Goal: Use online tool/utility: Utilize a website feature to perform a specific function

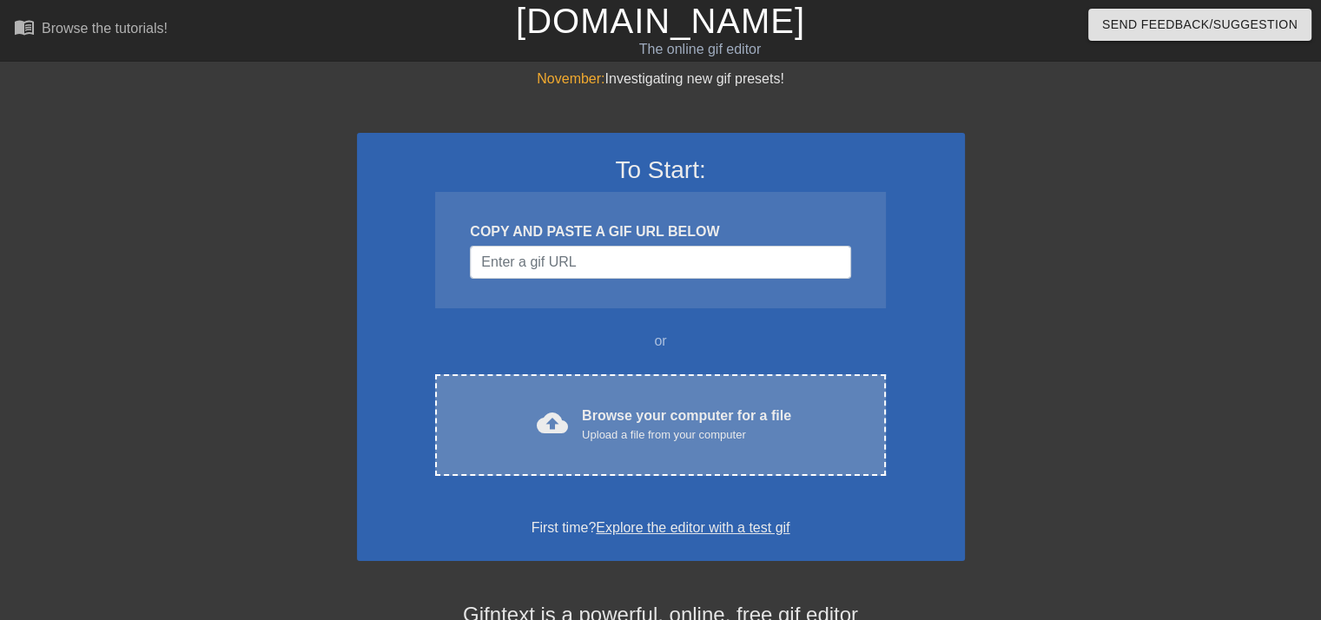
click at [695, 441] on div "Upload a file from your computer" at bounding box center [686, 434] width 209 height 17
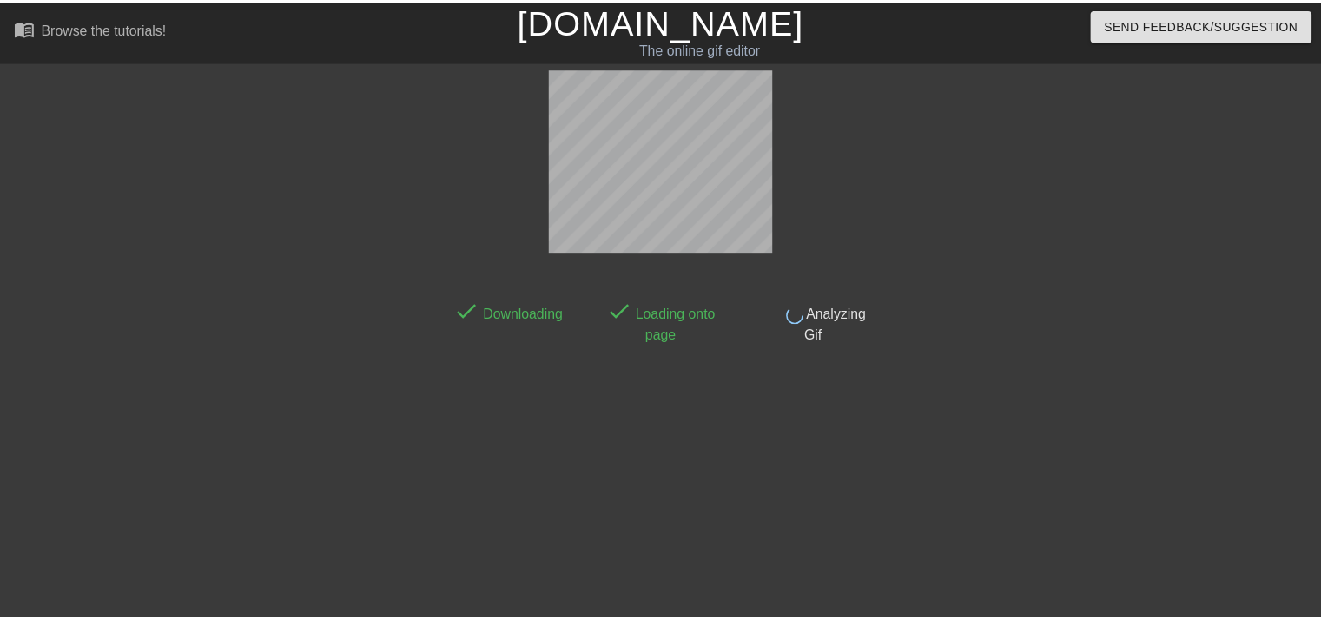
scroll to position [42, 0]
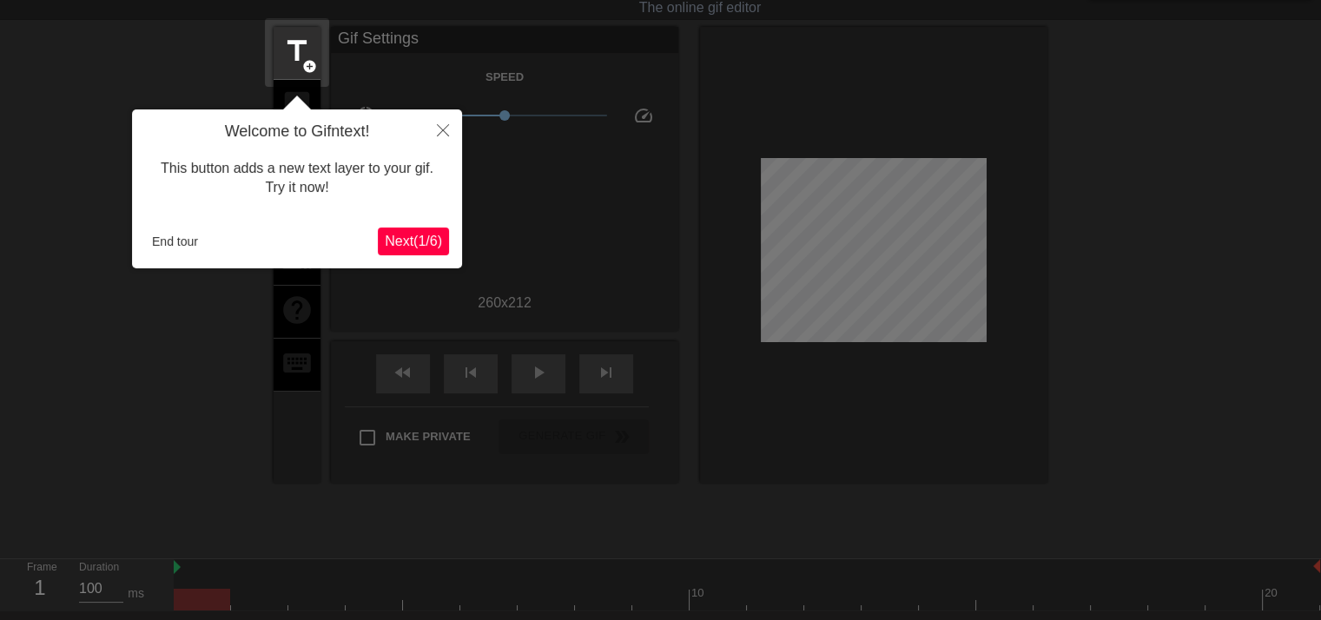
click at [412, 247] on span "Next ( 1 / 6 )" at bounding box center [413, 241] width 57 height 15
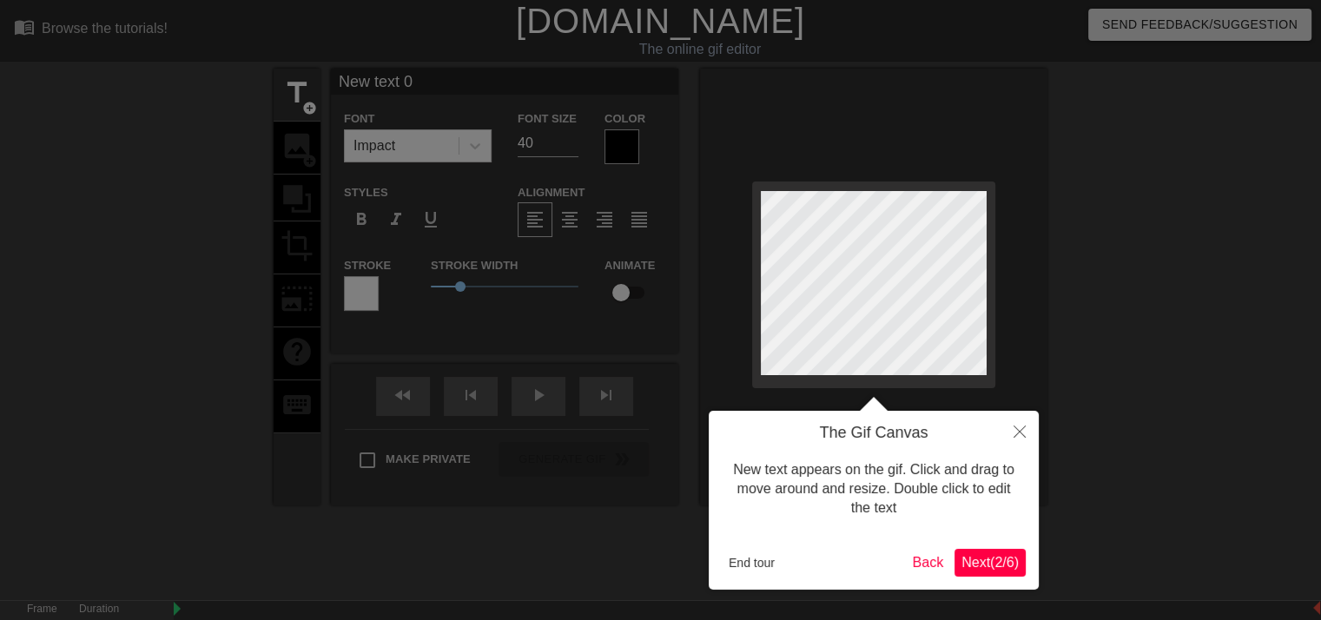
click at [990, 565] on span "Next ( 2 / 6 )" at bounding box center [989, 562] width 57 height 15
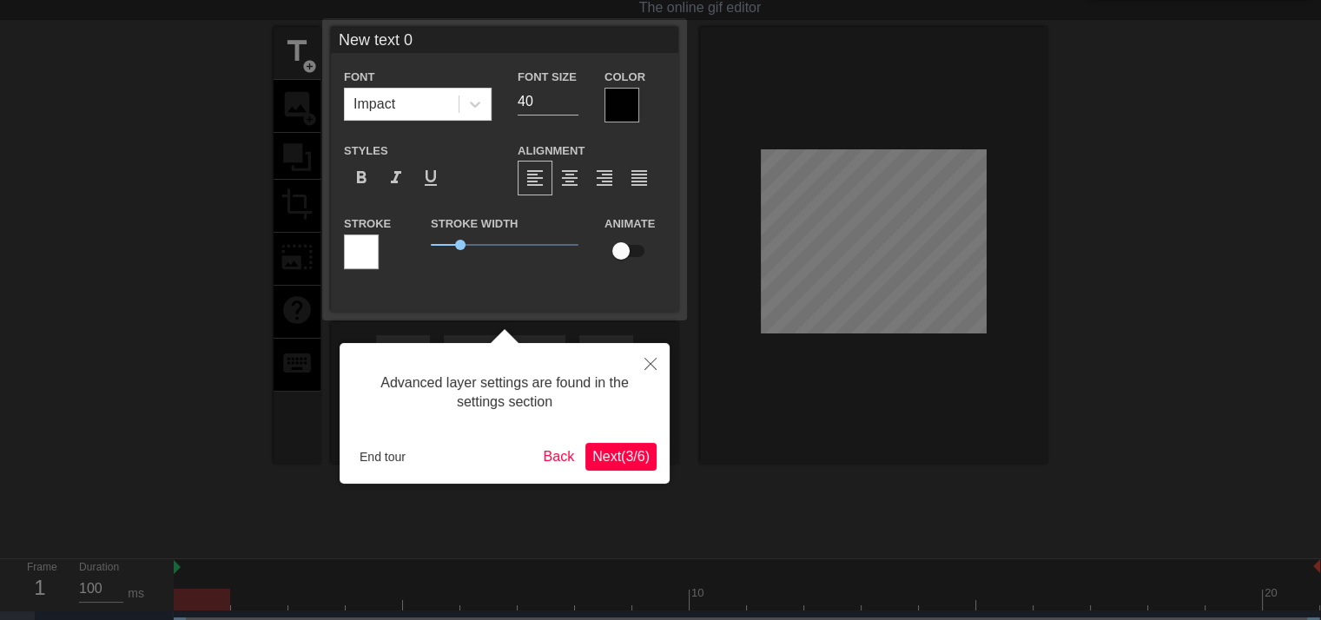
click at [597, 462] on span "Next ( 3 / 6 )" at bounding box center [620, 456] width 57 height 15
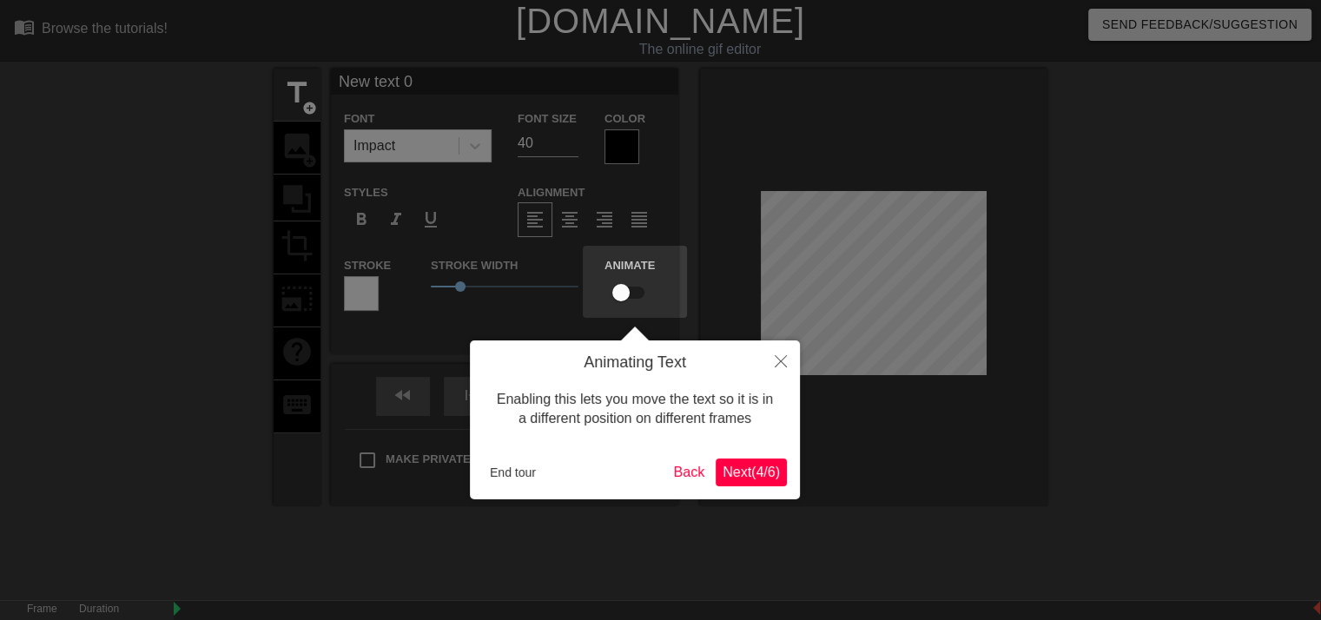
click at [743, 470] on span "Next ( 4 / 6 )" at bounding box center [750, 472] width 57 height 15
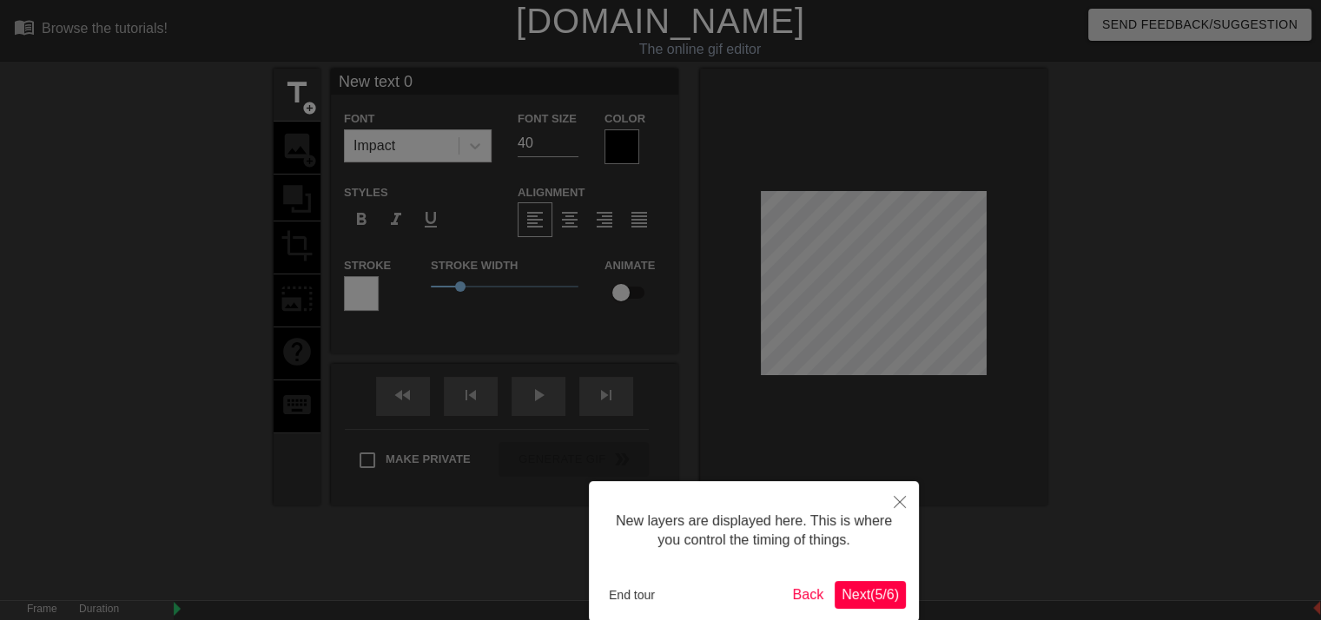
scroll to position [87, 0]
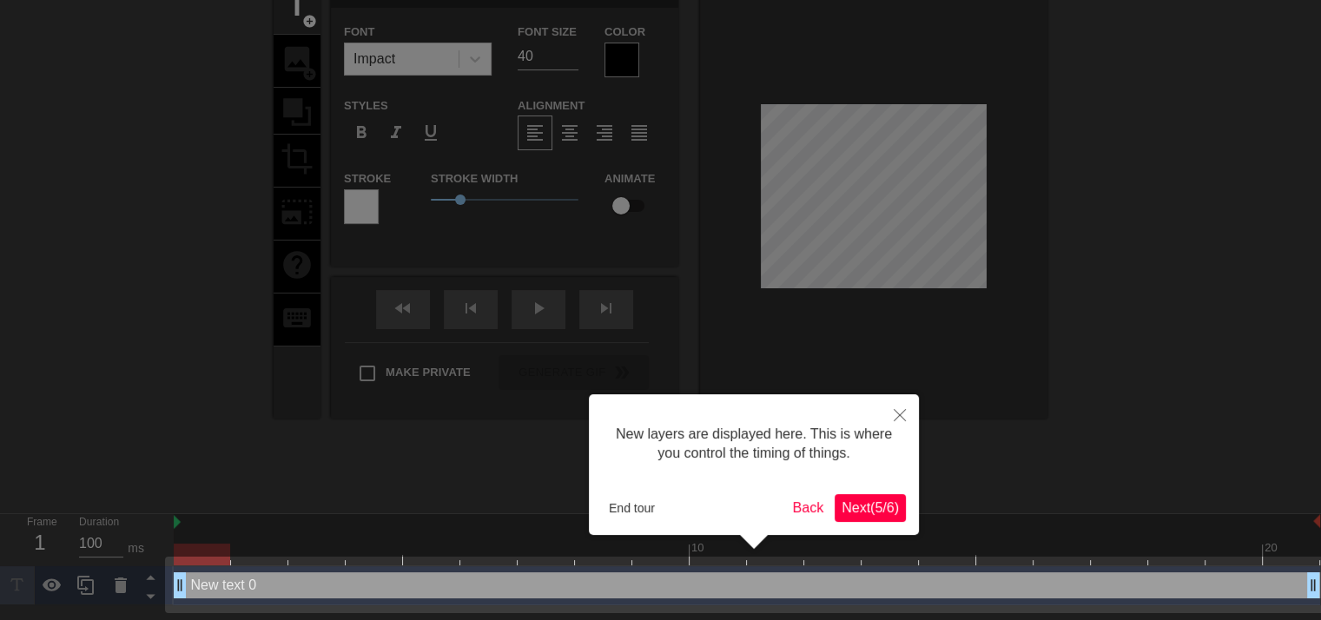
click at [873, 501] on span "Next ( 5 / 6 )" at bounding box center [869, 507] width 57 height 15
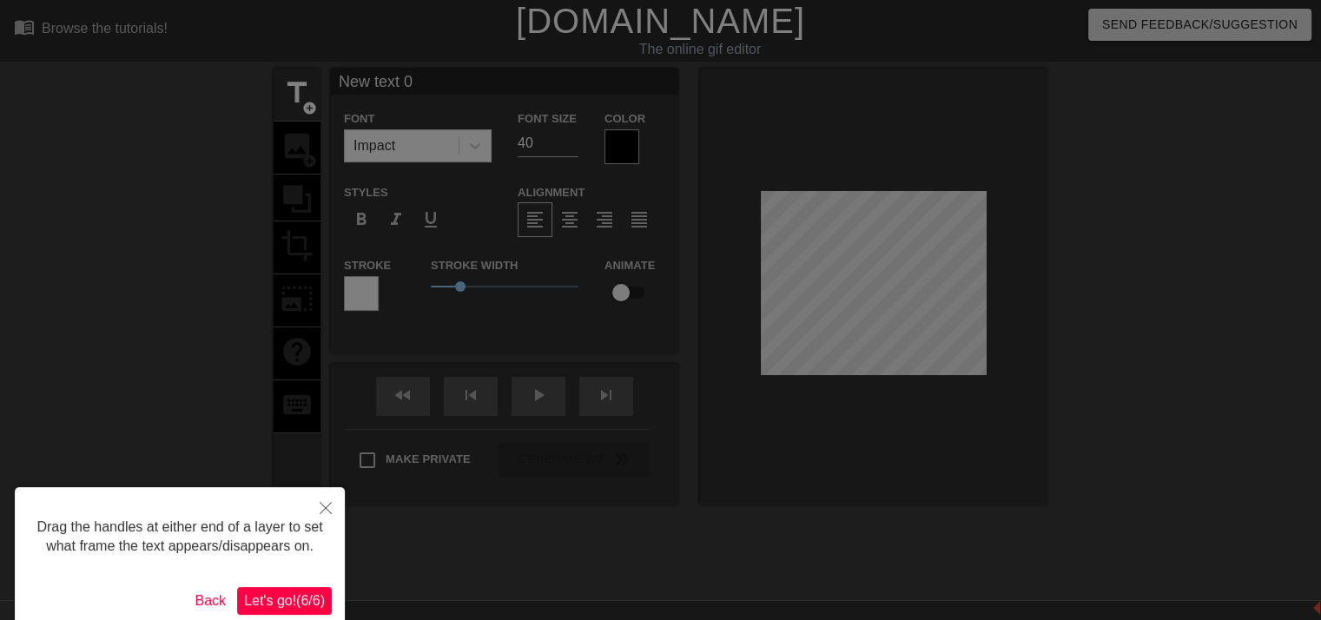
click at [313, 600] on span "Let's go! ( 6 / 6 )" at bounding box center [284, 600] width 81 height 15
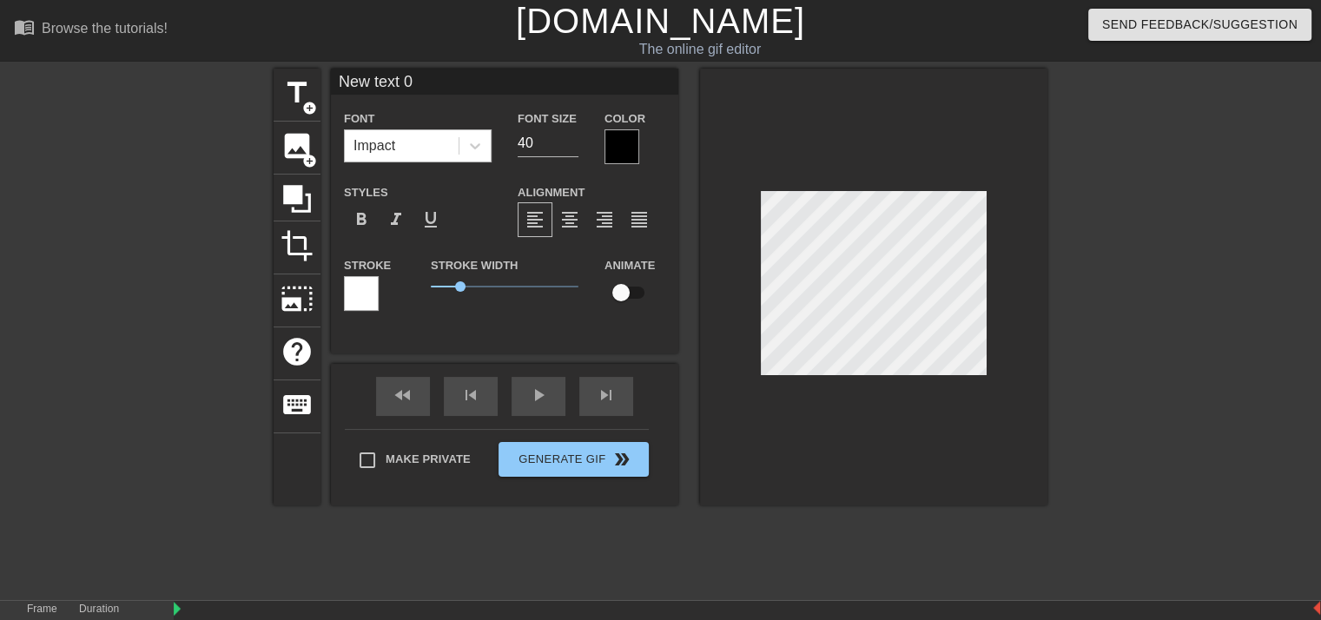
click at [405, 147] on div "Impact" at bounding box center [402, 145] width 114 height 31
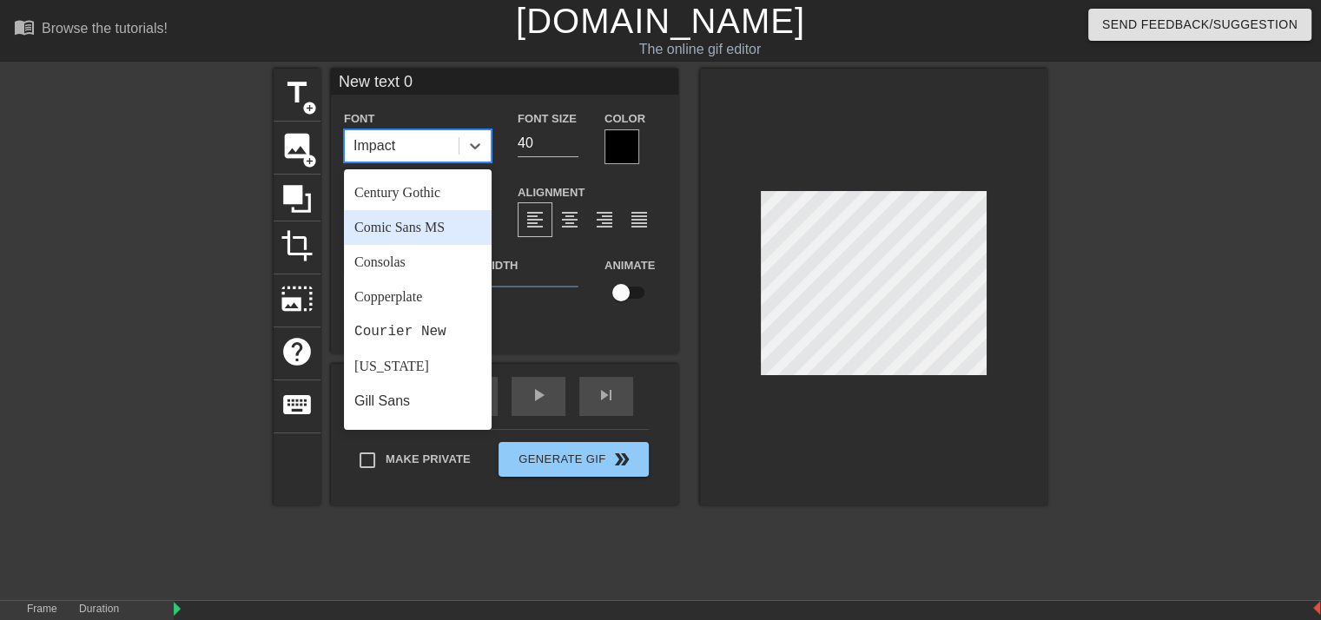
scroll to position [174, 0]
click at [431, 226] on div "Comic Sans MS" at bounding box center [418, 225] width 148 height 35
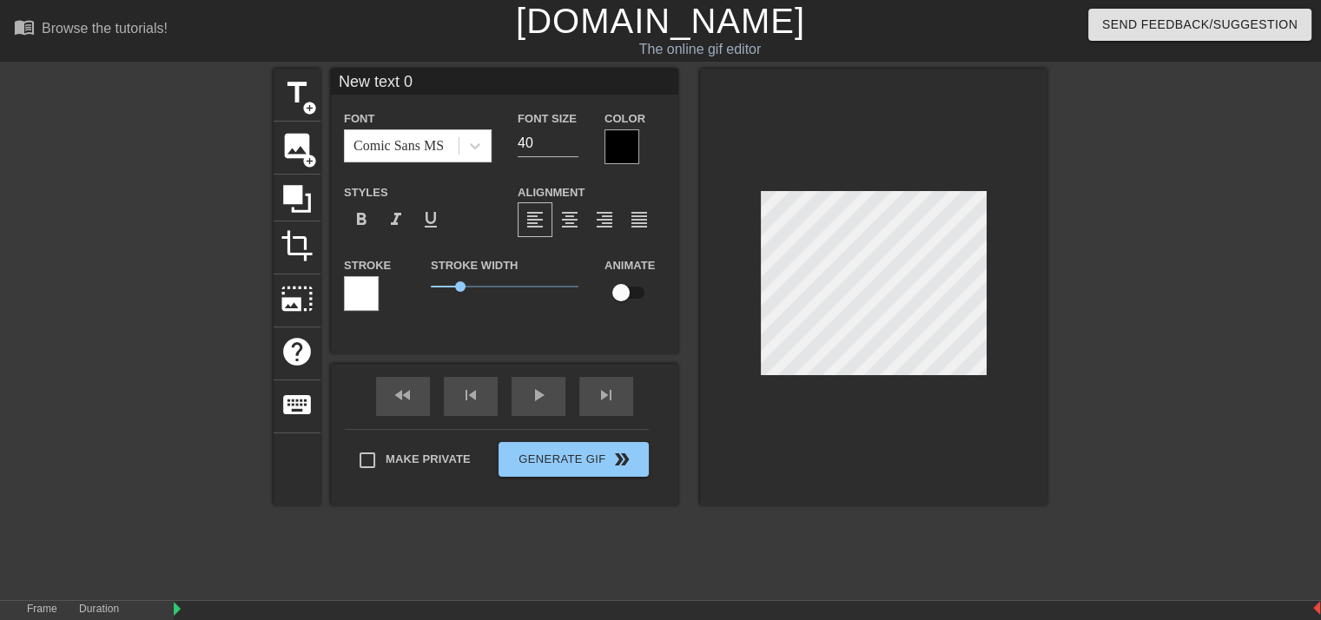
scroll to position [2, 3]
type input "M"
type textarea "M"
type input "Me"
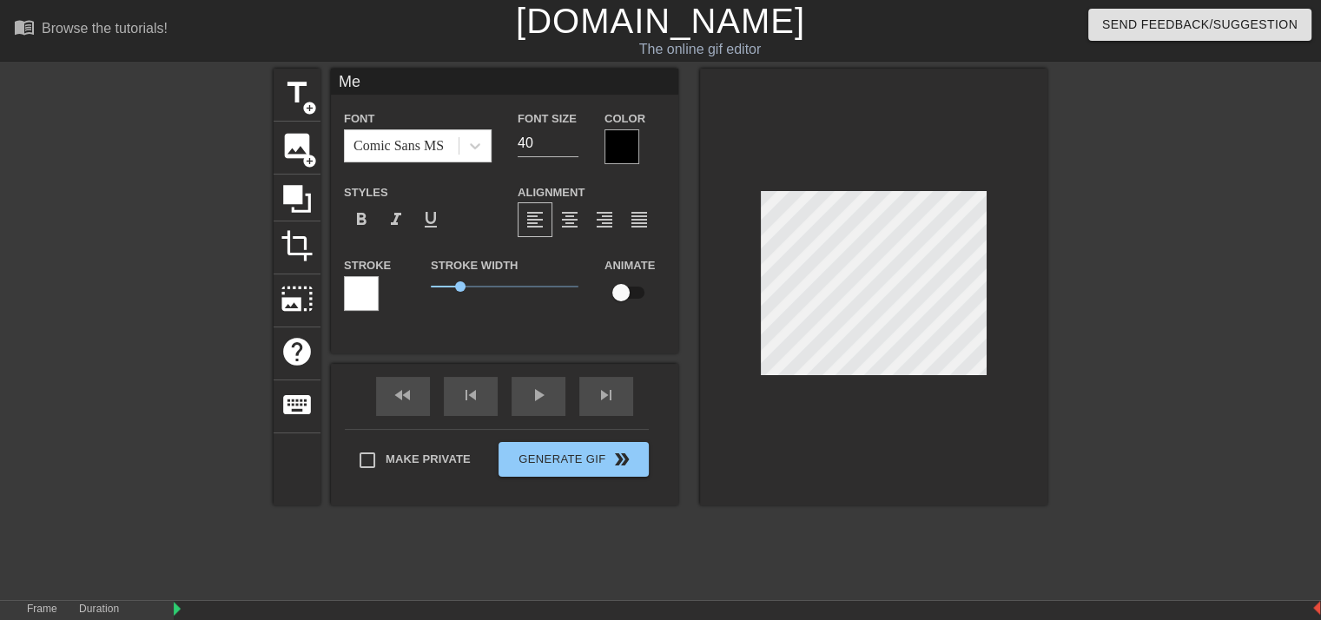
type textarea "Me"
click at [1005, 265] on div at bounding box center [873, 287] width 347 height 437
click at [623, 293] on input "checkbox" at bounding box center [620, 292] width 99 height 33
checkbox input "true"
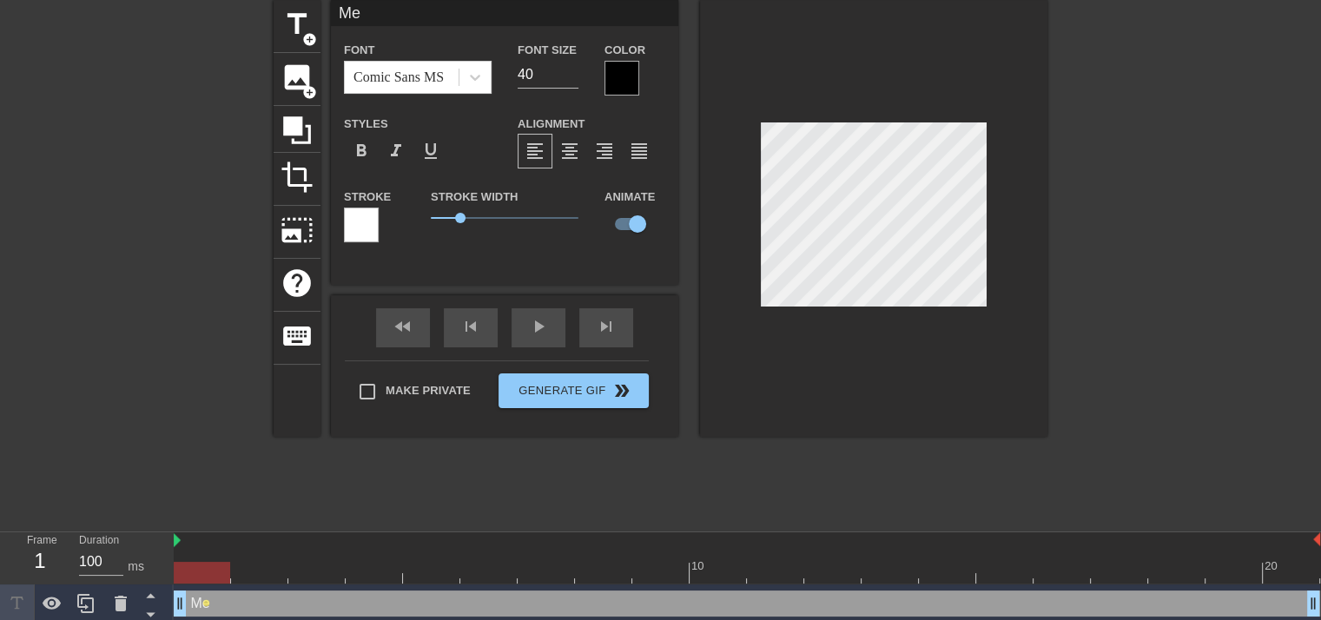
scroll to position [75, 0]
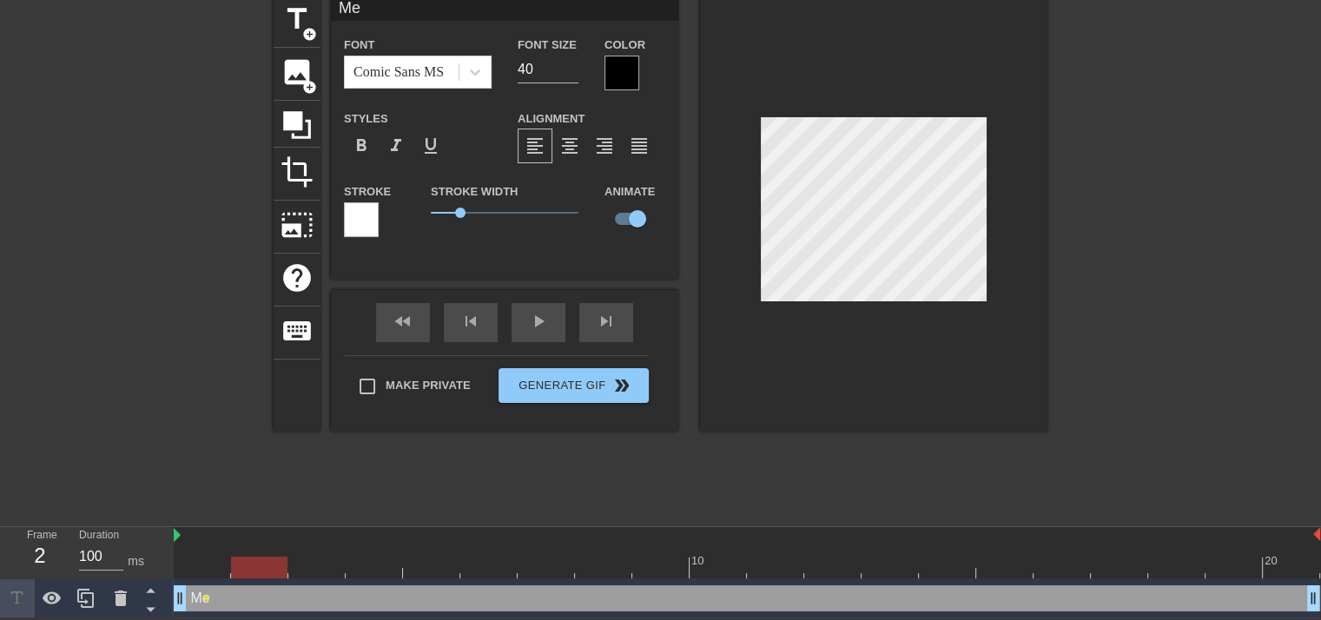
drag, startPoint x: 208, startPoint y: 568, endPoint x: 246, endPoint y: 576, distance: 38.1
click at [246, 576] on div at bounding box center [259, 568] width 56 height 22
drag, startPoint x: 267, startPoint y: 570, endPoint x: 313, endPoint y: 570, distance: 45.1
click at [313, 570] on div at bounding box center [316, 568] width 56 height 22
click at [248, 574] on div at bounding box center [747, 568] width 1146 height 22
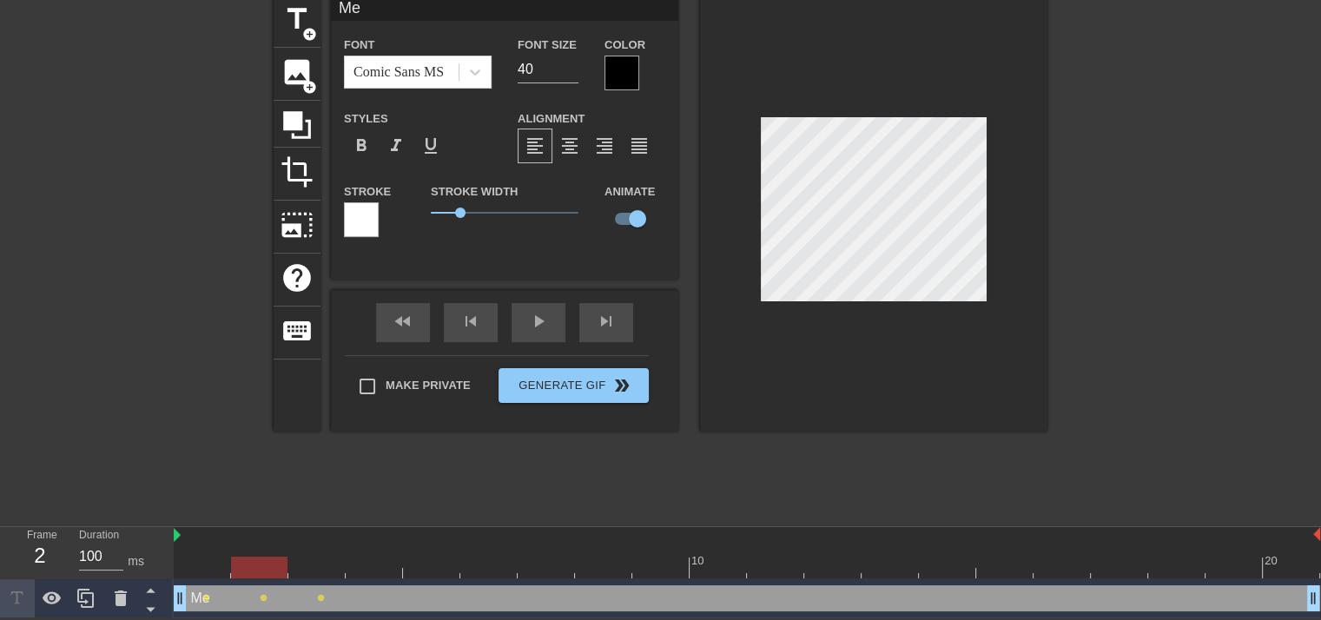
scroll to position [3, 2]
click at [211, 602] on div "Me drag_handle drag_handle" at bounding box center [747, 598] width 1146 height 26
drag, startPoint x: 243, startPoint y: 574, endPoint x: 211, endPoint y: 574, distance: 32.1
click at [211, 574] on div at bounding box center [202, 568] width 56 height 22
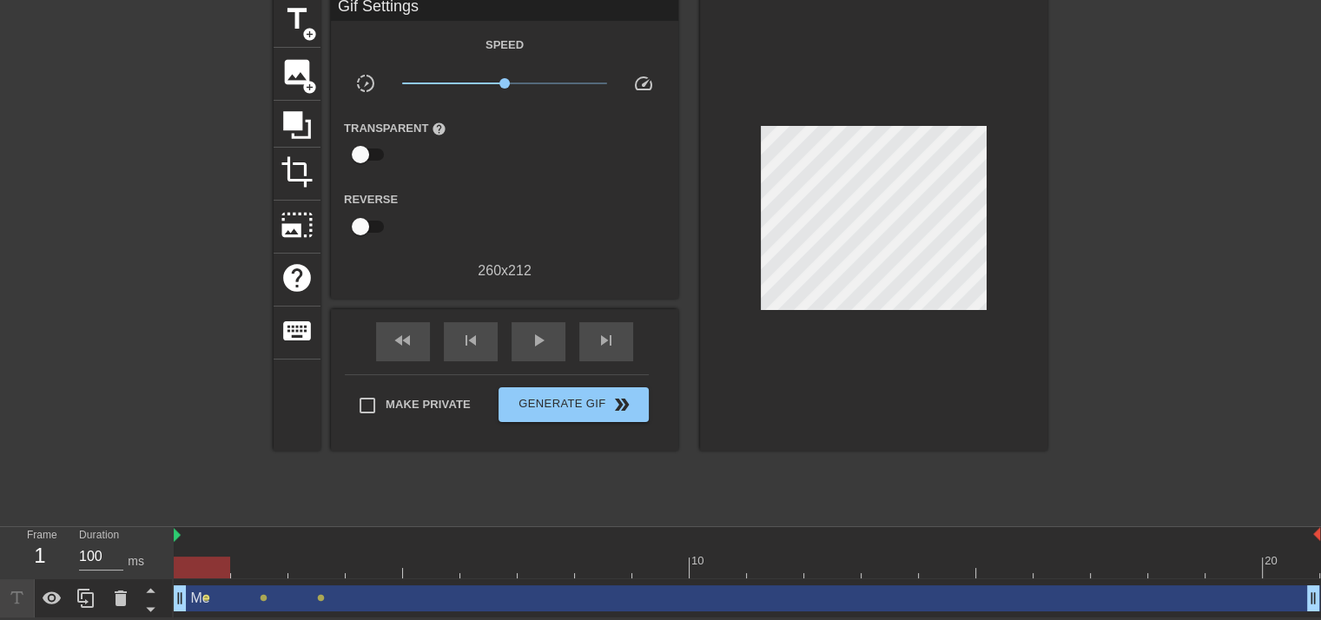
click at [264, 579] on div "Me drag_handle drag_handle lens lens lens" at bounding box center [747, 598] width 1146 height 39
click at [257, 602] on div "Me drag_handle drag_handle" at bounding box center [747, 598] width 1146 height 26
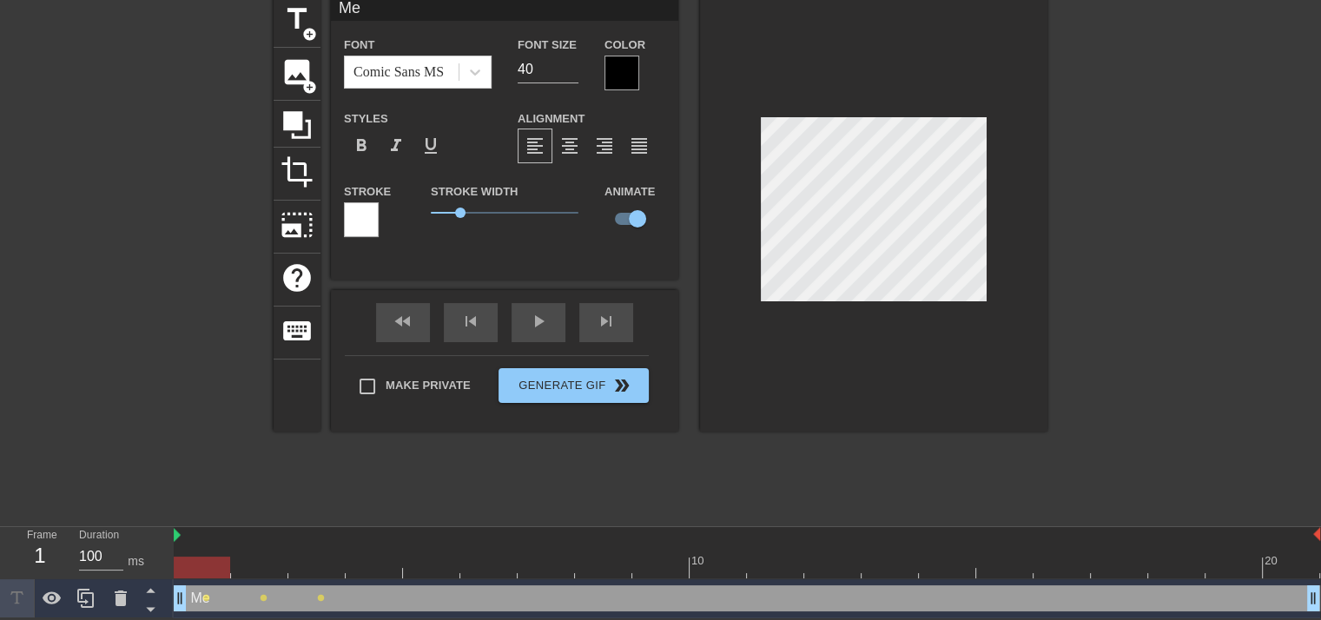
click at [265, 575] on div at bounding box center [747, 568] width 1146 height 22
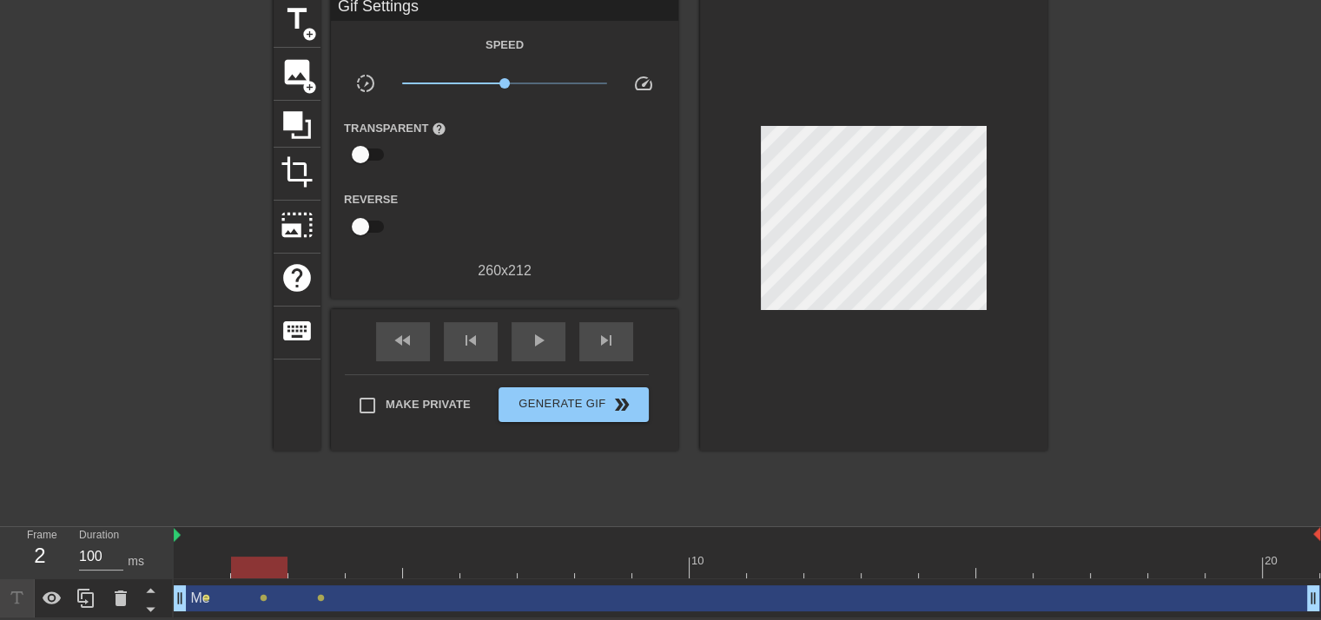
click at [328, 579] on div "Me drag_handle drag_handle lens lens lens" at bounding box center [747, 598] width 1146 height 39
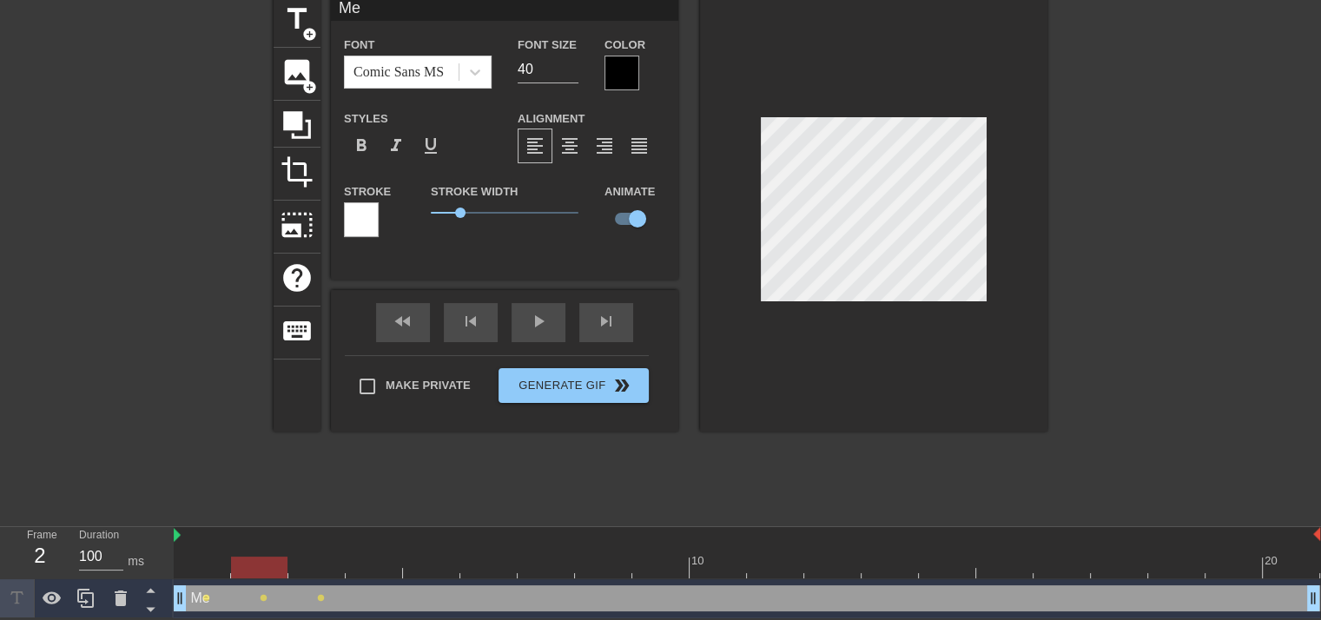
click at [369, 561] on div at bounding box center [747, 568] width 1146 height 22
click at [435, 569] on div at bounding box center [747, 568] width 1146 height 22
click at [503, 569] on div at bounding box center [747, 568] width 1146 height 22
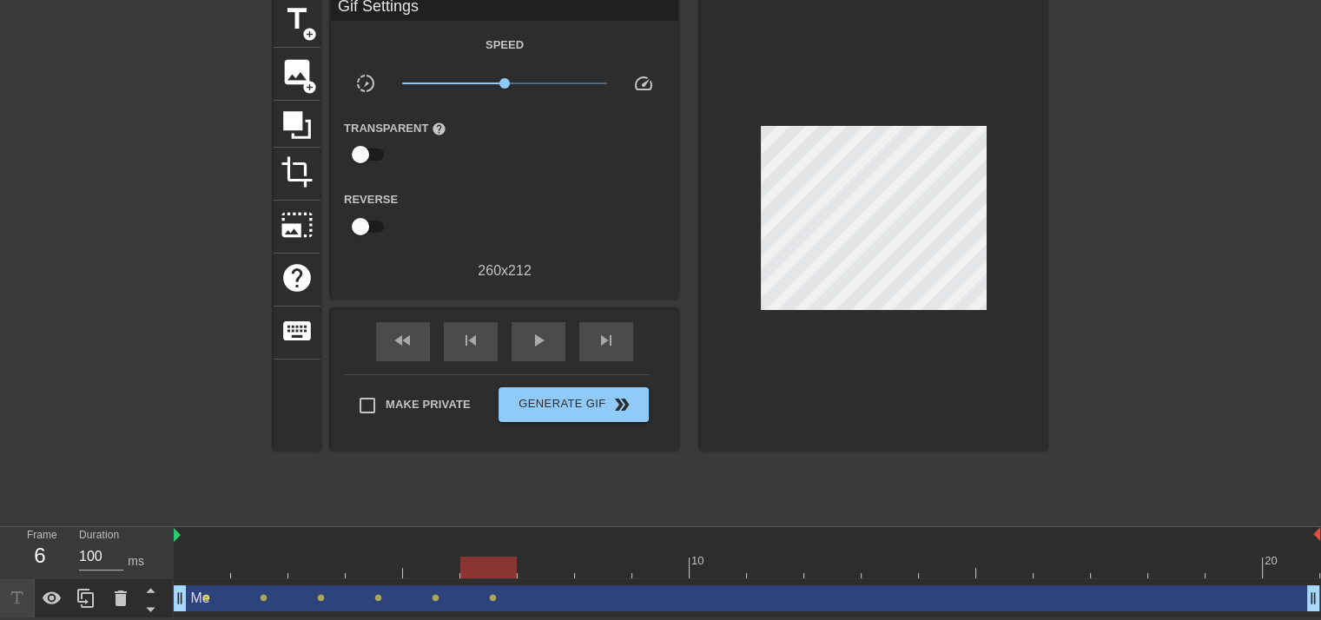
click at [563, 579] on div "Me drag_handle drag_handle lens lens lens lens lens lens" at bounding box center [747, 598] width 1146 height 39
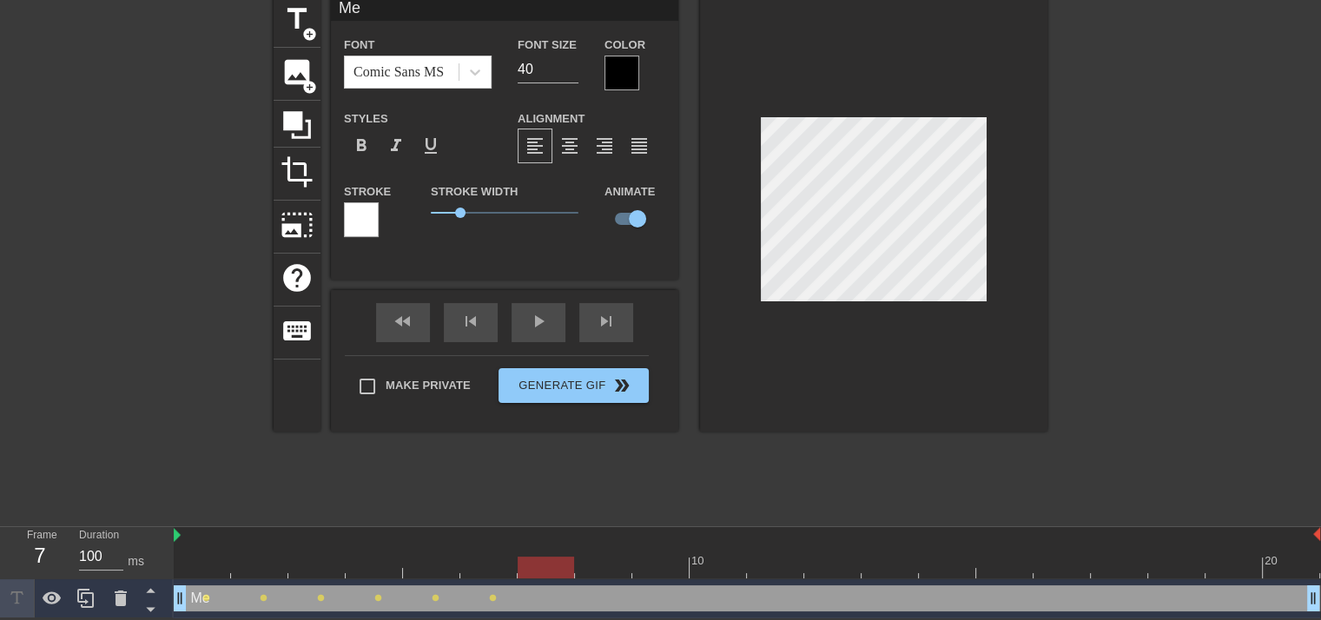
click at [560, 564] on div at bounding box center [747, 568] width 1146 height 22
click at [603, 563] on div at bounding box center [747, 568] width 1146 height 22
click at [657, 572] on div at bounding box center [747, 568] width 1146 height 22
click at [714, 569] on div at bounding box center [747, 568] width 1146 height 22
click at [761, 572] on div at bounding box center [747, 568] width 1146 height 22
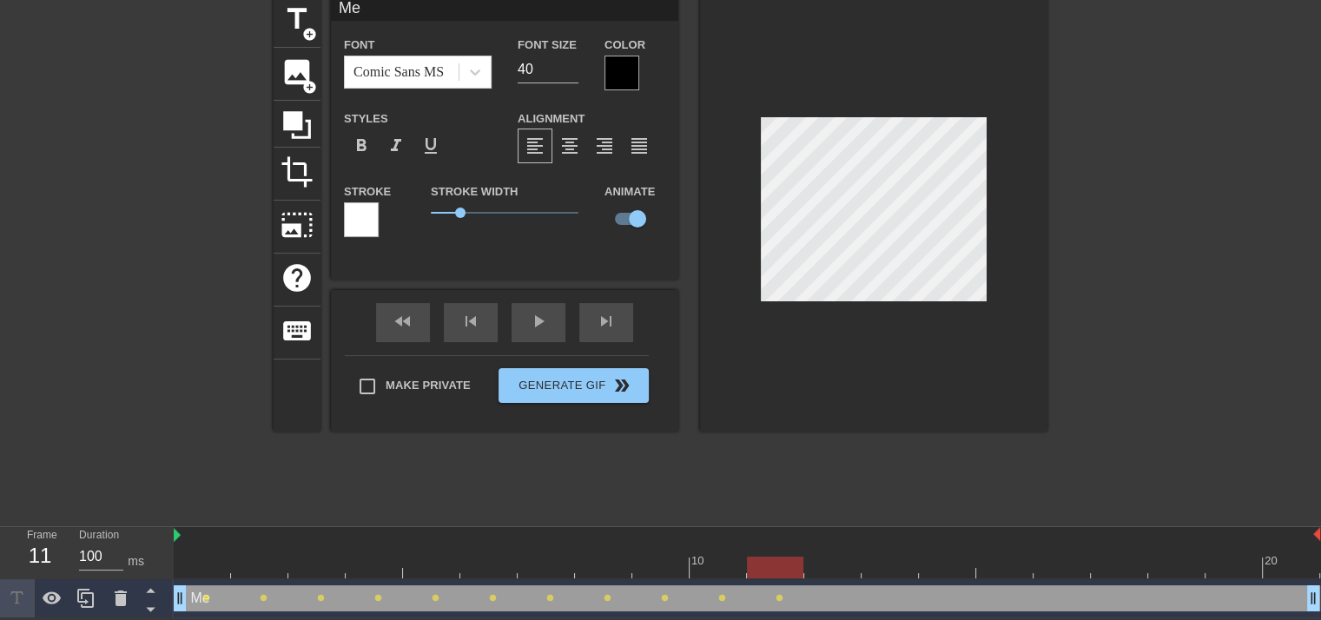
click at [818, 563] on div at bounding box center [747, 568] width 1146 height 22
click at [890, 567] on div at bounding box center [747, 568] width 1146 height 22
click at [935, 563] on div at bounding box center [747, 568] width 1146 height 22
drag, startPoint x: 1006, startPoint y: 556, endPoint x: 1000, endPoint y: 548, distance: 9.9
click at [1005, 557] on div at bounding box center [747, 568] width 1146 height 22
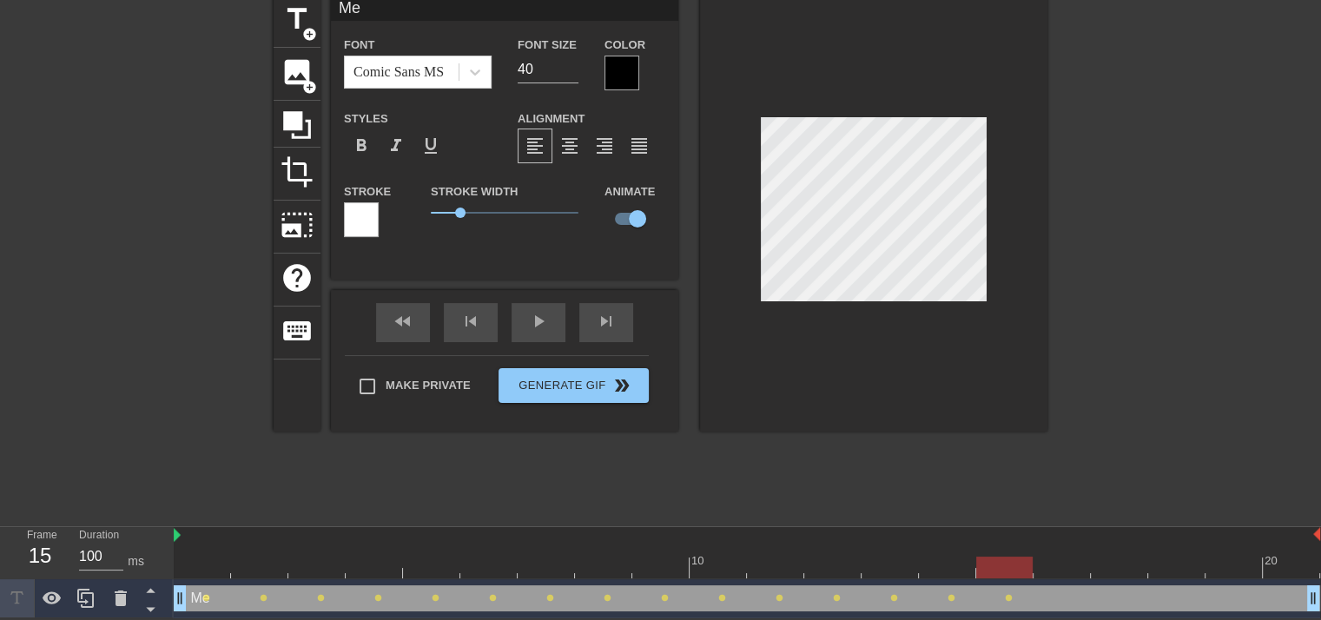
click at [766, 353] on div at bounding box center [873, 213] width 347 height 437
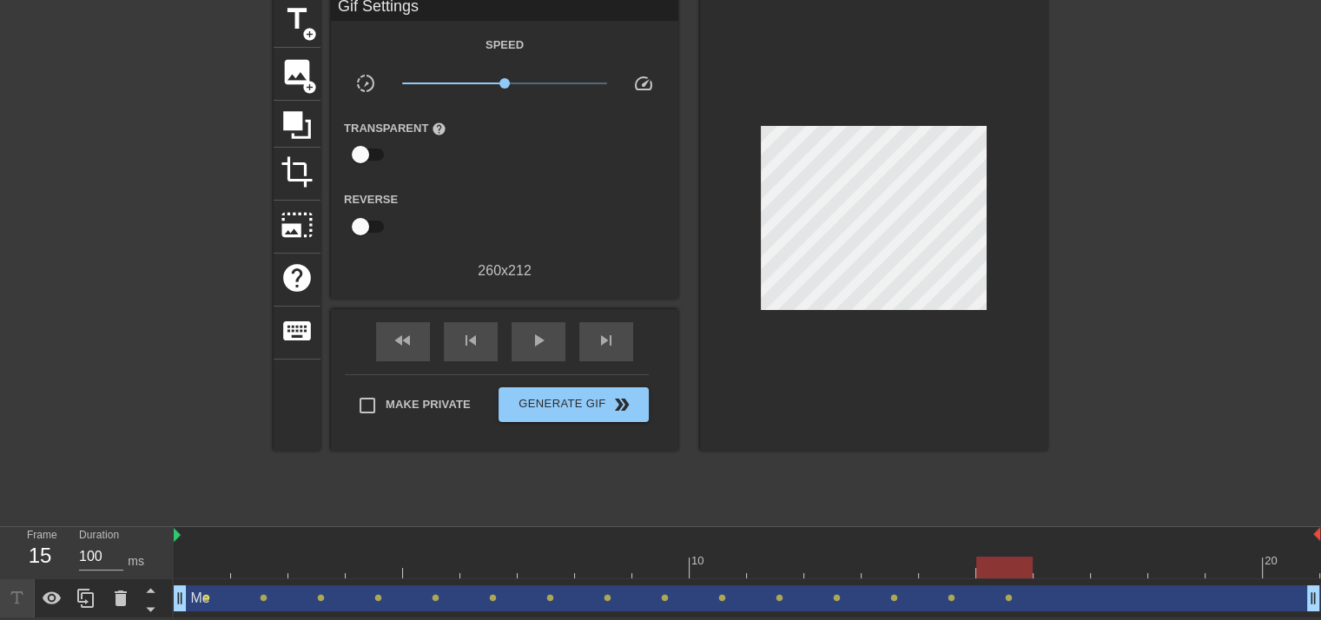
drag, startPoint x: 751, startPoint y: 324, endPoint x: 773, endPoint y: 320, distance: 22.0
click at [773, 320] on div at bounding box center [873, 223] width 347 height 456
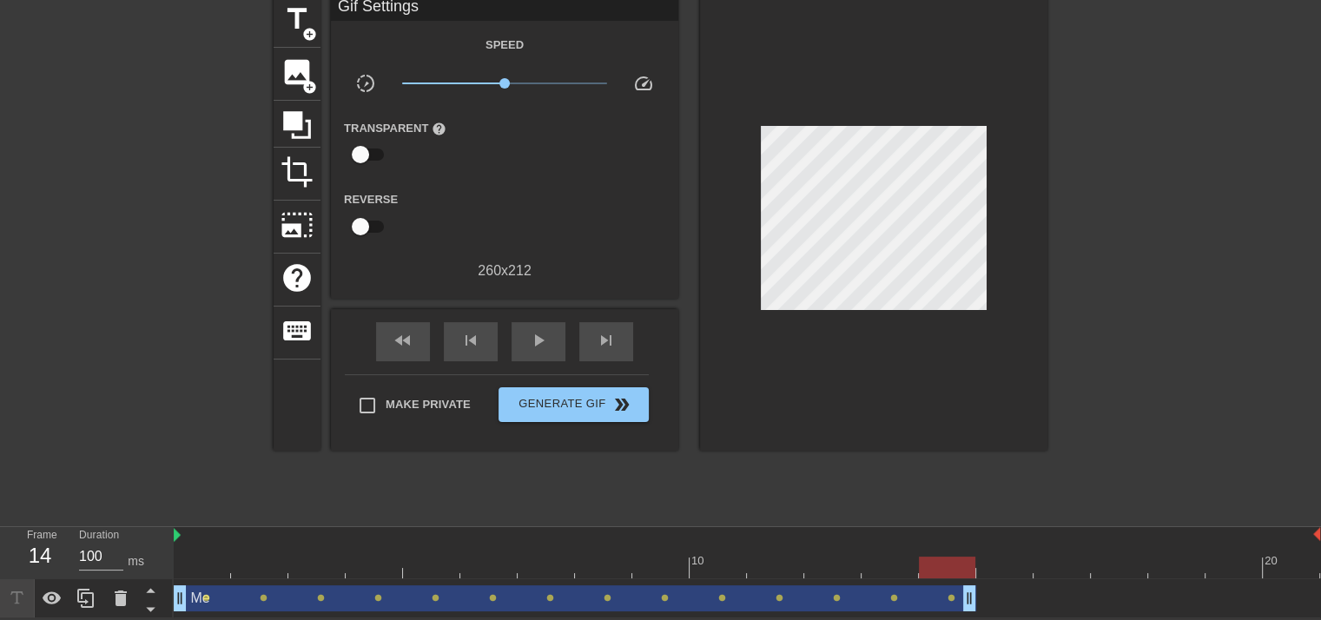
drag, startPoint x: 1309, startPoint y: 607, endPoint x: 970, endPoint y: 607, distance: 339.5
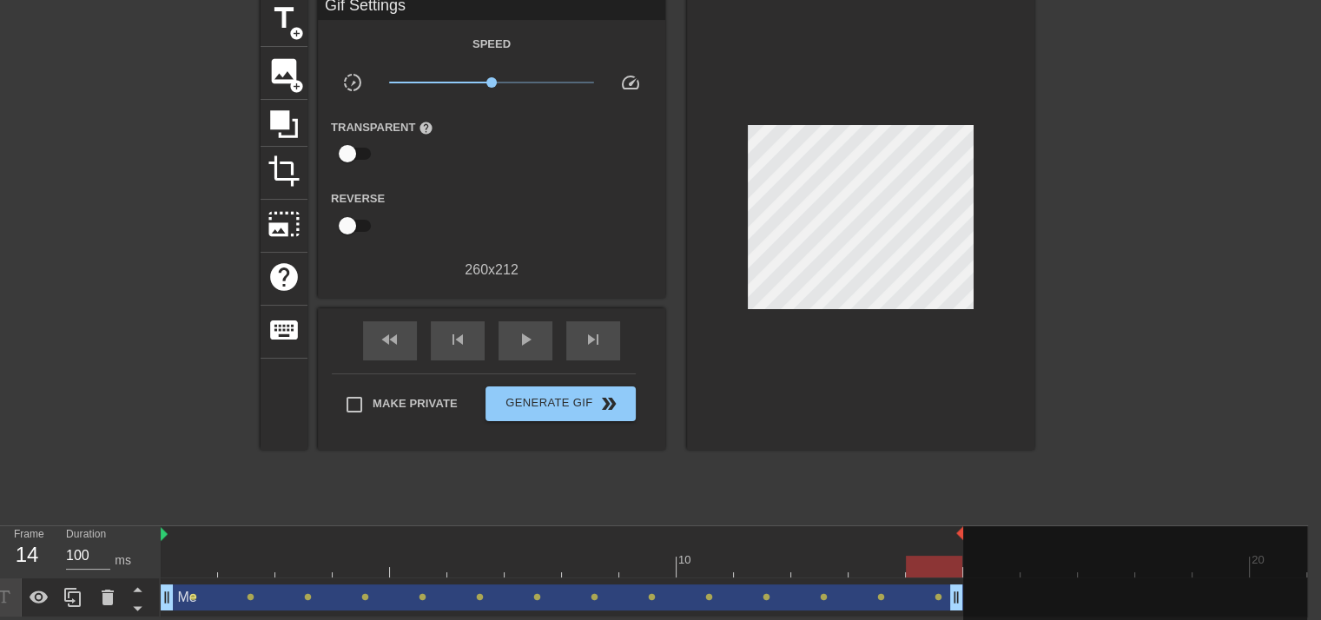
drag, startPoint x: 1304, startPoint y: 532, endPoint x: 968, endPoint y: 531, distance: 336.0
click at [968, 531] on div "10 20" at bounding box center [734, 551] width 1146 height 51
click at [568, 400] on span "Generate Gif double_arrow" at bounding box center [560, 403] width 136 height 21
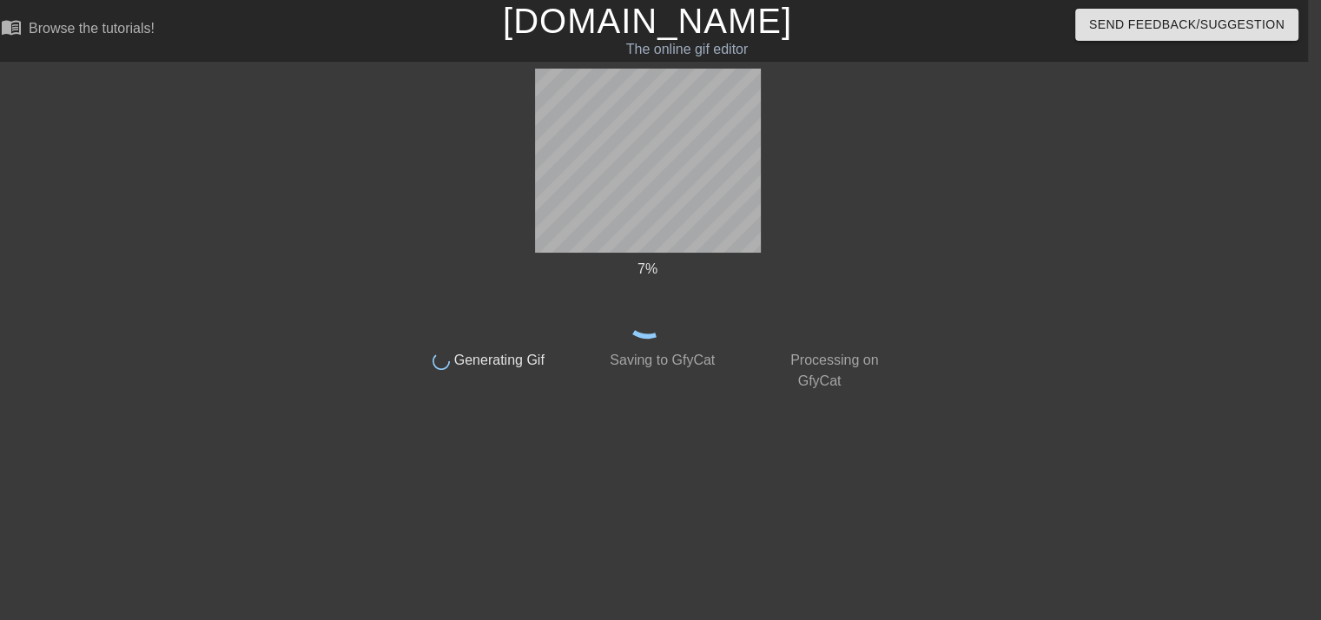
scroll to position [0, 13]
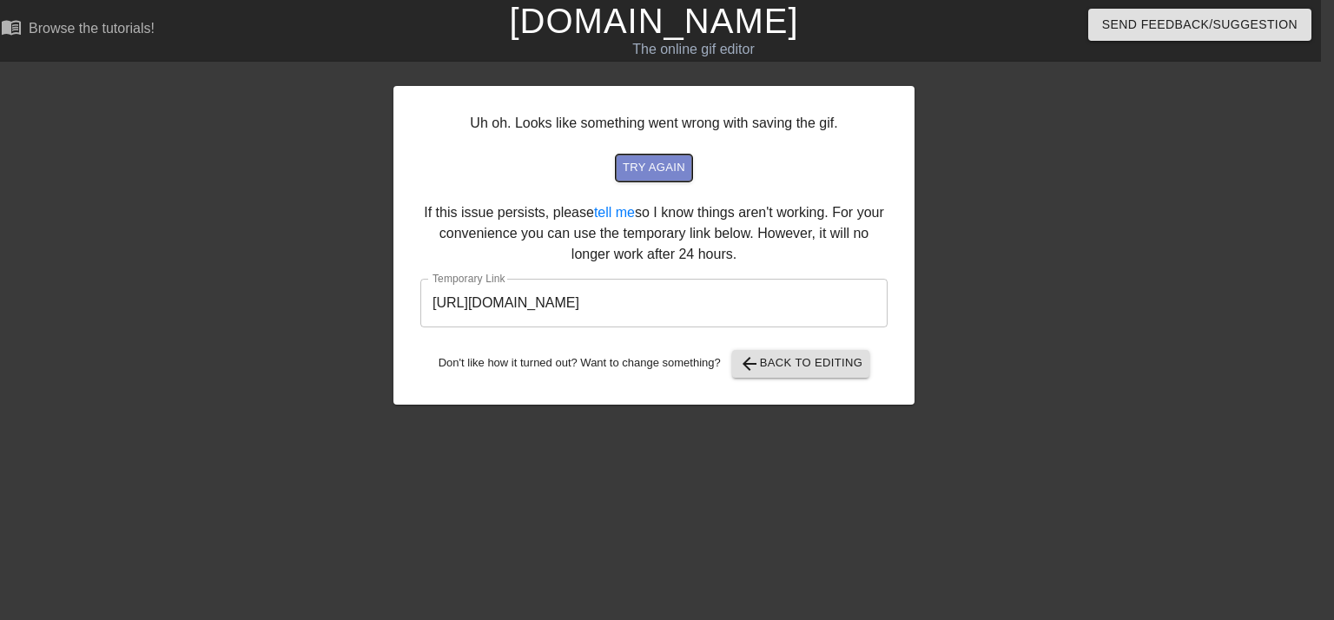
click at [666, 175] on span "try again" at bounding box center [654, 168] width 63 height 20
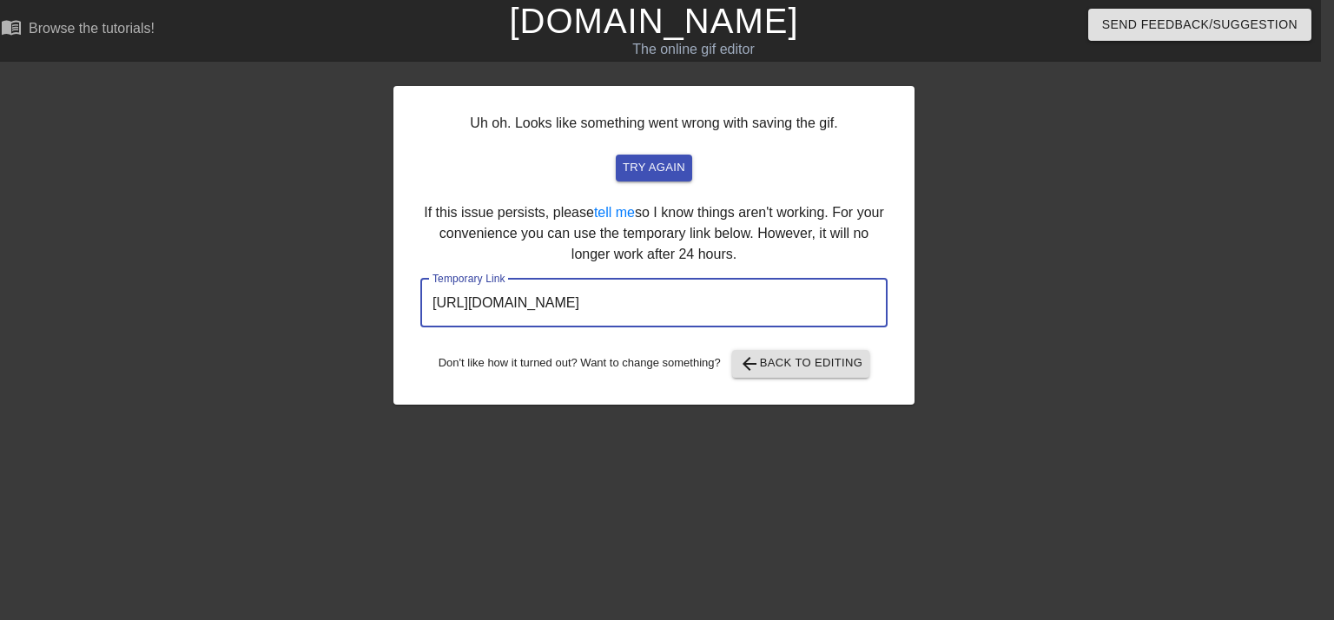
drag, startPoint x: 802, startPoint y: 298, endPoint x: 357, endPoint y: 311, distance: 445.6
click at [357, 311] on div "Uh oh. Looks like something went wrong with saving the gif. try again If this i…" at bounding box center [654, 329] width 1334 height 521
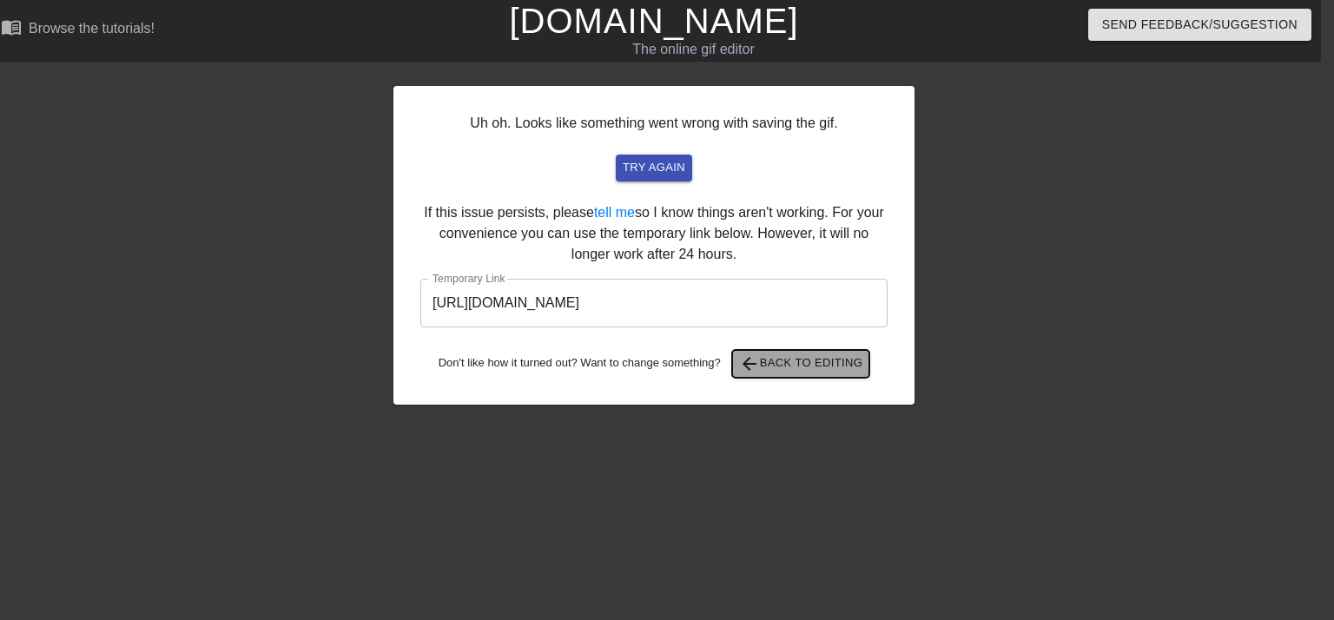
click at [810, 357] on span "arrow_back Back to Editing" at bounding box center [801, 363] width 124 height 21
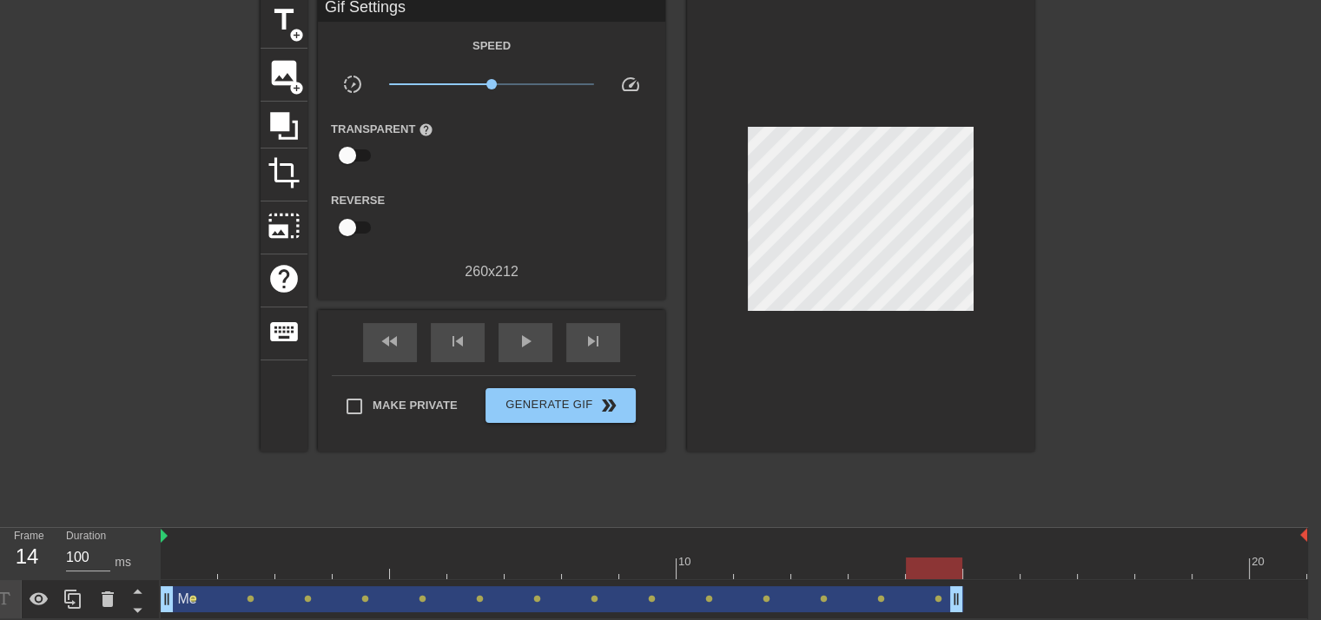
scroll to position [75, 13]
click at [1308, 531] on div at bounding box center [1306, 535] width 9 height 17
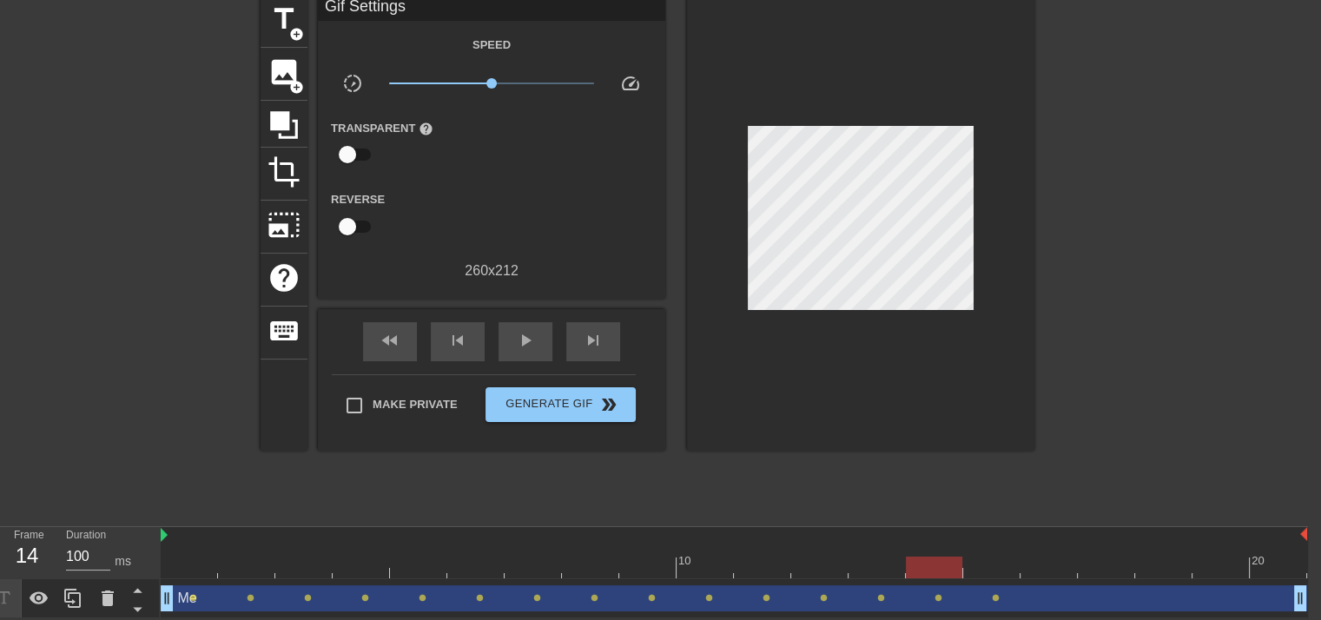
drag, startPoint x: 952, startPoint y: 591, endPoint x: 1307, endPoint y: 596, distance: 355.1
click at [1307, 596] on div "Me drag_handle drag_handle lens lens lens lens lens lens lens lens lens lens le…" at bounding box center [734, 598] width 1147 height 39
click at [989, 570] on div at bounding box center [734, 568] width 1146 height 22
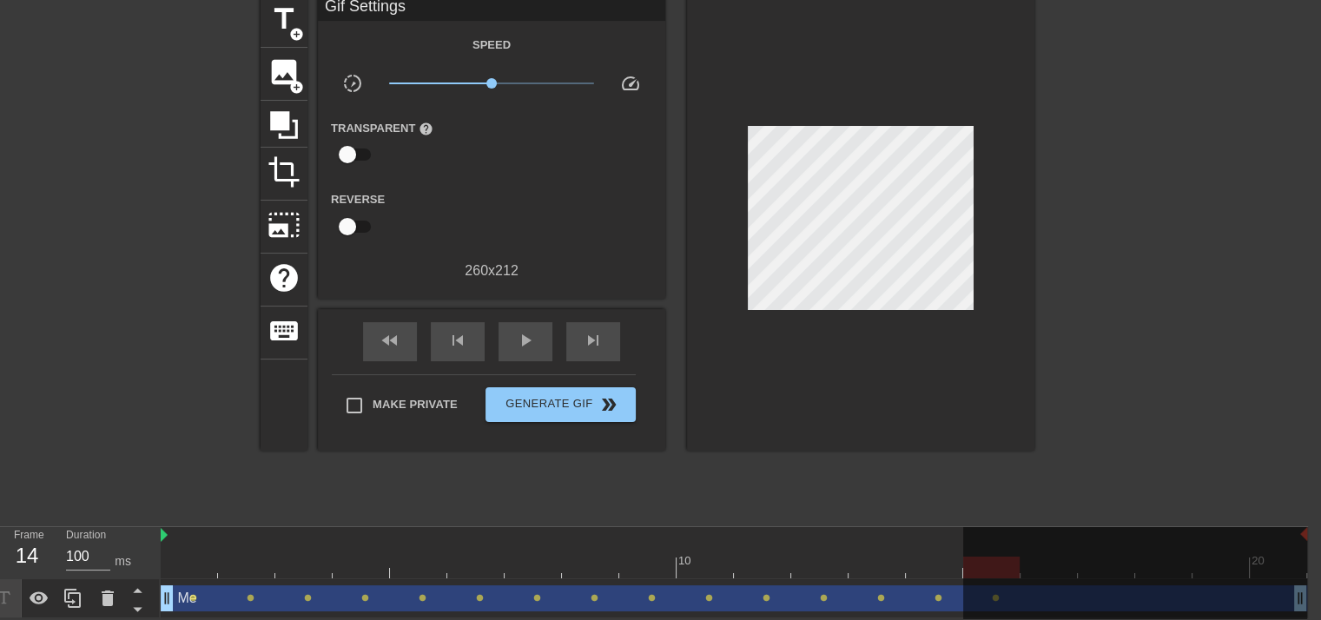
drag, startPoint x: 953, startPoint y: 570, endPoint x: 986, endPoint y: 567, distance: 33.1
click at [986, 567] on div "10 20" at bounding box center [734, 552] width 1146 height 51
click at [1195, 303] on div at bounding box center [1185, 255] width 260 height 521
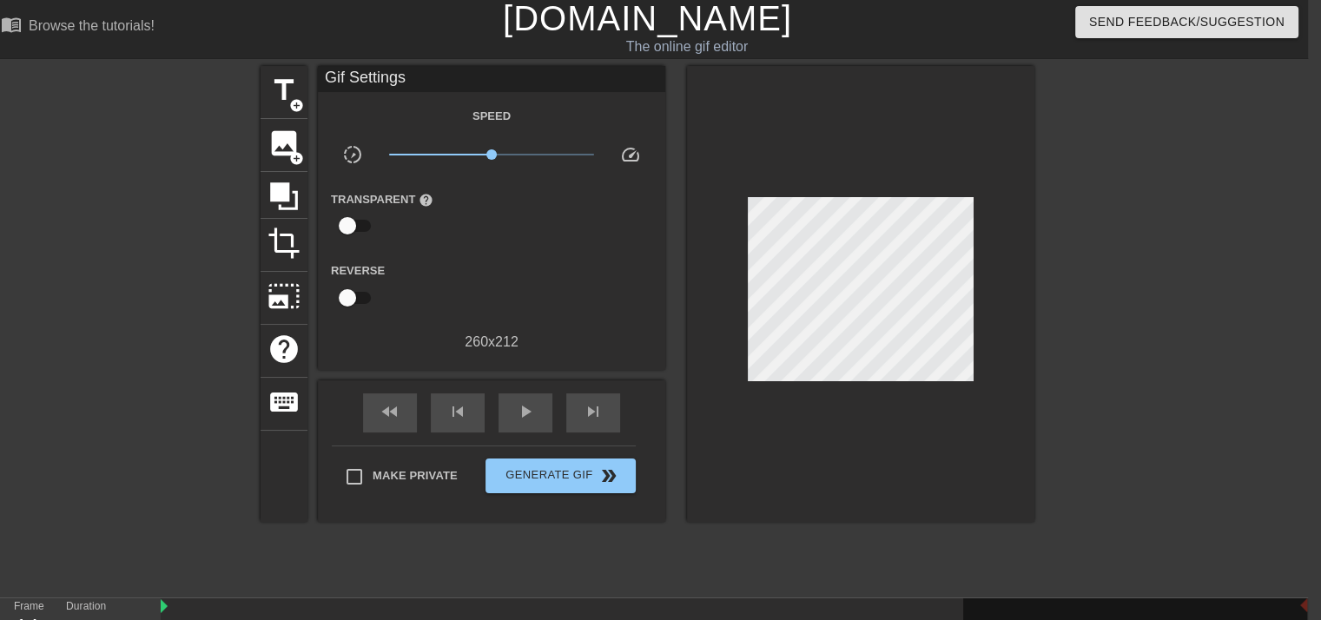
scroll to position [0, 13]
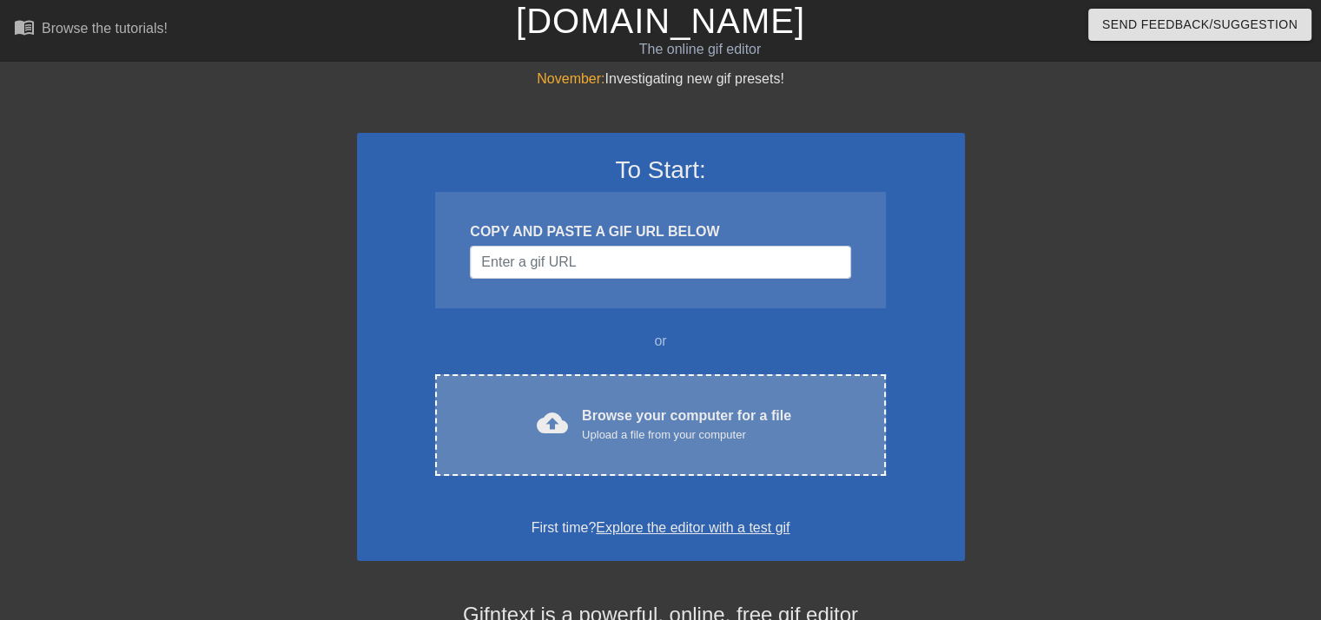
click at [629, 442] on div "Upload a file from your computer" at bounding box center [686, 434] width 209 height 17
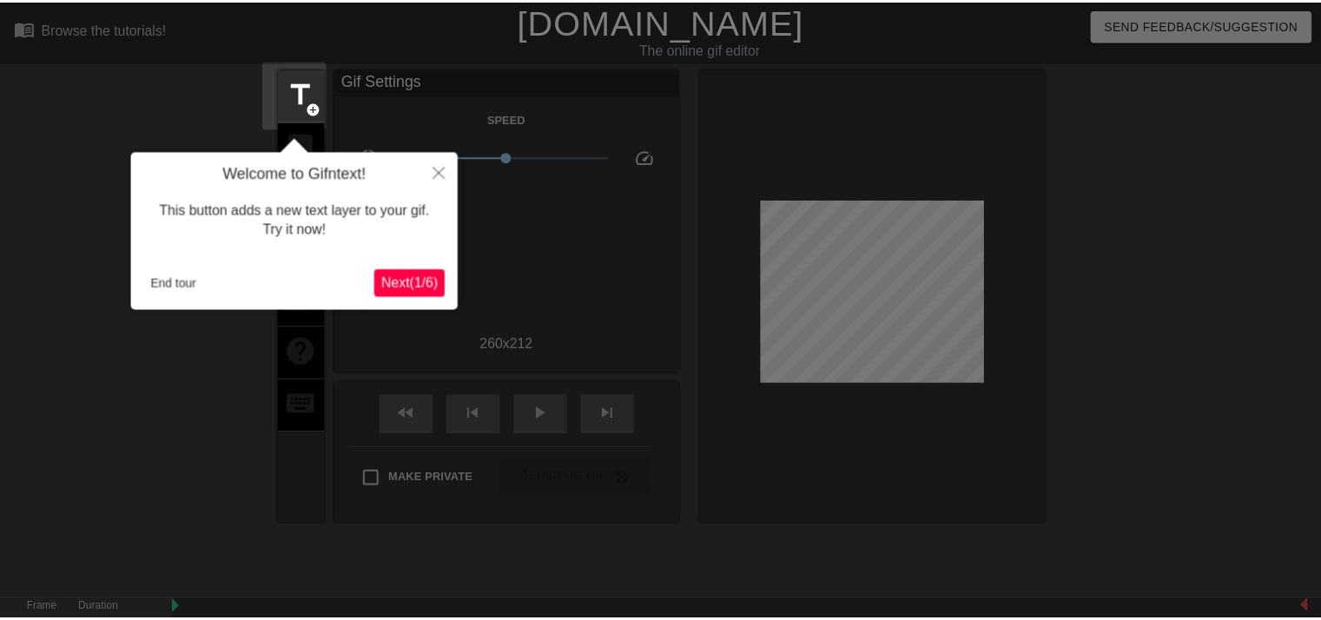
scroll to position [42, 0]
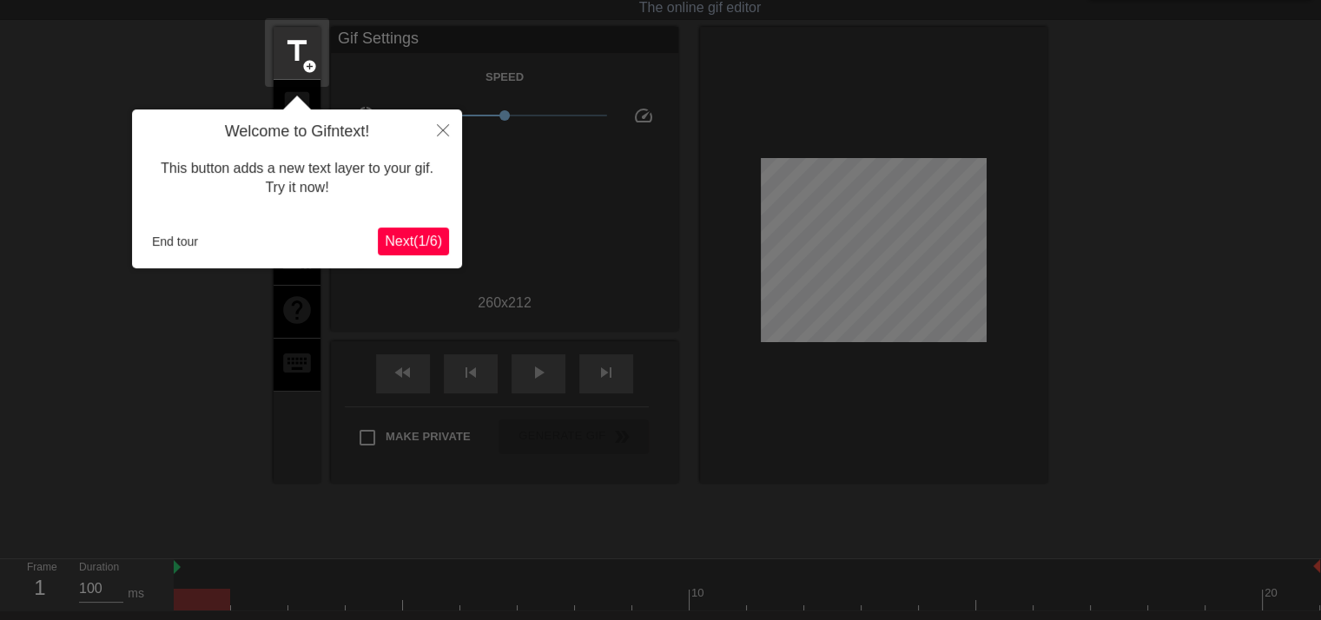
click at [400, 254] on button "Next ( 1 / 6 )" at bounding box center [413, 241] width 71 height 28
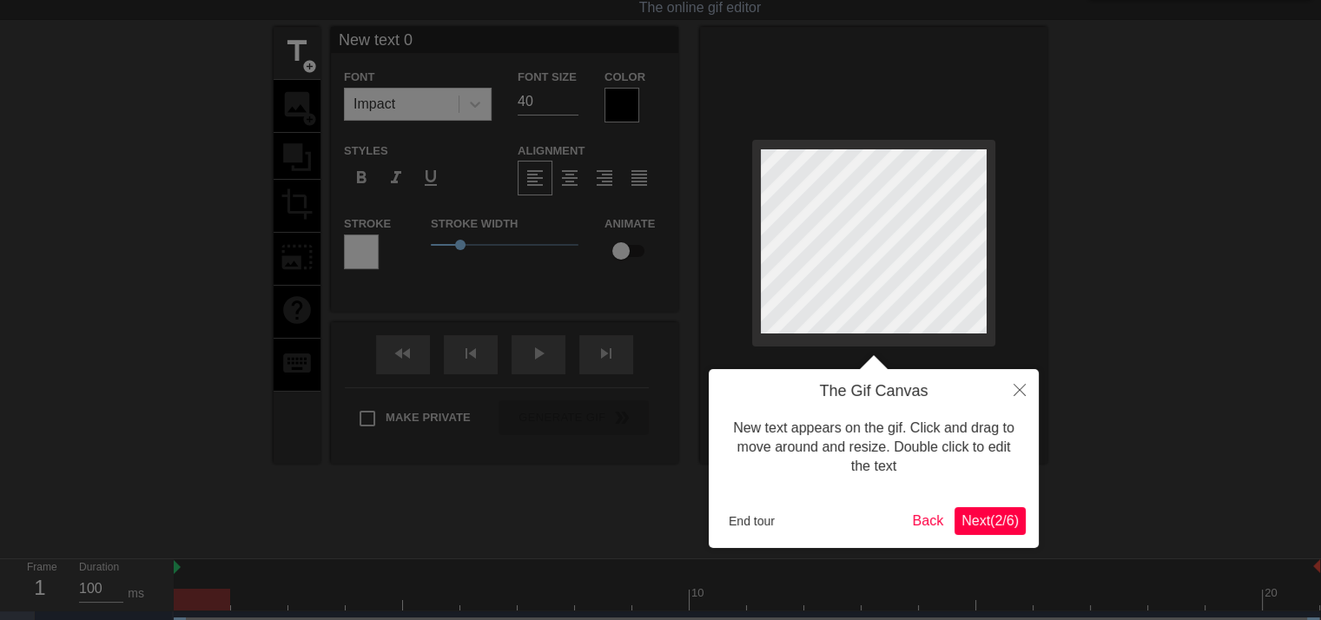
scroll to position [0, 0]
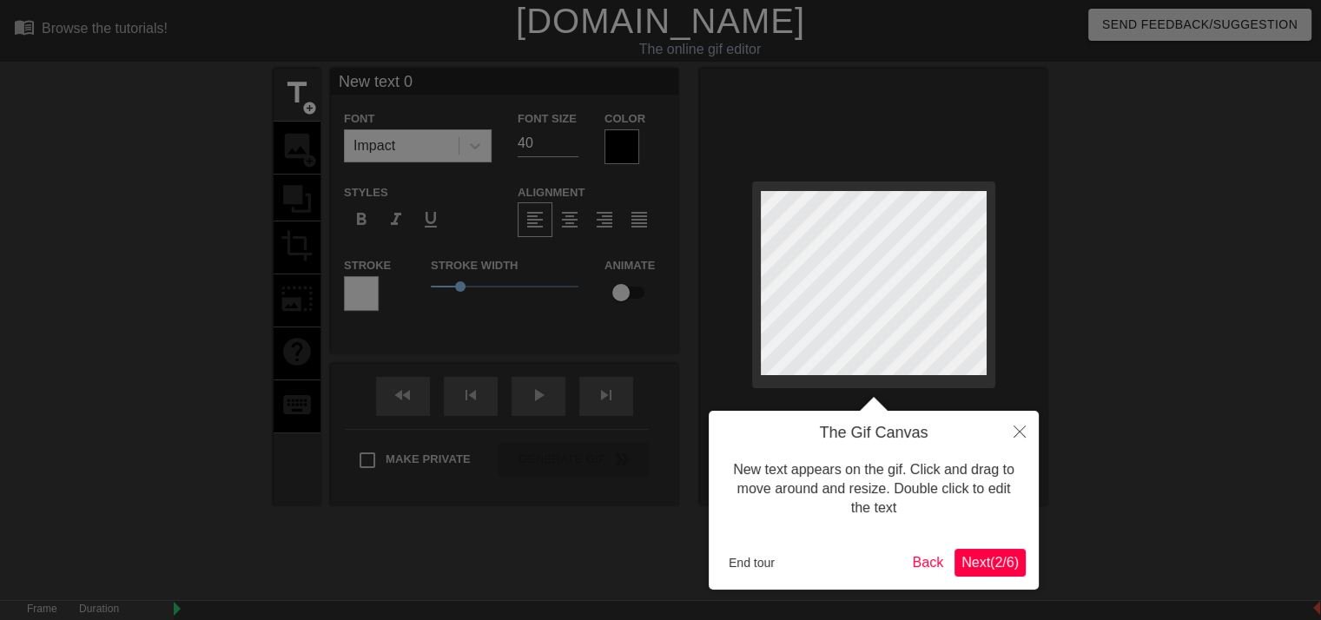
click at [1011, 570] on span "Next ( 2 / 6 )" at bounding box center [989, 562] width 57 height 15
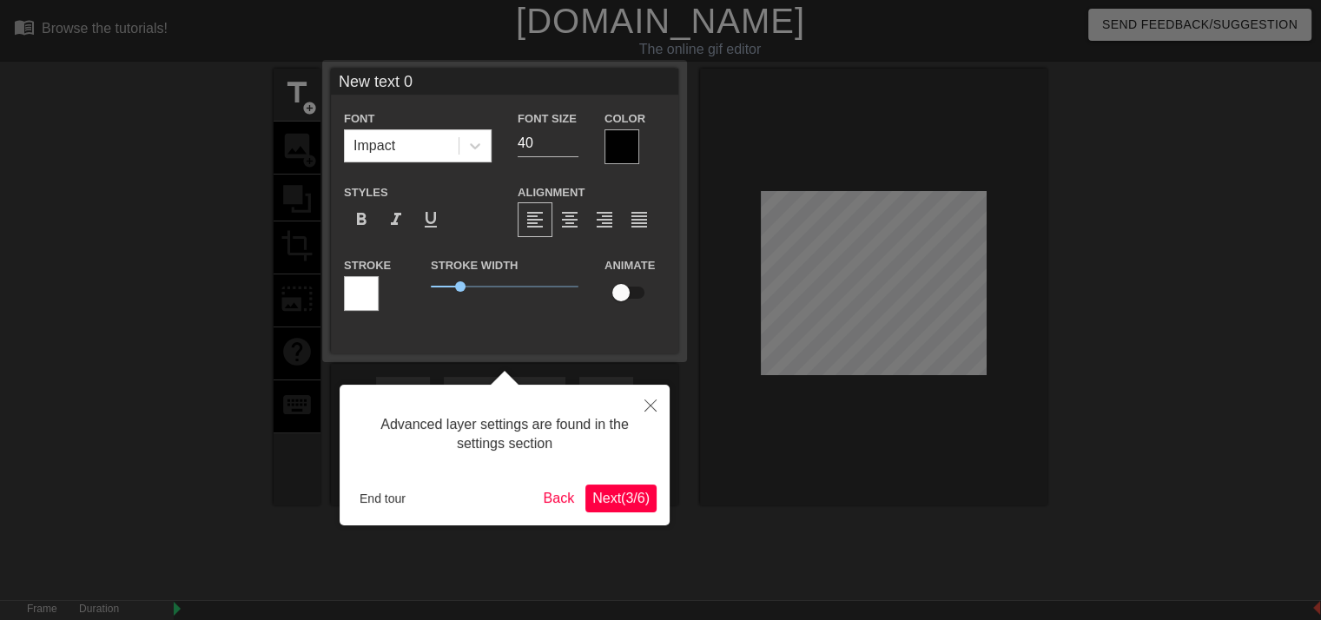
scroll to position [42, 0]
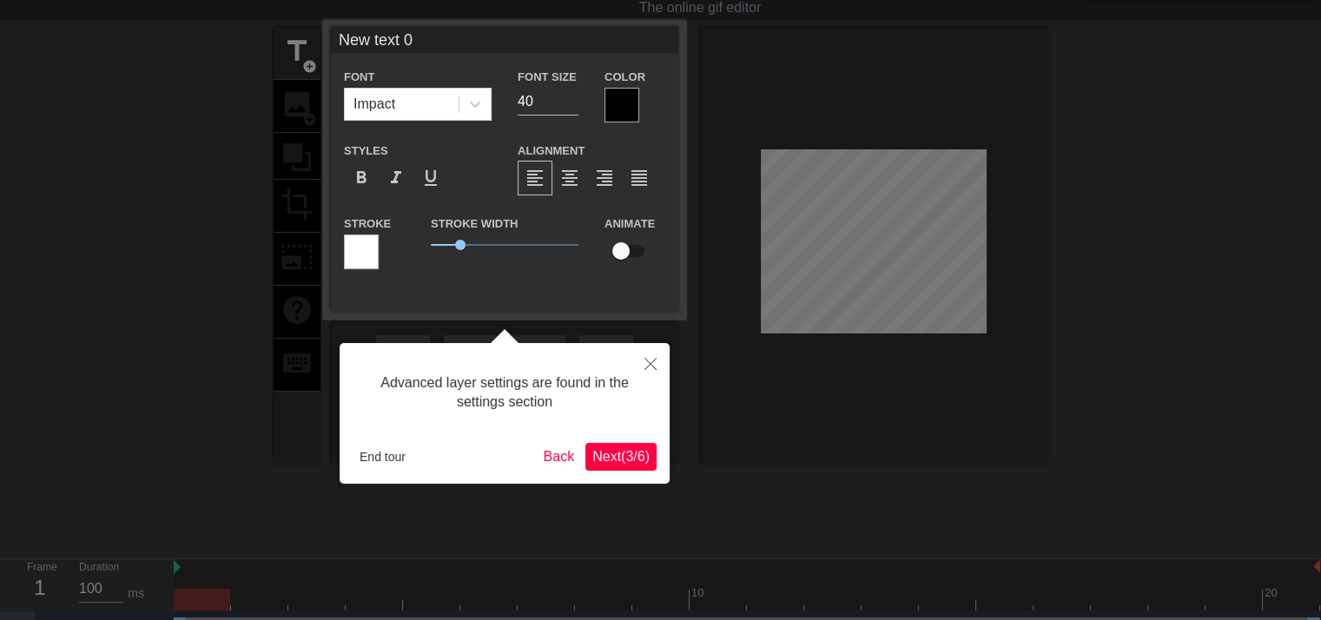
click at [616, 461] on span "Next ( 3 / 6 )" at bounding box center [620, 456] width 57 height 15
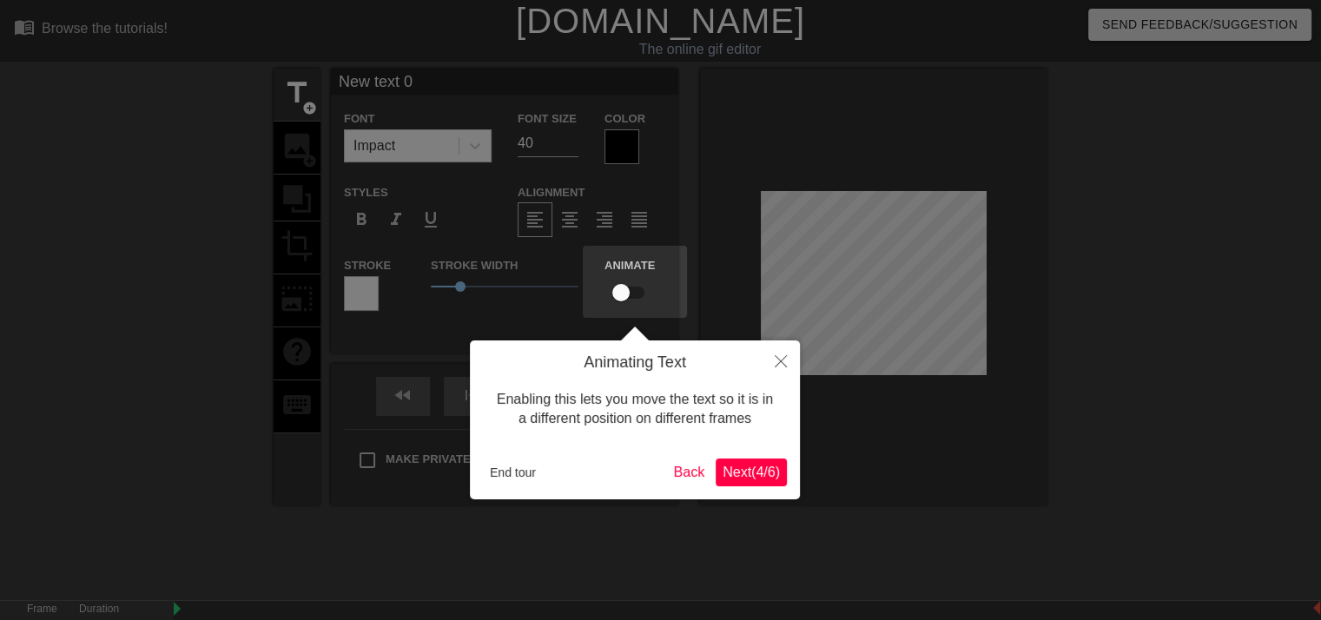
click at [757, 482] on button "Next ( 4 / 6 )" at bounding box center [750, 472] width 71 height 28
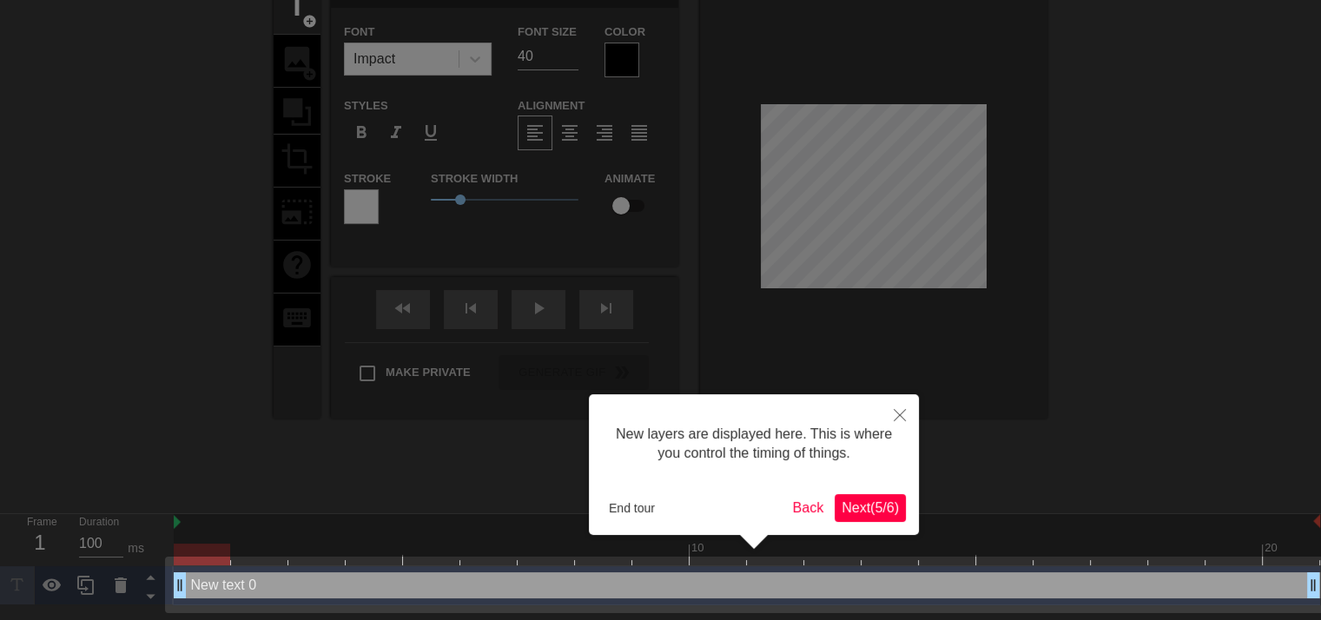
click at [860, 505] on span "Next ( 5 / 6 )" at bounding box center [869, 507] width 57 height 15
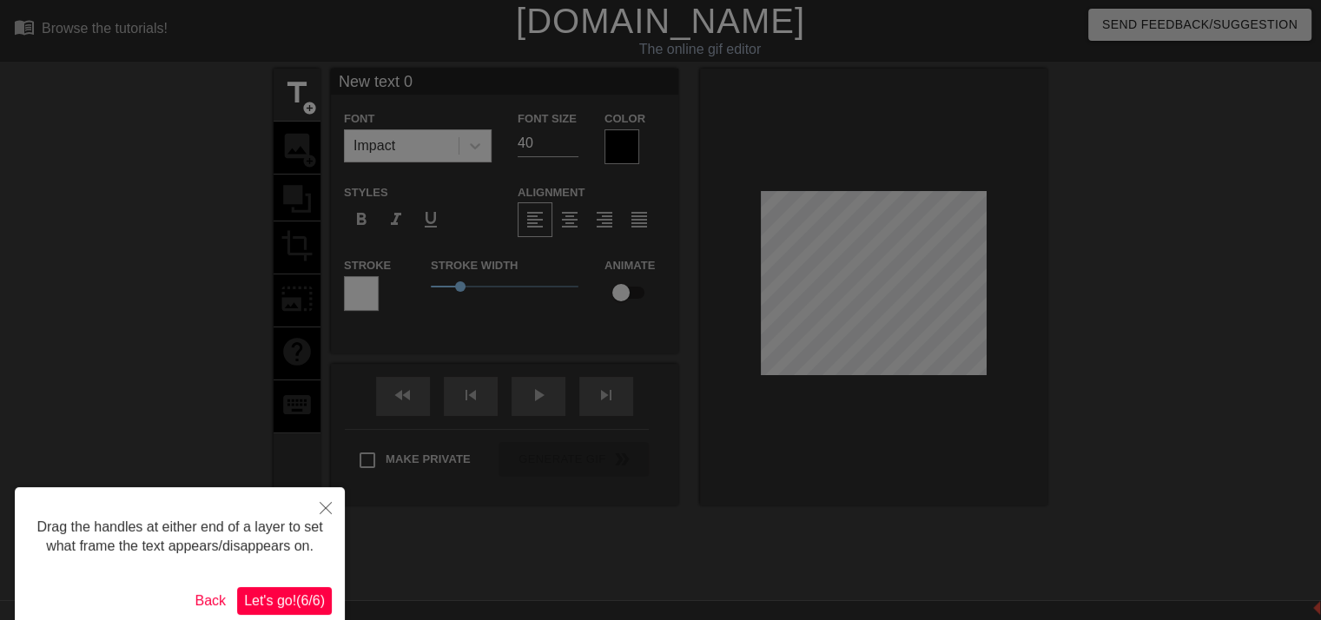
click at [287, 595] on span "Let's go! ( 6 / 6 )" at bounding box center [284, 600] width 81 height 15
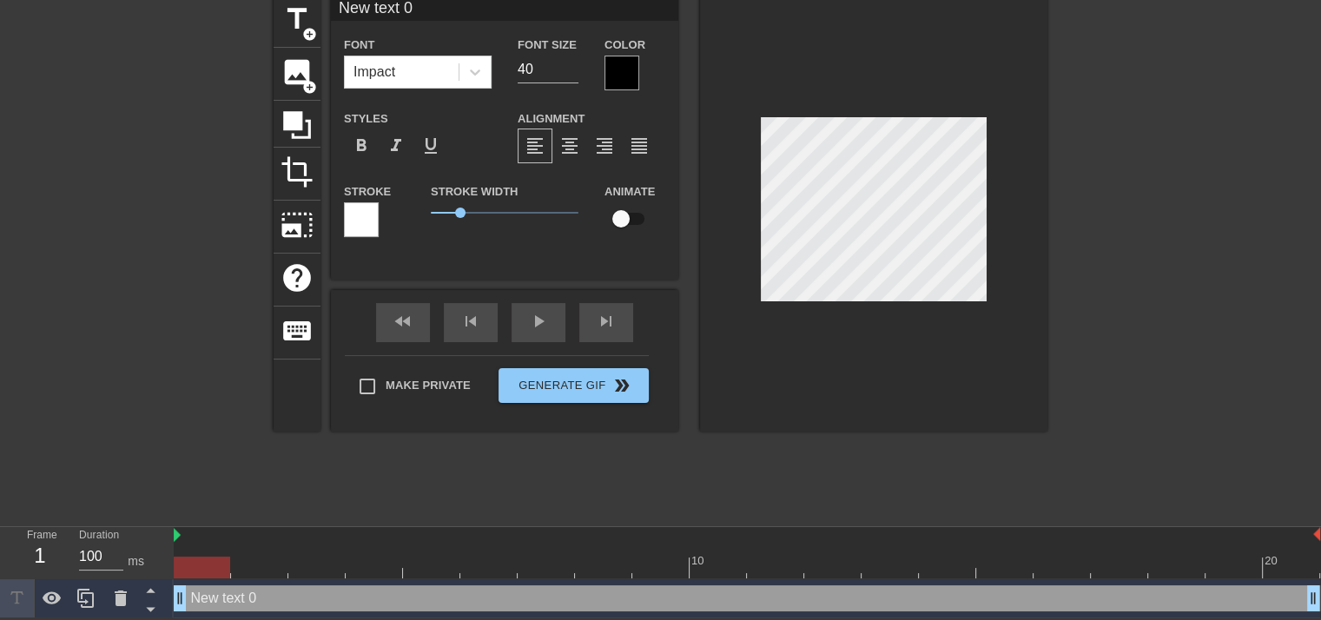
scroll to position [2, 2]
type input "M"
type textarea "M"
type input "ME"
type textarea "ME"
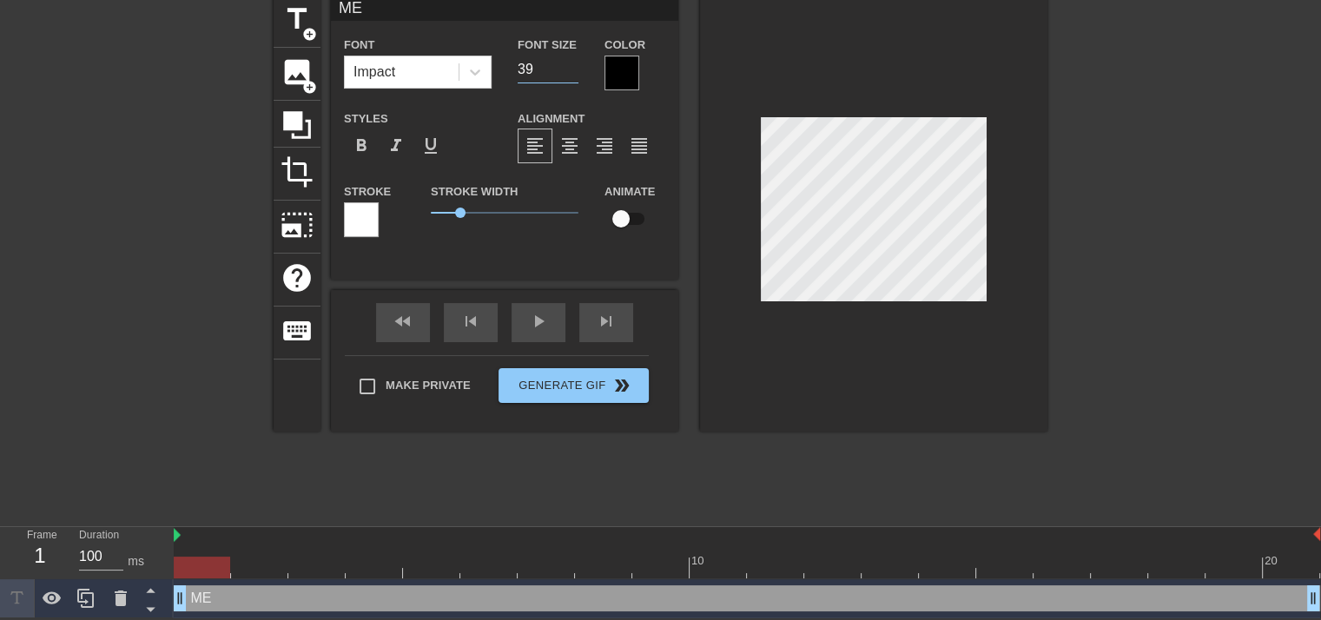
click at [568, 75] on input "39" at bounding box center [547, 70] width 61 height 28
type input "38"
click at [568, 75] on input "38" at bounding box center [547, 70] width 61 height 28
drag, startPoint x: 451, startPoint y: 211, endPoint x: 443, endPoint y: 210, distance: 8.7
click at [443, 210] on span "0.4" at bounding box center [505, 212] width 148 height 21
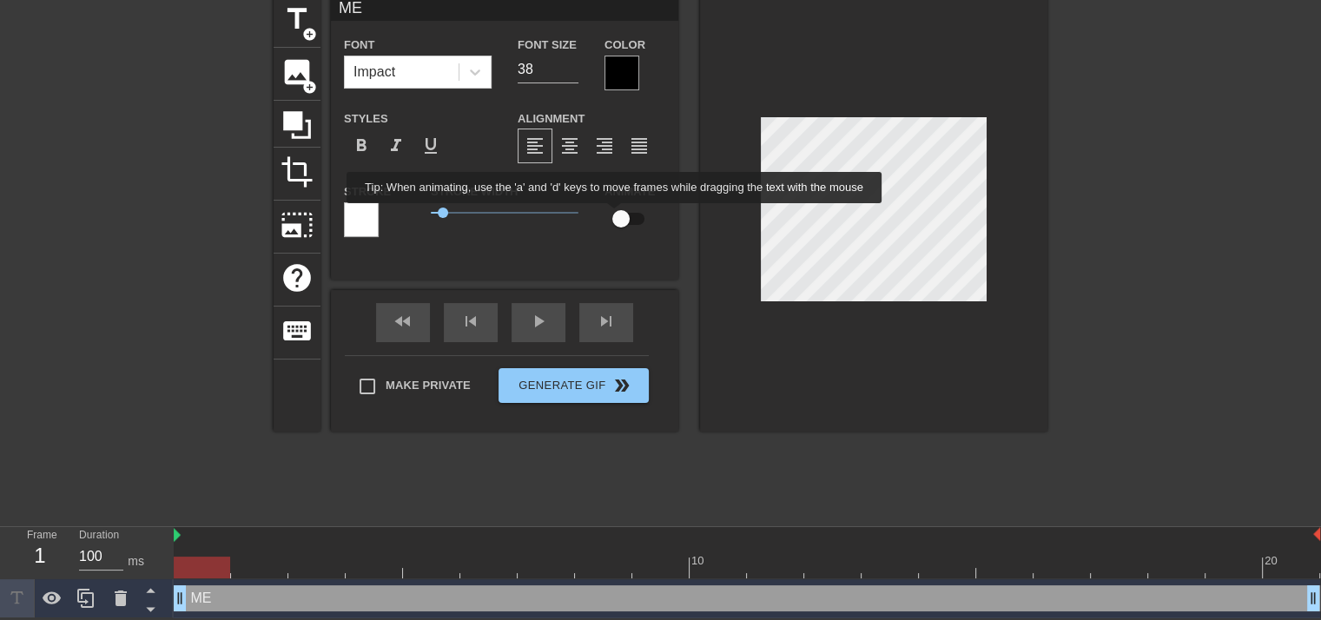
click at [615, 215] on input "checkbox" at bounding box center [620, 218] width 99 height 33
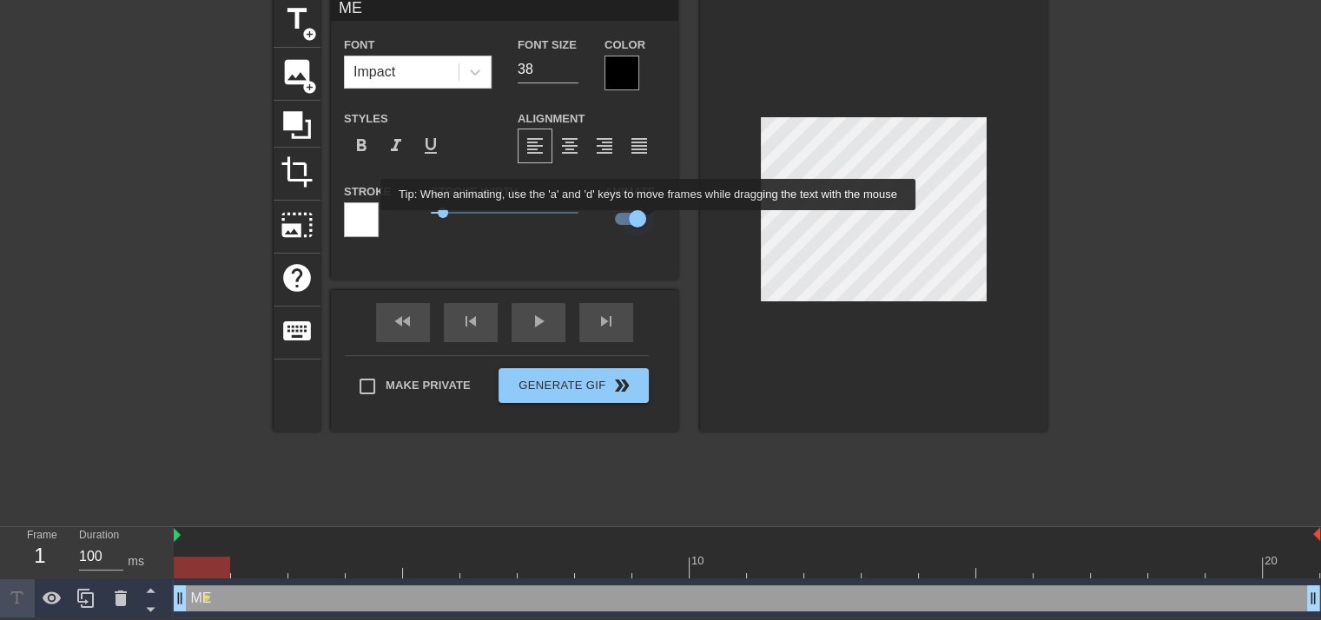
click at [644, 222] on input "checkbox" at bounding box center [637, 218] width 99 height 33
checkbox input "false"
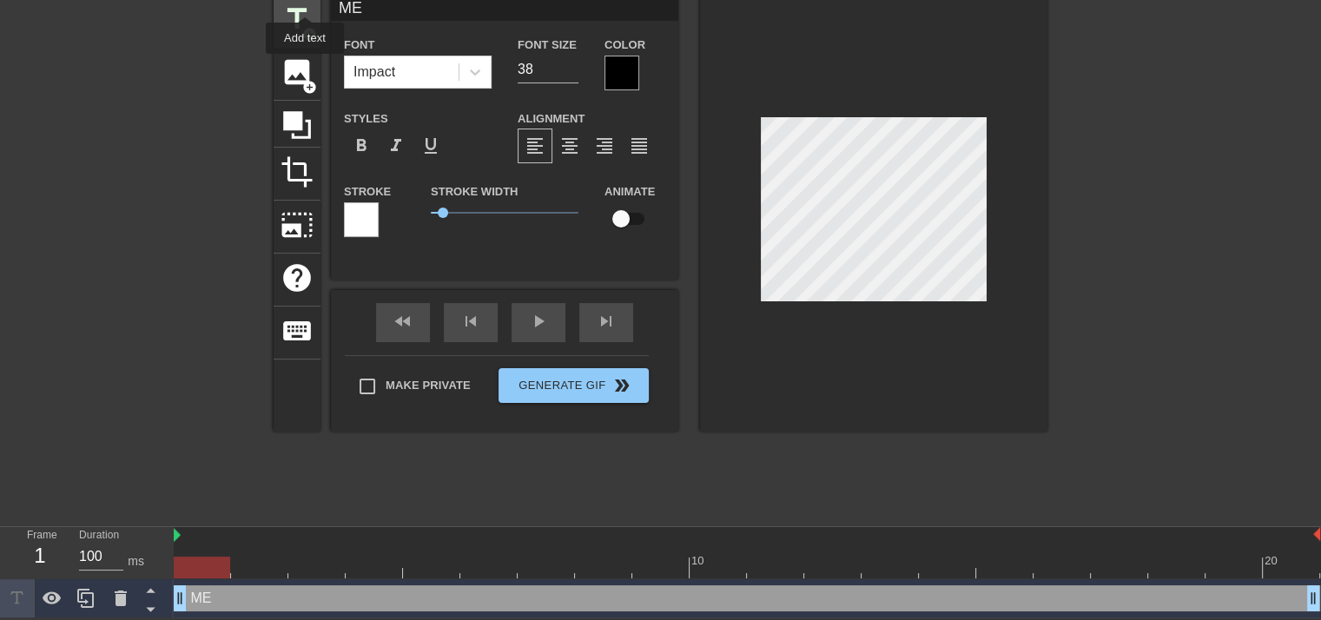
click at [305, 3] on span "title" at bounding box center [296, 19] width 33 height 33
type input "New text 1"
type input "40"
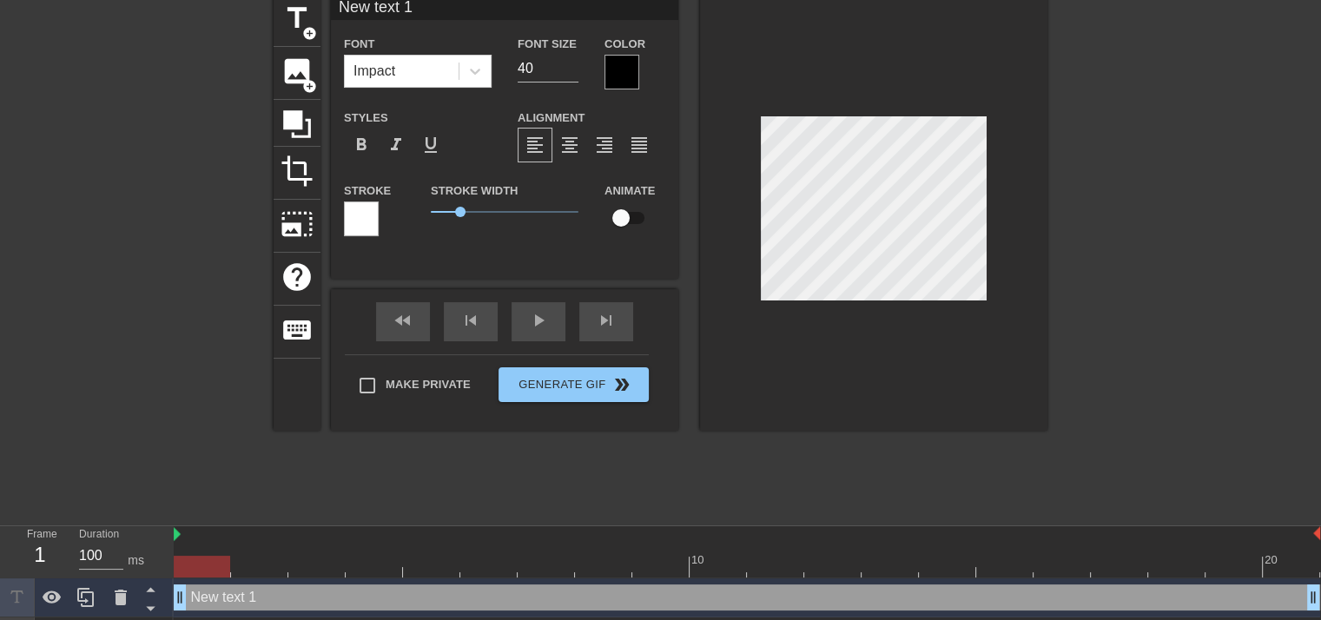
type input "Y"
type textarea "Y"
type input "Yo"
type textarea "Yo"
type input "You"
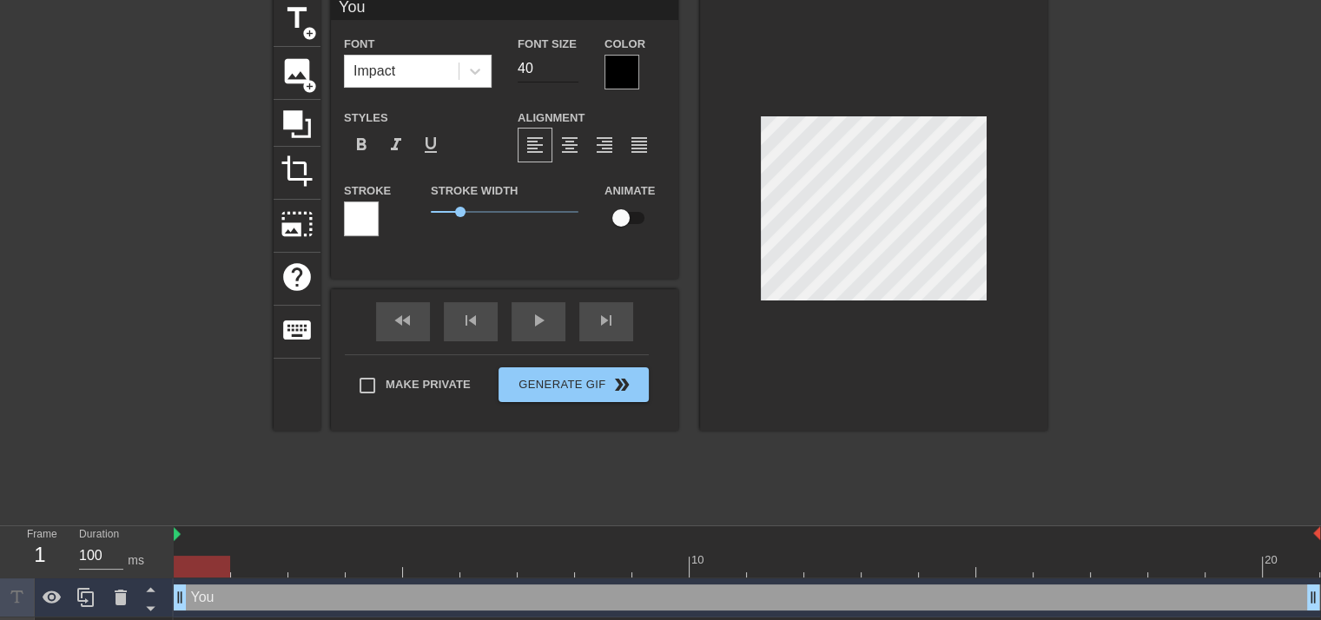
type textarea "You"
click at [560, 70] on input "40" at bounding box center [547, 69] width 61 height 28
click at [570, 70] on input "39" at bounding box center [547, 69] width 61 height 28
type input "38"
click at [570, 70] on input "38" at bounding box center [547, 69] width 61 height 28
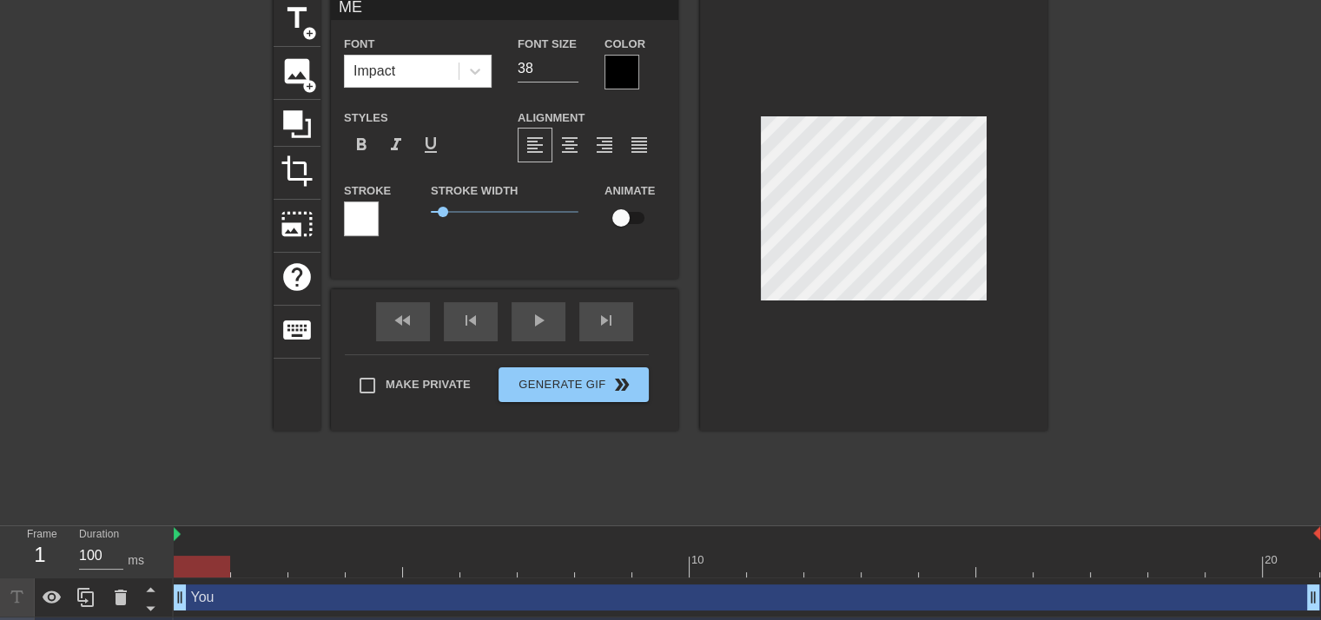
scroll to position [3, 2]
type input "M"
type textarea "M"
type input "Me"
type textarea "Me"
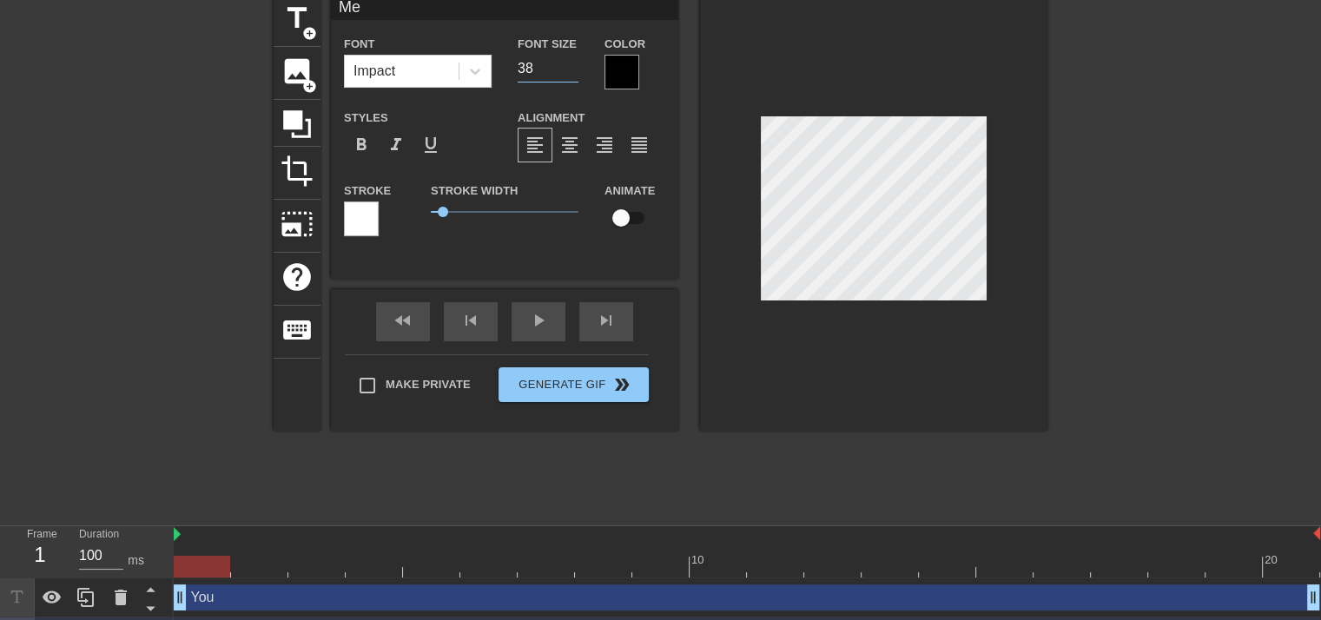
click at [535, 74] on input "38" at bounding box center [547, 69] width 61 height 28
type input "You"
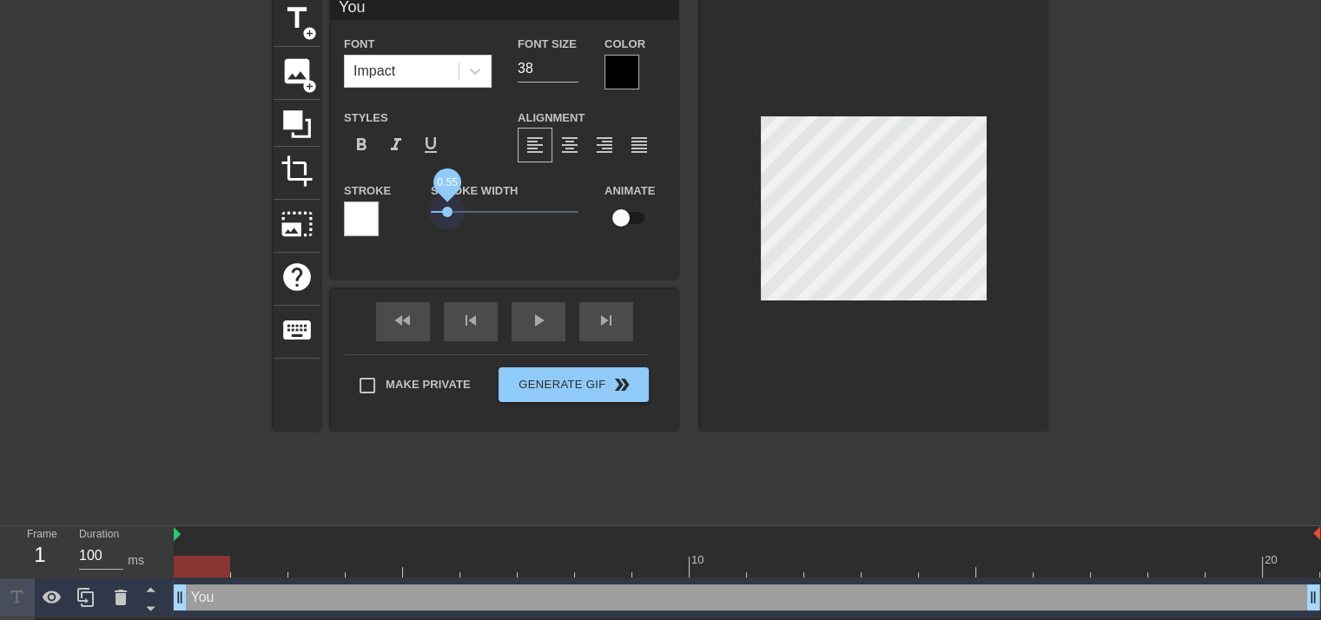
drag, startPoint x: 463, startPoint y: 203, endPoint x: 447, endPoint y: 205, distance: 15.7
click at [447, 205] on span "0.55" at bounding box center [505, 211] width 148 height 21
click at [1167, 207] on div at bounding box center [1198, 254] width 260 height 521
type input "Me"
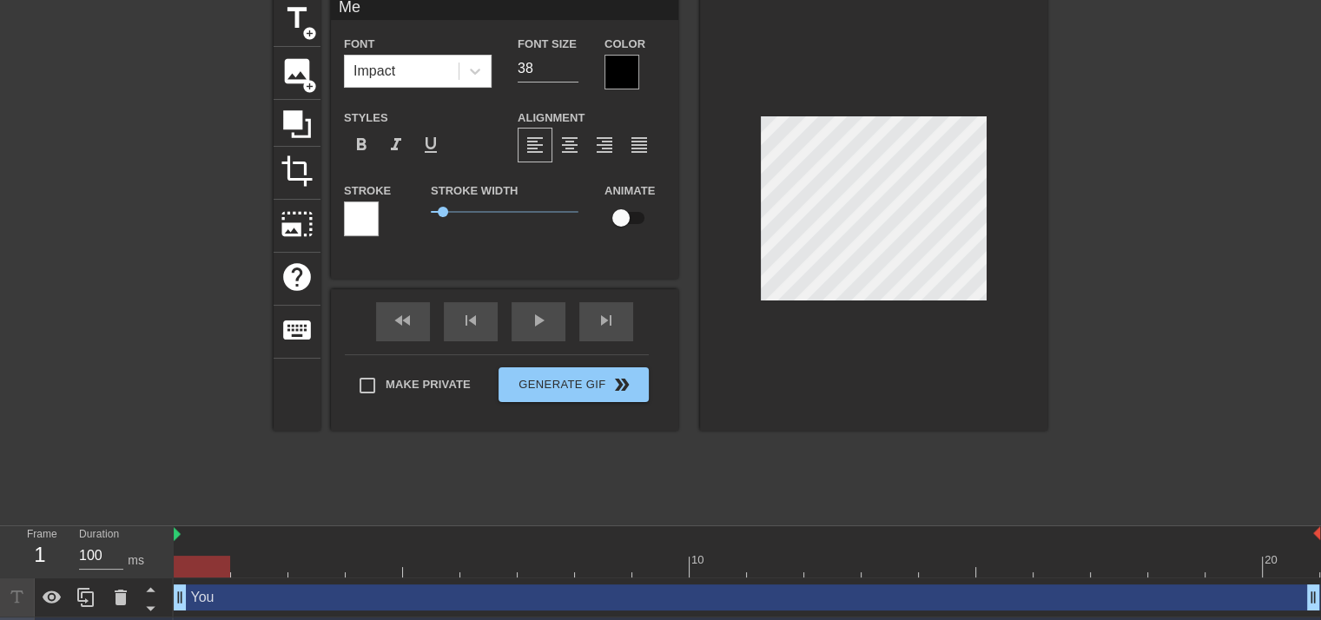
click at [636, 216] on input "checkbox" at bounding box center [620, 217] width 99 height 33
checkbox input "true"
click at [250, 565] on div at bounding box center [747, 567] width 1146 height 22
click at [325, 566] on div at bounding box center [747, 567] width 1146 height 22
click at [397, 558] on div at bounding box center [747, 567] width 1146 height 22
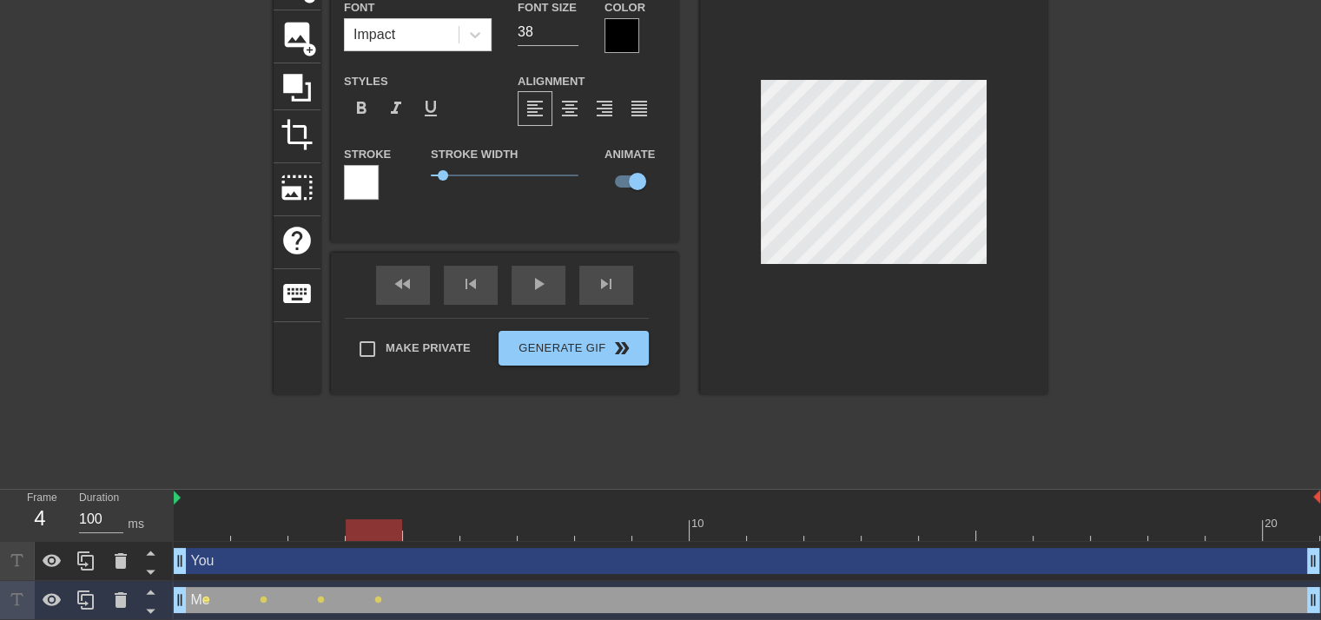
scroll to position [114, 0]
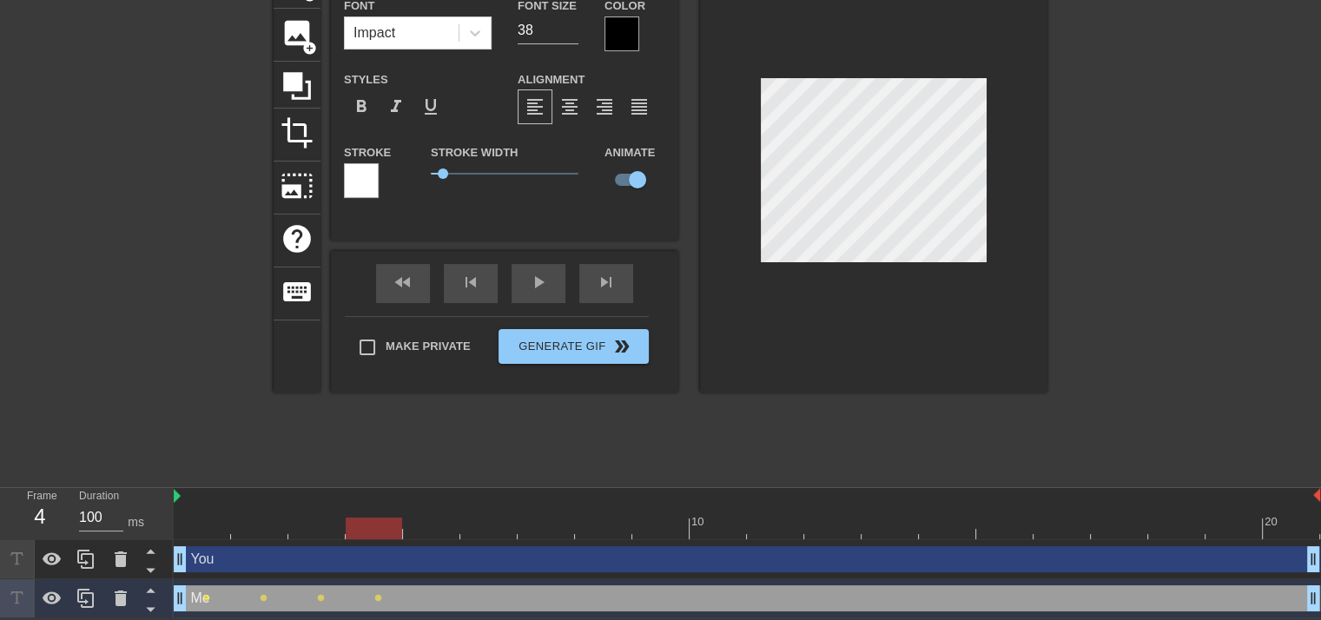
click at [447, 524] on div at bounding box center [747, 528] width 1146 height 22
click at [483, 525] on div at bounding box center [747, 528] width 1146 height 22
click at [552, 537] on div at bounding box center [747, 528] width 1146 height 22
drag, startPoint x: 590, startPoint y: 532, endPoint x: 603, endPoint y: 518, distance: 19.6
click at [597, 524] on div at bounding box center [747, 528] width 1146 height 22
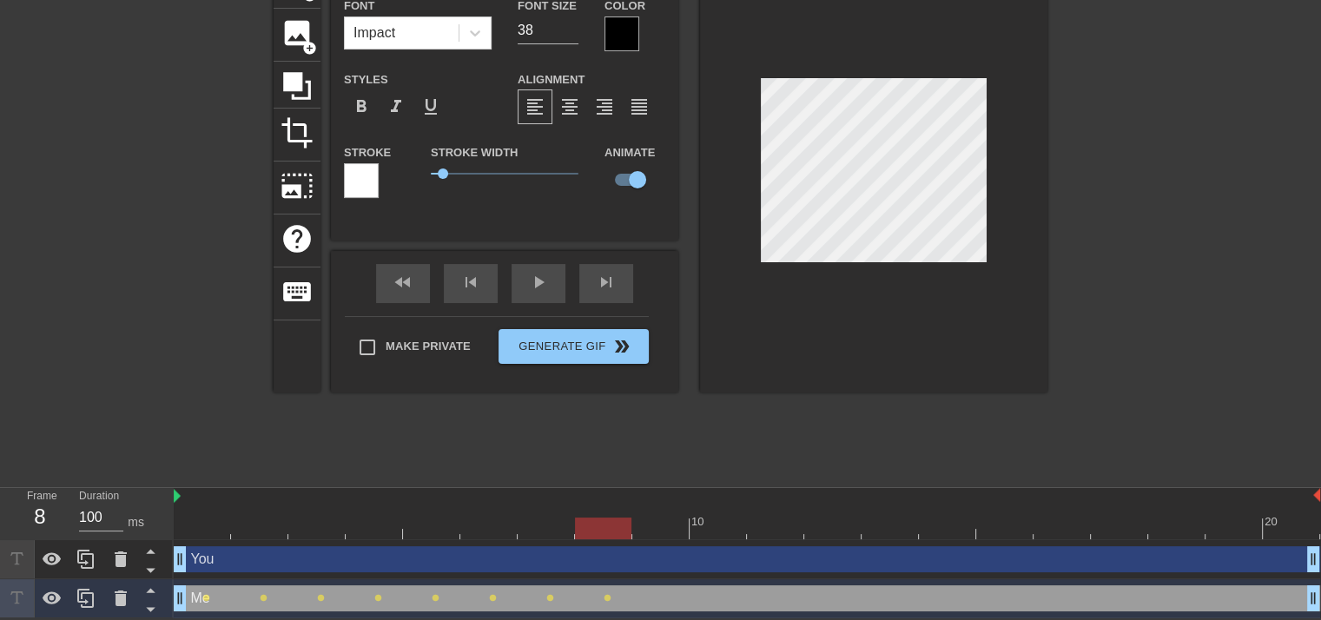
click at [652, 529] on div at bounding box center [747, 528] width 1146 height 22
click at [719, 530] on div at bounding box center [747, 528] width 1146 height 22
click at [768, 515] on div at bounding box center [775, 516] width 57 height 22
drag, startPoint x: 824, startPoint y: 524, endPoint x: 833, endPoint y: 456, distance: 68.3
click at [825, 524] on div at bounding box center [747, 528] width 1146 height 22
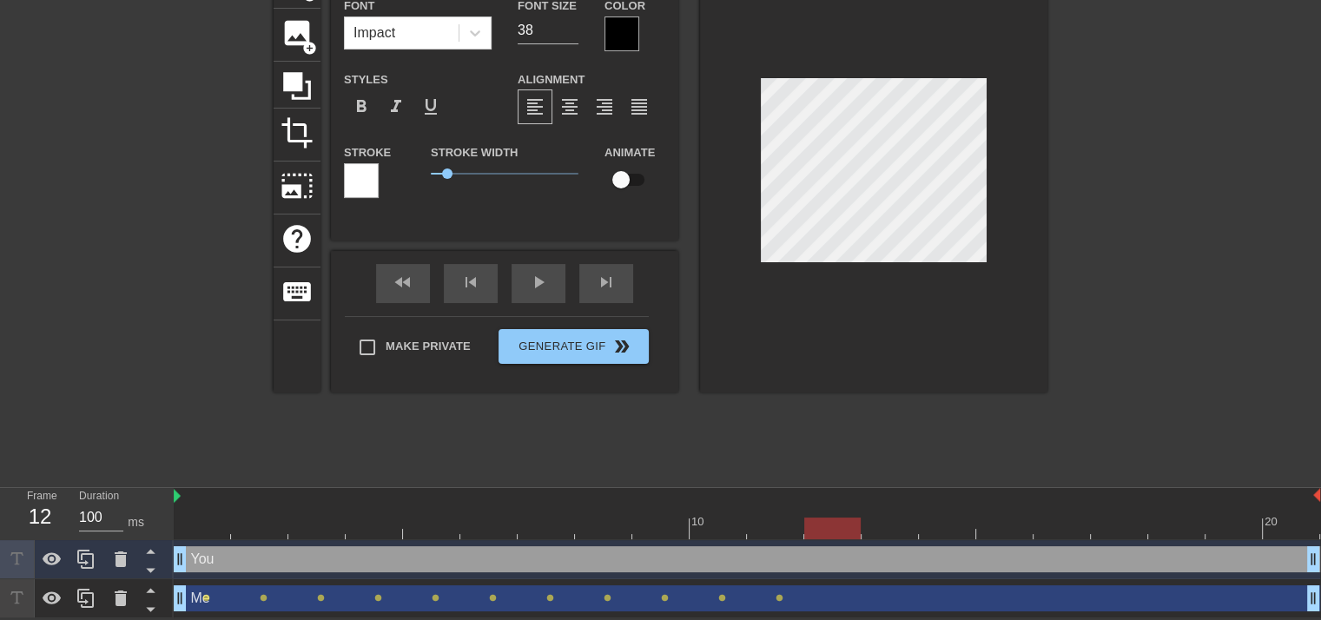
type input "You"
checkbox input "false"
click at [818, 49] on div at bounding box center [873, 174] width 347 height 437
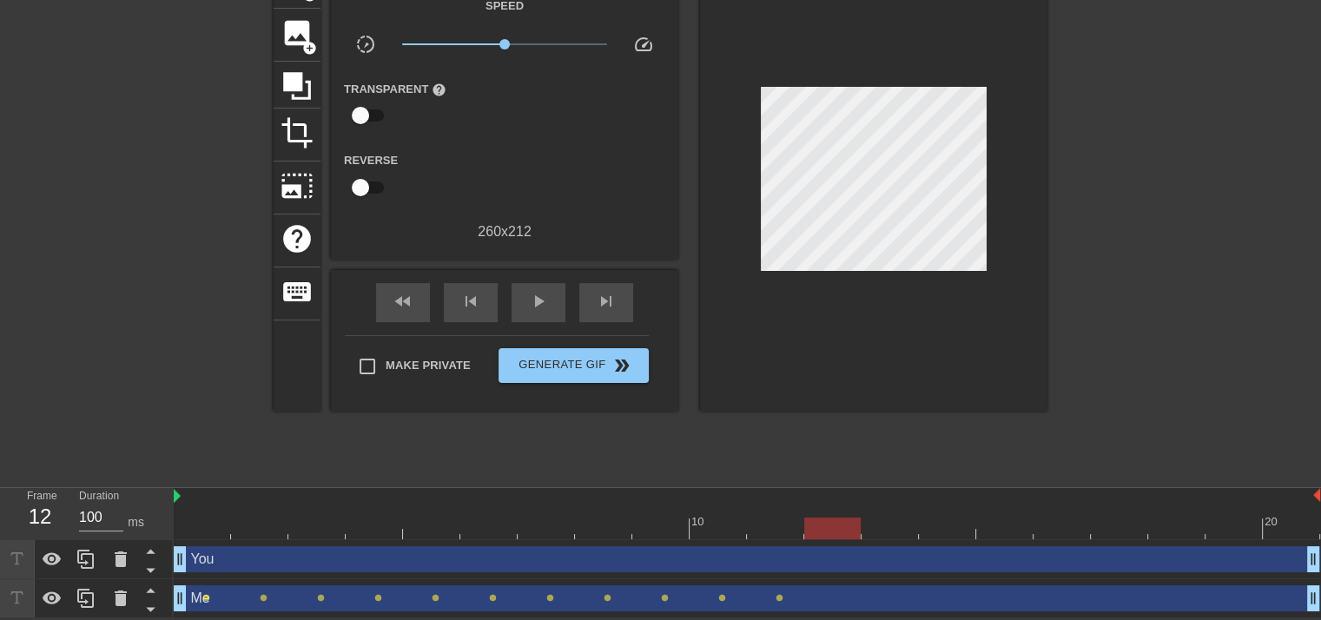
click at [837, 112] on div at bounding box center [873, 184] width 347 height 456
click at [827, 526] on div at bounding box center [832, 528] width 56 height 22
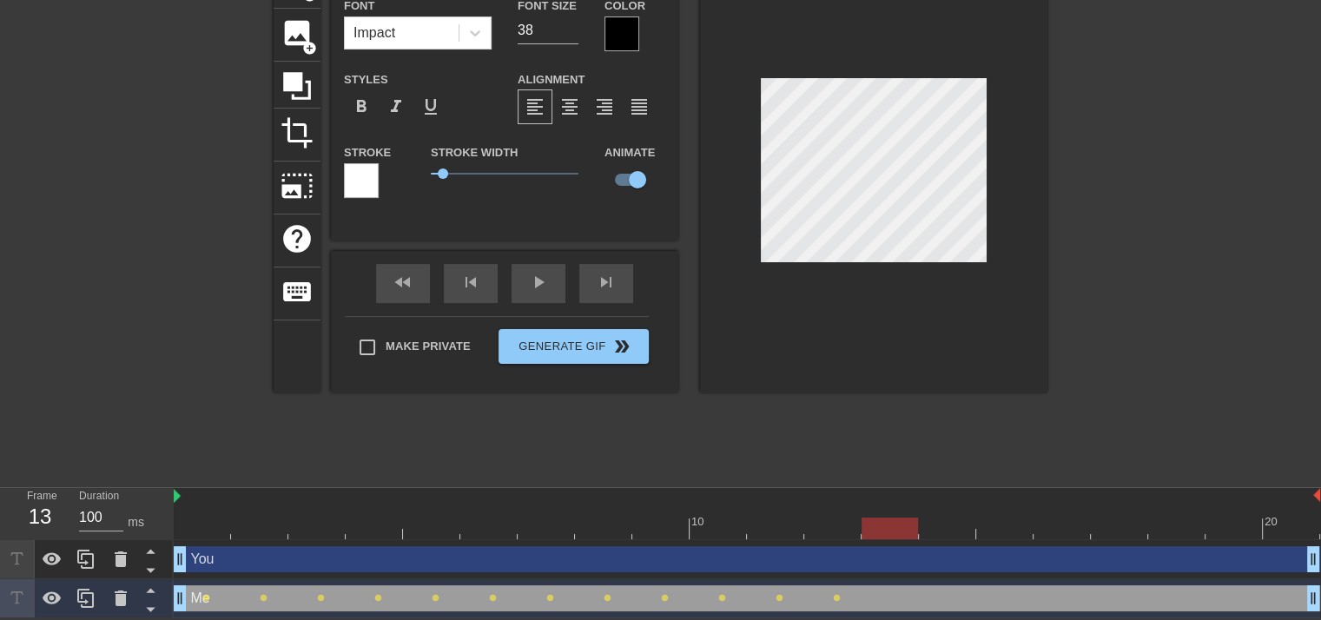
click at [883, 524] on div at bounding box center [747, 528] width 1146 height 22
drag, startPoint x: 952, startPoint y: 526, endPoint x: 941, endPoint y: 482, distance: 45.5
click at [952, 525] on div at bounding box center [747, 528] width 1146 height 22
click at [993, 524] on div at bounding box center [747, 528] width 1146 height 22
click at [1063, 529] on div at bounding box center [747, 528] width 1146 height 22
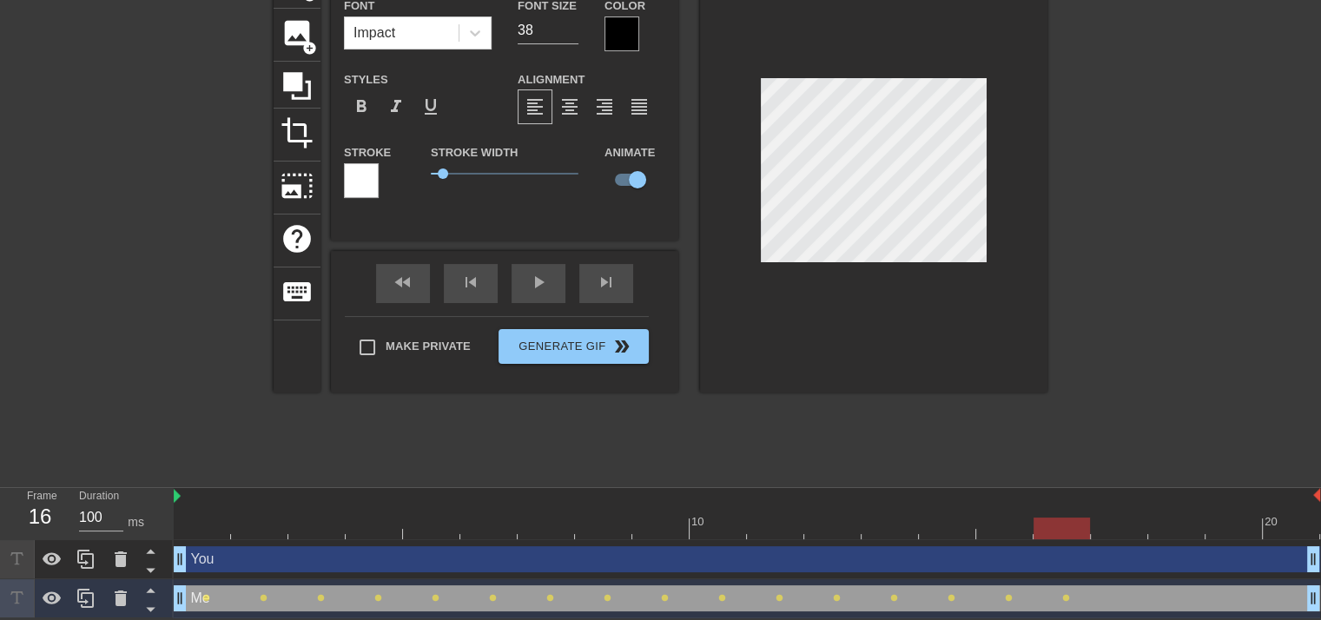
click at [1119, 529] on div at bounding box center [747, 528] width 1146 height 22
drag, startPoint x: 1166, startPoint y: 524, endPoint x: 1093, endPoint y: 418, distance: 129.3
click at [1166, 524] on div at bounding box center [747, 528] width 1146 height 22
click at [1216, 517] on div at bounding box center [747, 528] width 1146 height 22
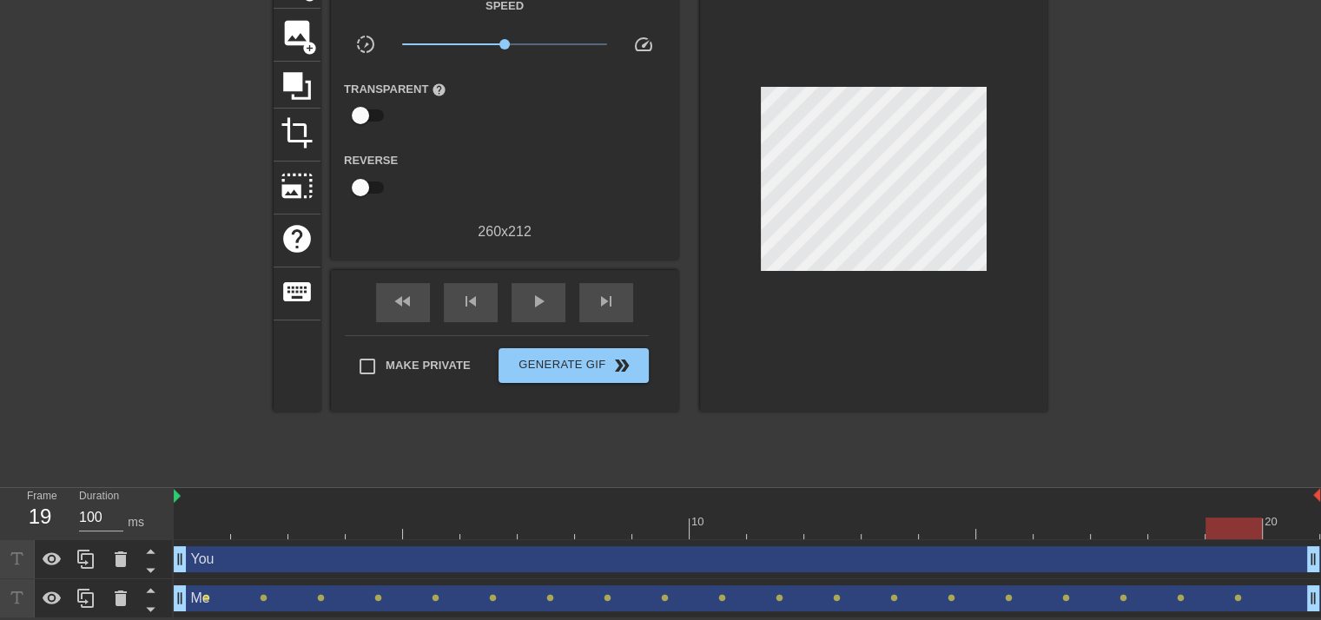
scroll to position [114, 13]
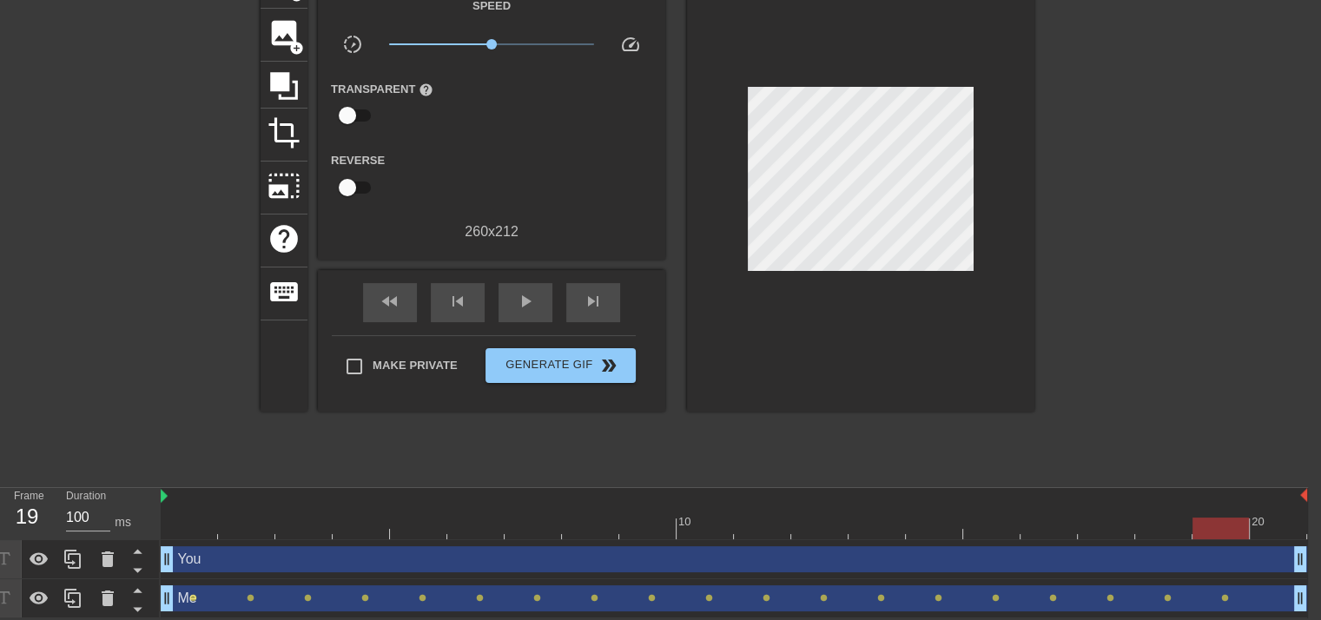
click at [1267, 522] on div at bounding box center [734, 528] width 1146 height 22
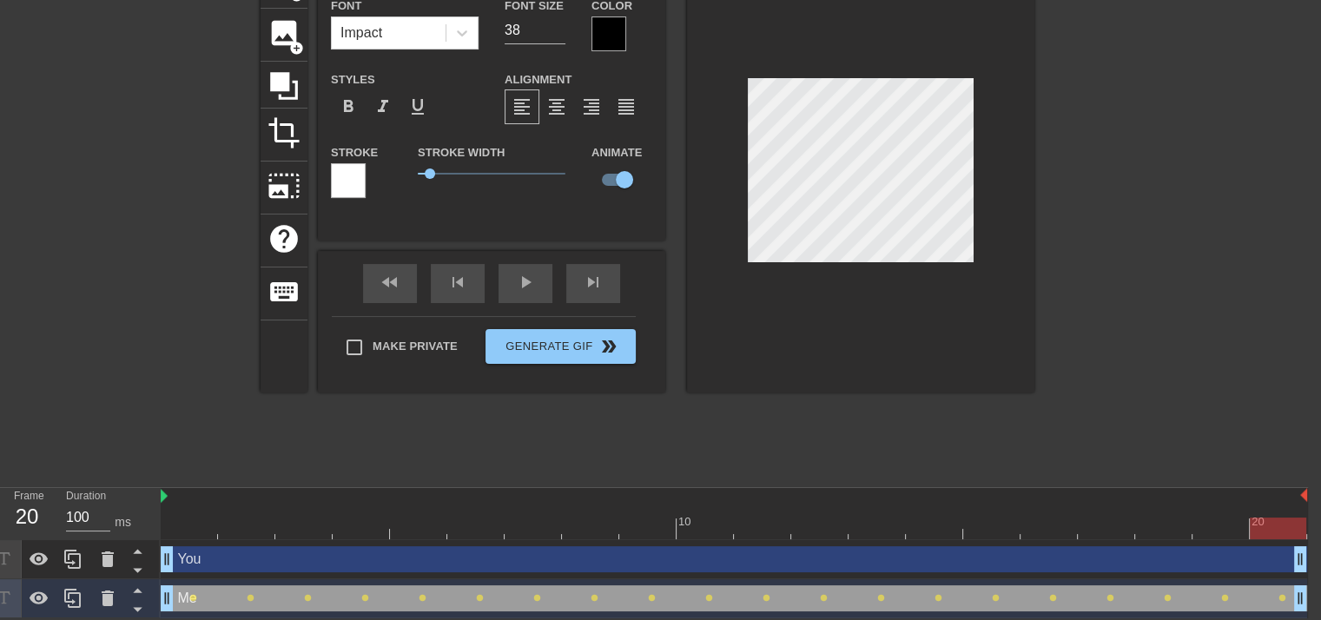
click at [211, 561] on div "You drag_handle drag_handle" at bounding box center [734, 559] width 1146 height 26
type input "You"
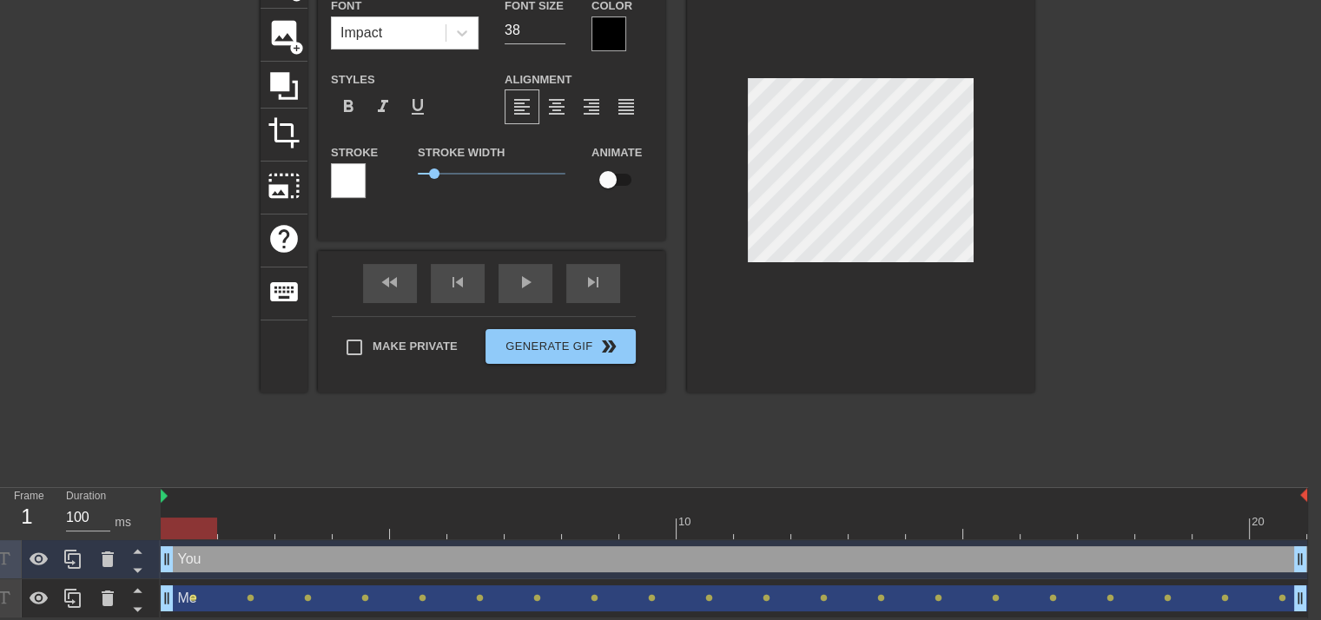
click at [178, 531] on div at bounding box center [734, 528] width 1146 height 22
click at [611, 185] on input "checkbox" at bounding box center [607, 179] width 99 height 33
checkbox input "true"
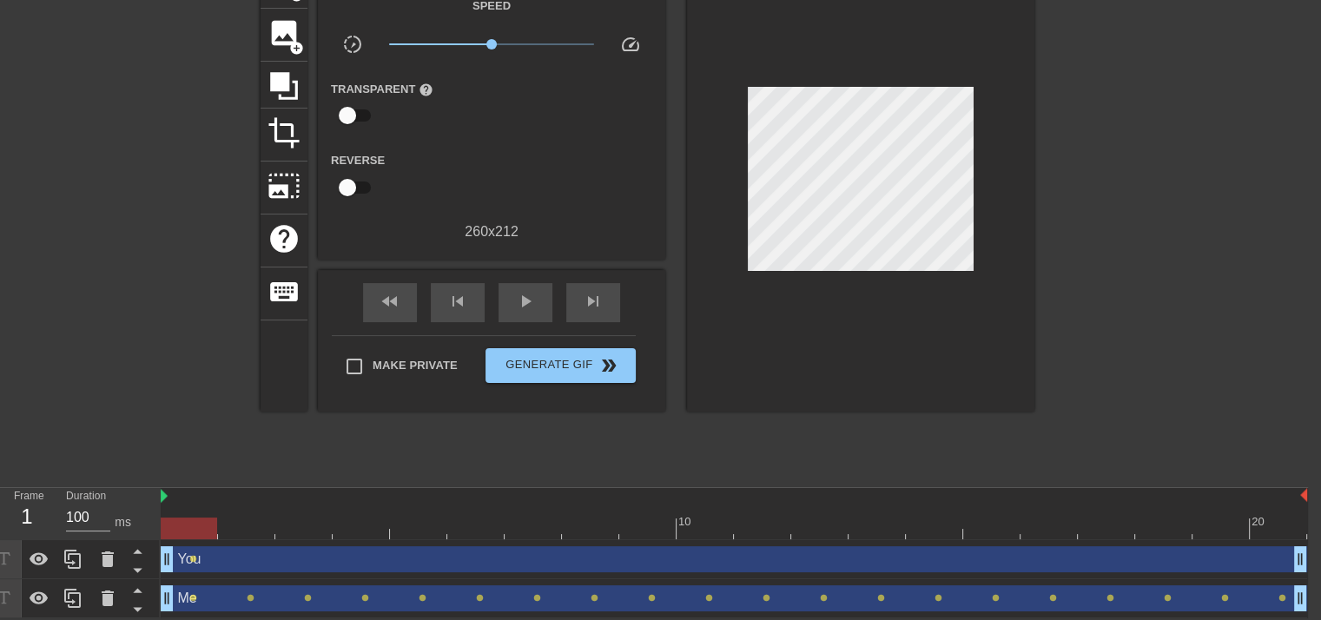
drag, startPoint x: 871, startPoint y: 22, endPoint x: 861, endPoint y: 67, distance: 46.1
click at [861, 67] on div at bounding box center [860, 184] width 347 height 456
click at [835, 61] on div at bounding box center [860, 184] width 347 height 456
click at [827, 62] on div at bounding box center [860, 184] width 347 height 456
drag, startPoint x: 293, startPoint y: 557, endPoint x: 259, endPoint y: 560, distance: 34.9
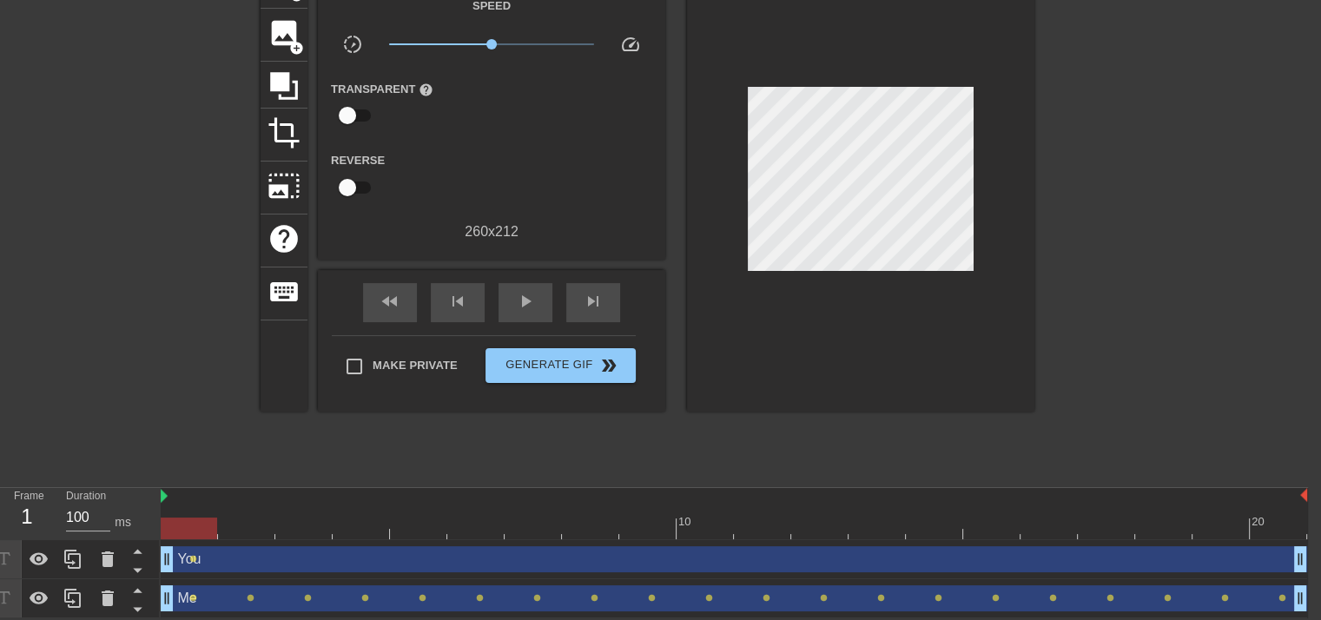
click at [259, 560] on div "You drag_handle drag_handle" at bounding box center [734, 559] width 1146 height 26
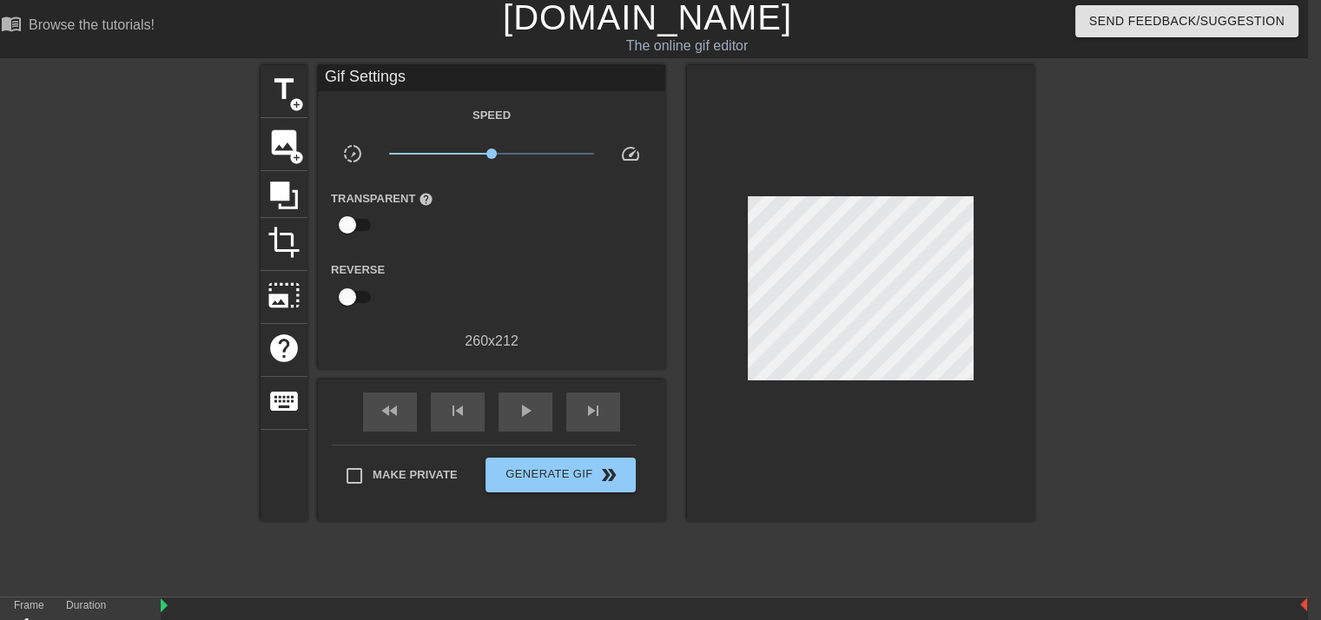
scroll to position [0, 13]
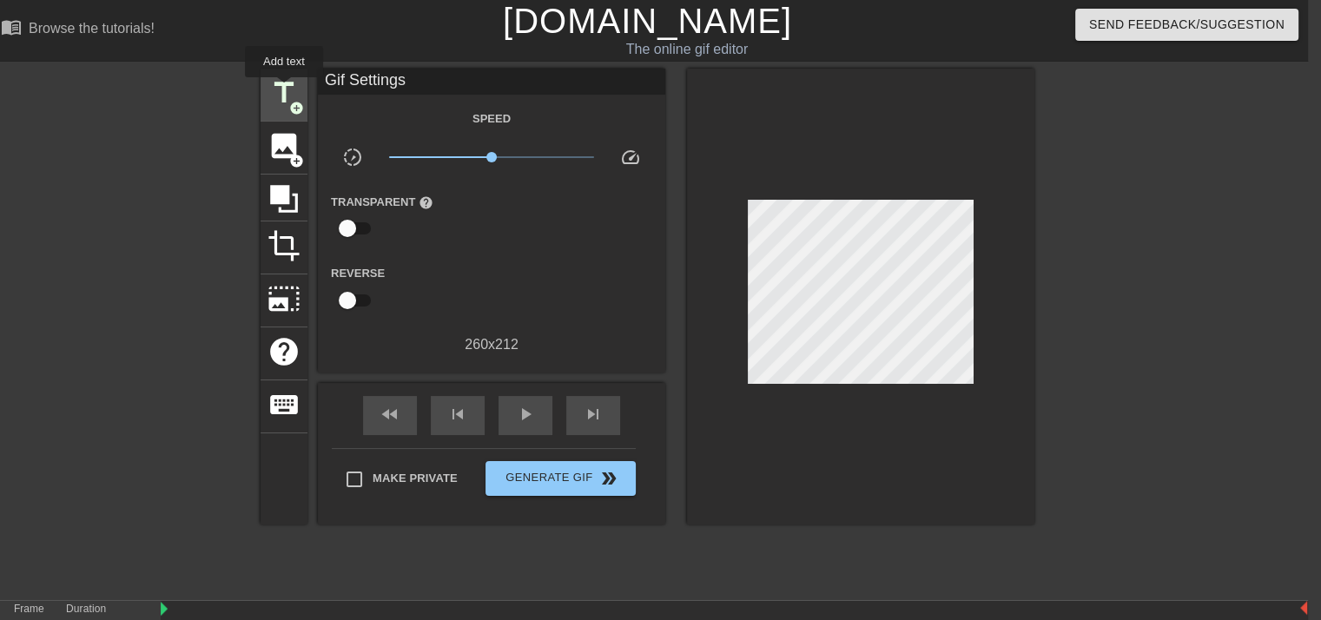
click at [283, 89] on span "title" at bounding box center [283, 92] width 33 height 33
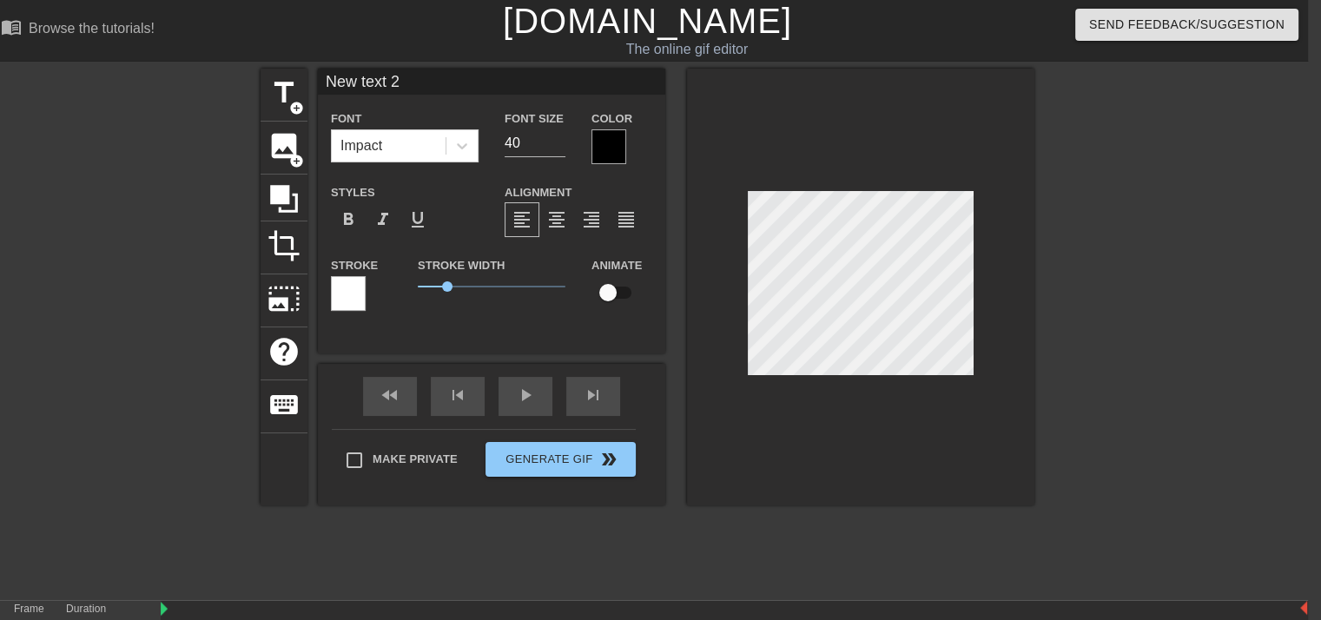
scroll to position [2, 2]
click at [563, 147] on input "39" at bounding box center [534, 143] width 61 height 28
type input "38"
click at [563, 147] on input "38" at bounding box center [534, 143] width 61 height 28
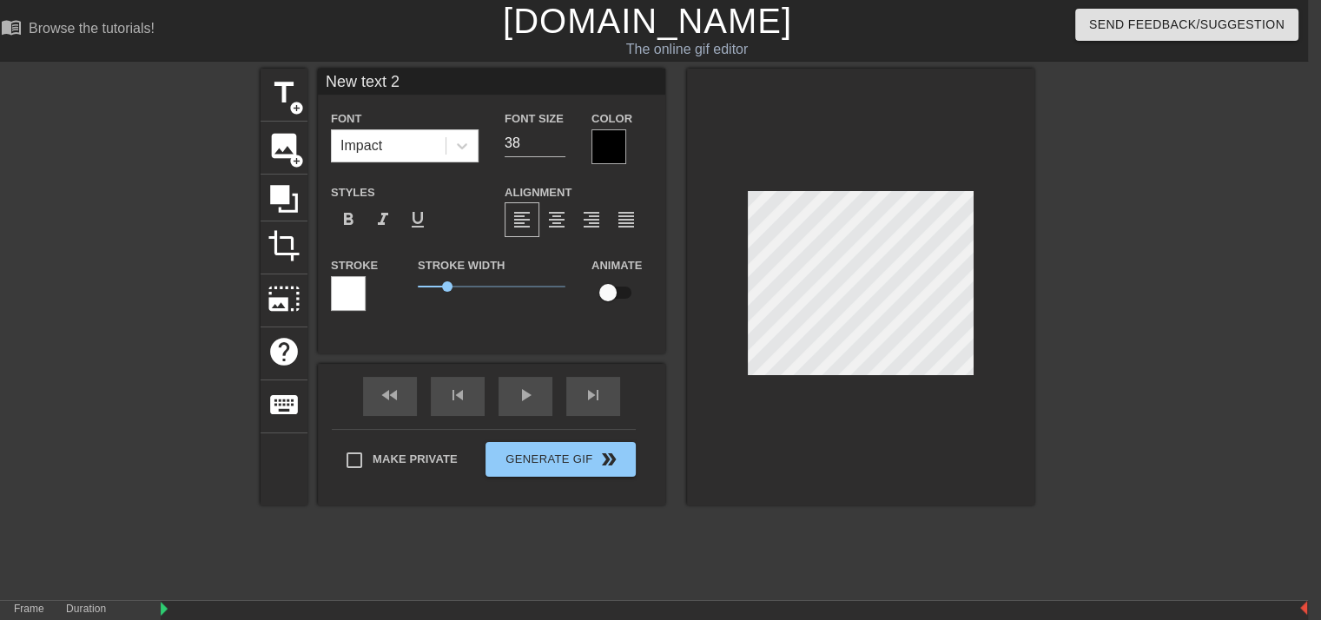
type input "Y"
type textarea "Y"
type input "Yo"
type textarea "Yo"
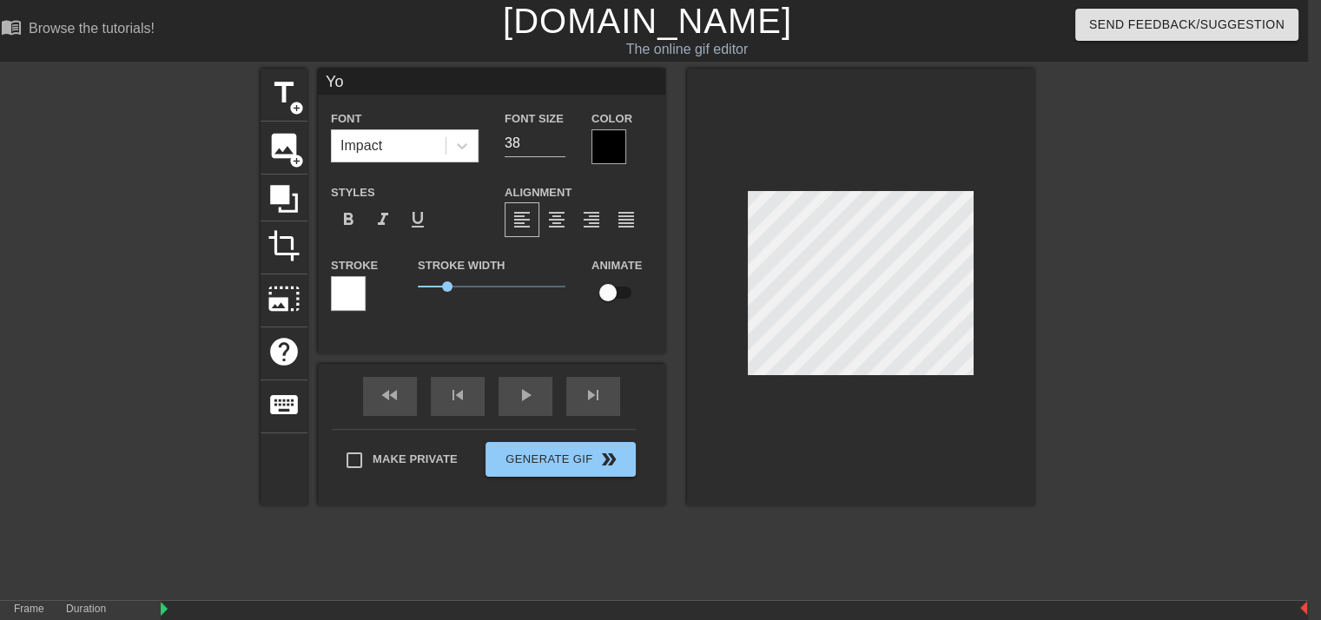
type input "You"
type textarea "You"
click at [1083, 278] on div at bounding box center [1185, 329] width 260 height 521
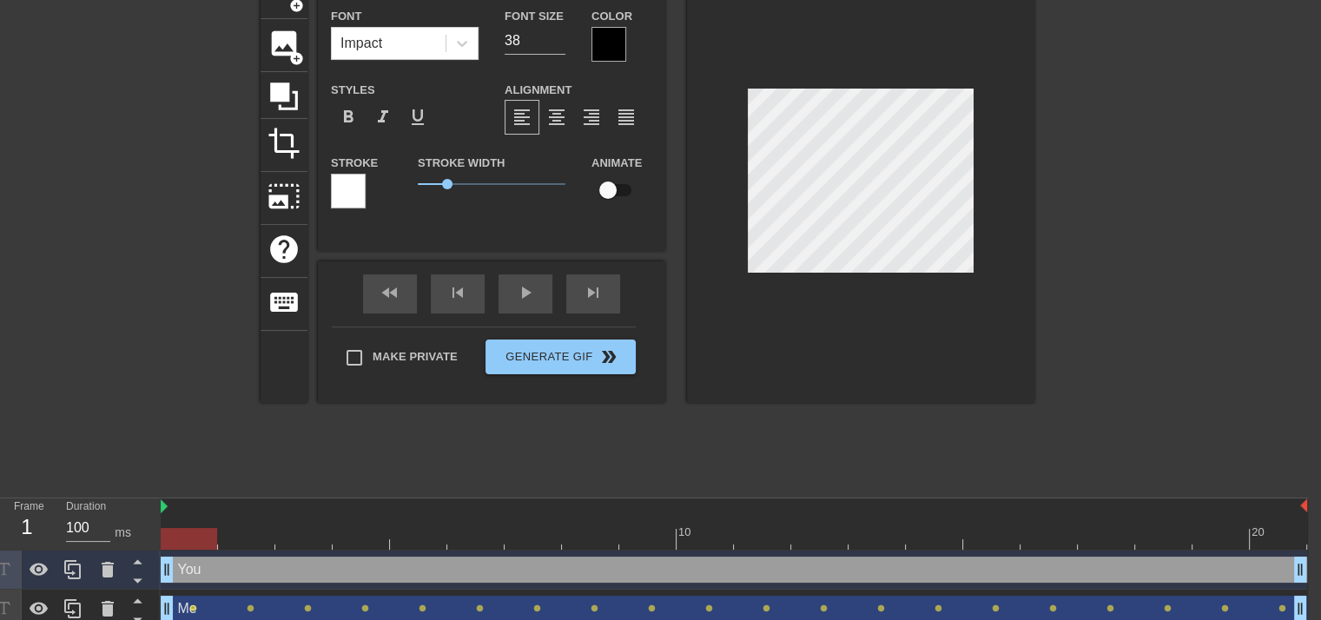
scroll to position [114, 13]
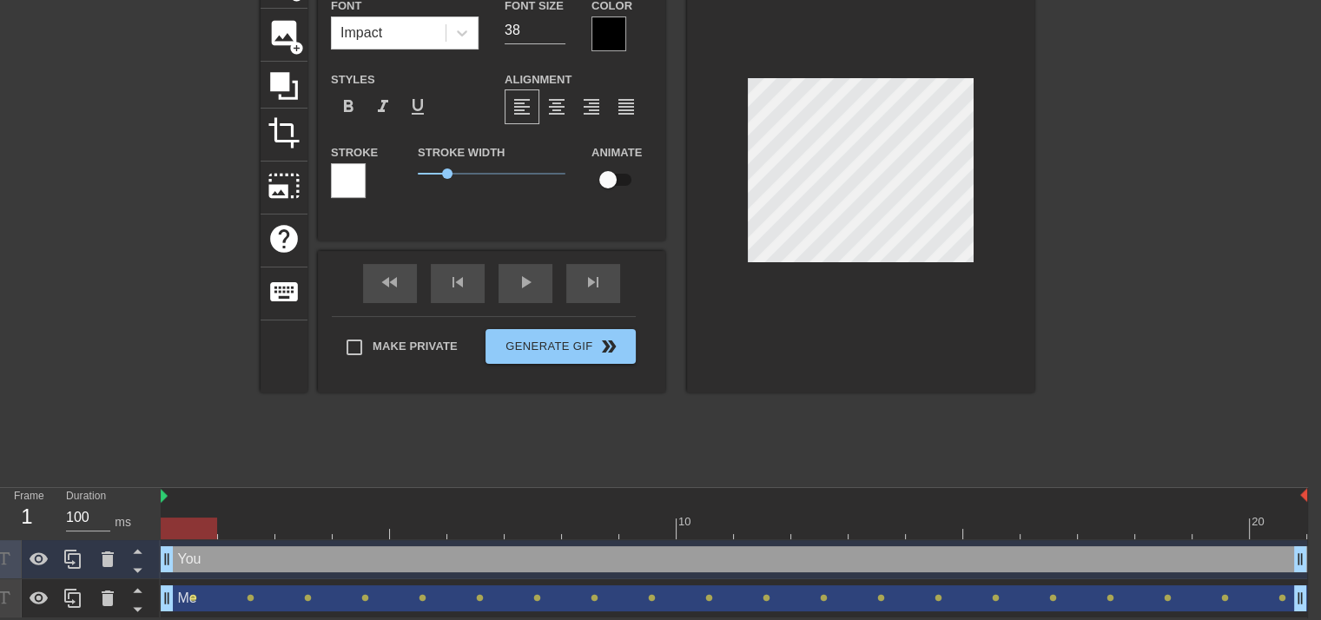
click at [614, 188] on input "checkbox" at bounding box center [607, 179] width 99 height 33
checkbox input "true"
click at [240, 531] on div at bounding box center [734, 528] width 1146 height 22
click at [320, 514] on div at bounding box center [303, 516] width 57 height 22
click at [383, 525] on div at bounding box center [734, 528] width 1146 height 22
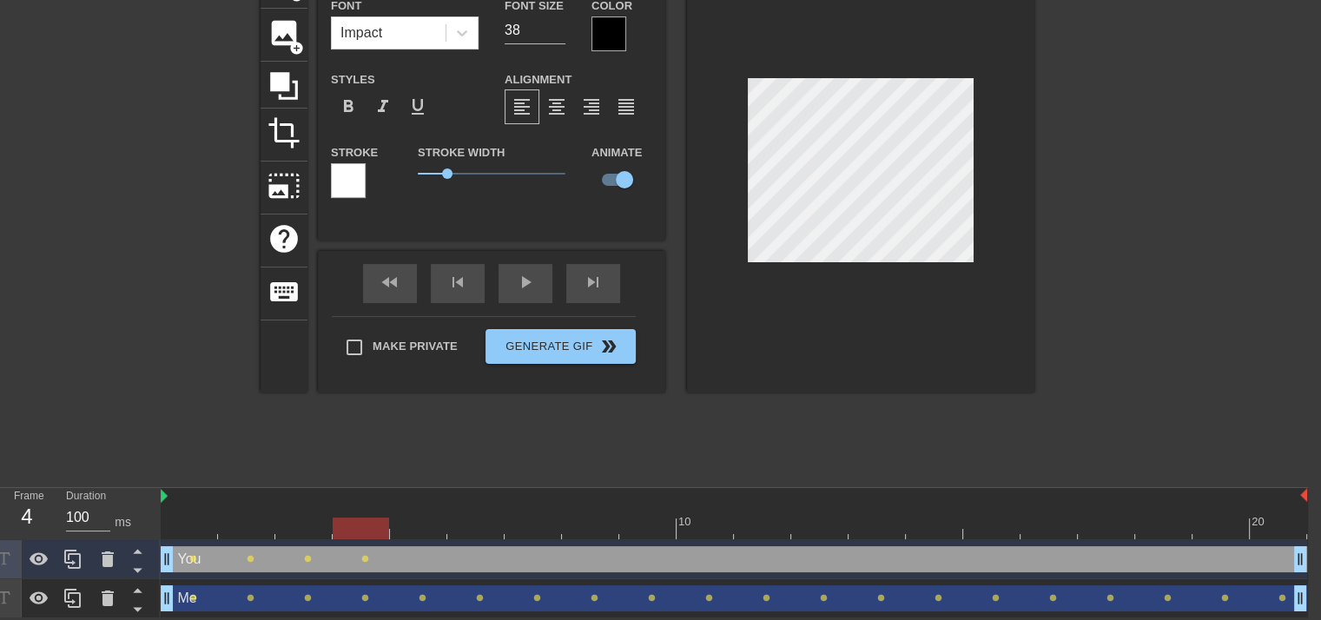
click at [436, 519] on div at bounding box center [734, 528] width 1146 height 22
click at [498, 524] on div at bounding box center [734, 528] width 1146 height 22
click at [542, 526] on div at bounding box center [734, 528] width 1146 height 22
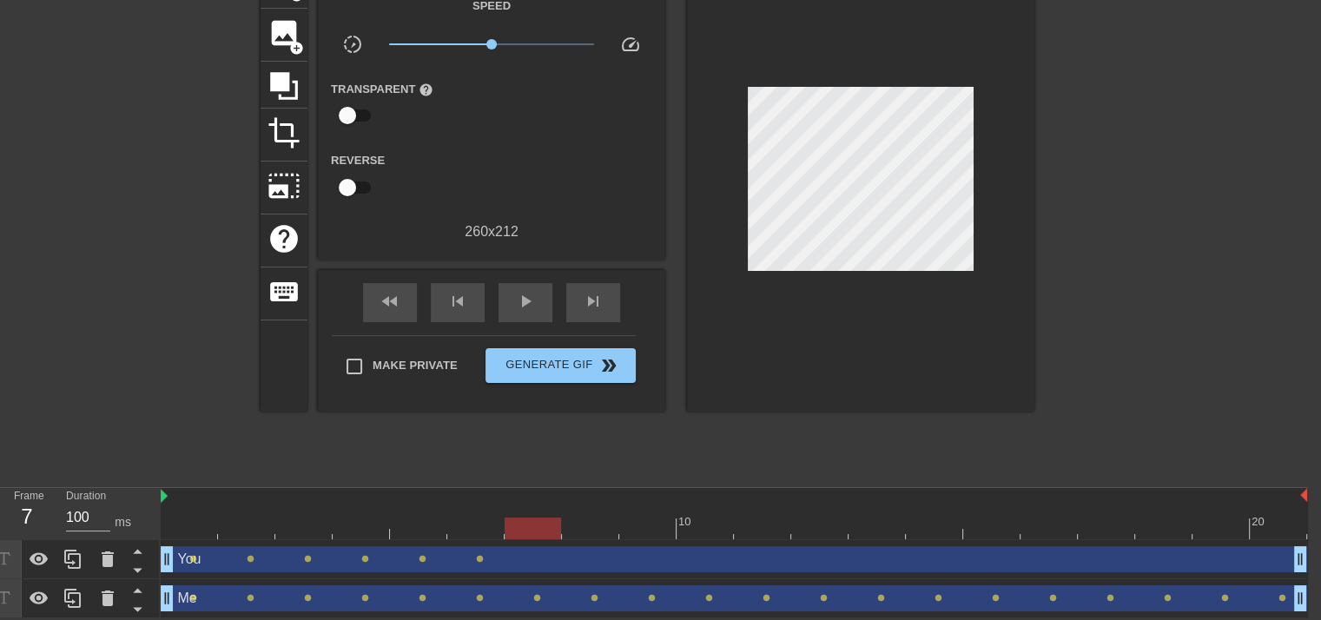
click at [1062, 237] on div at bounding box center [1185, 216] width 260 height 521
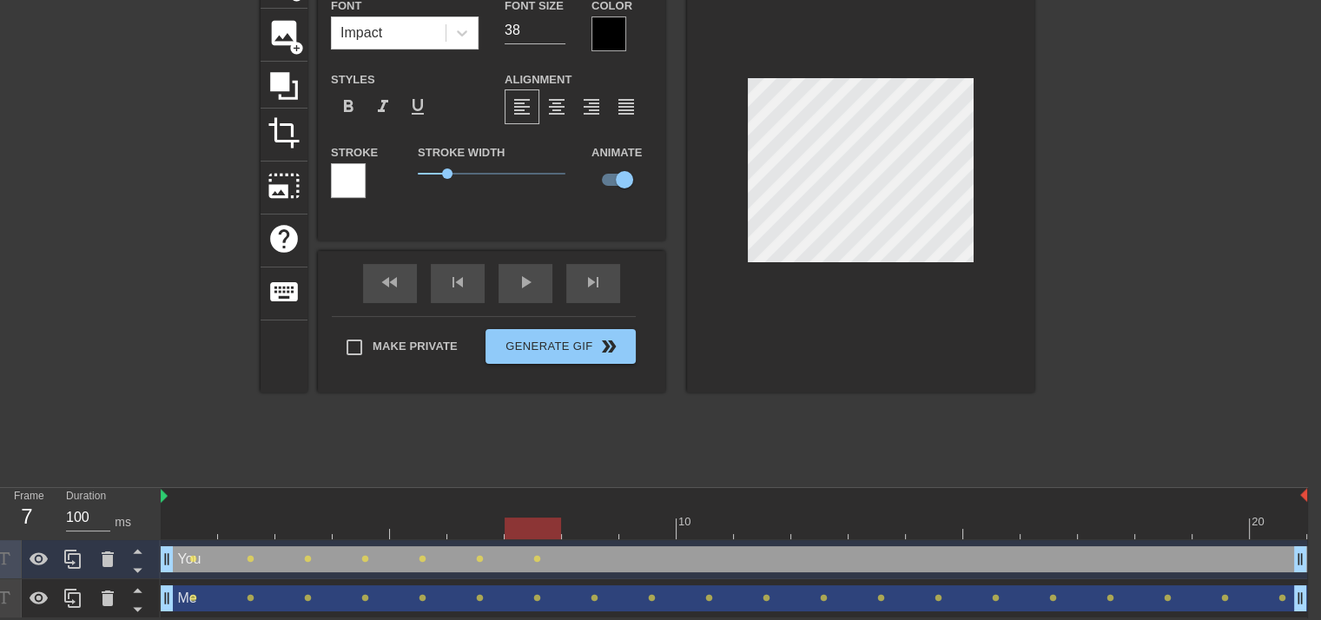
click at [599, 540] on div "You drag_handle drag_handle lens lens lens lens lens lens lens" at bounding box center [734, 559] width 1146 height 39
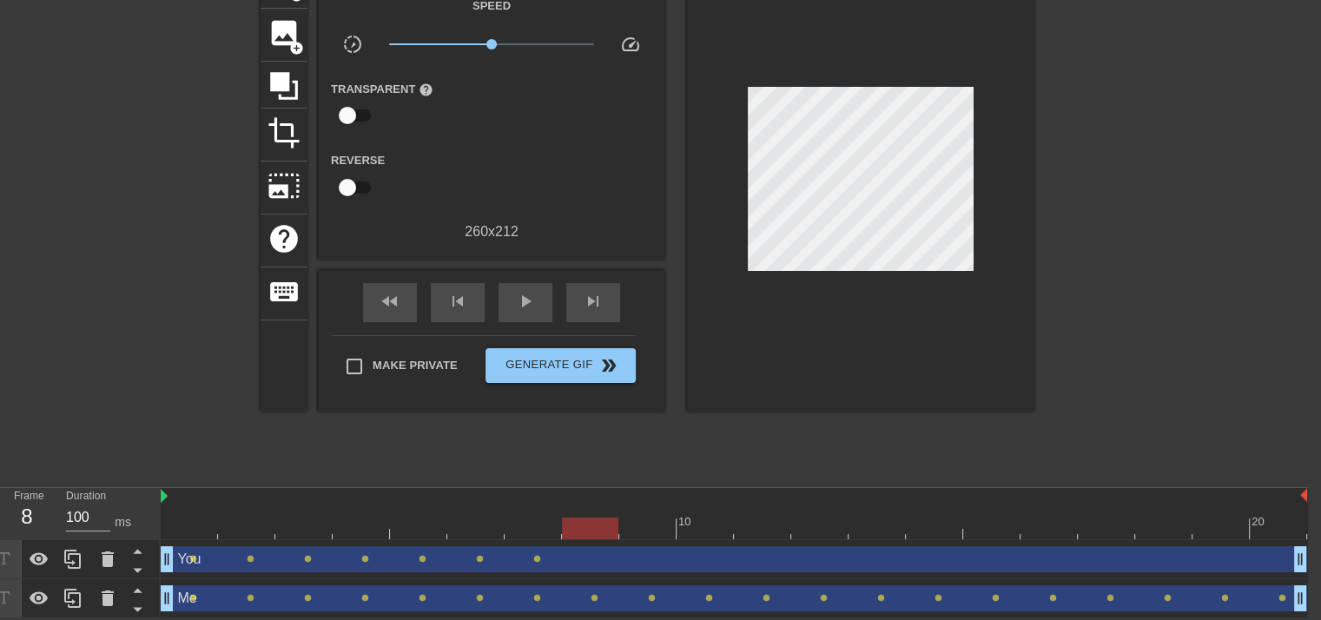
click at [567, 515] on div at bounding box center [590, 516] width 57 height 22
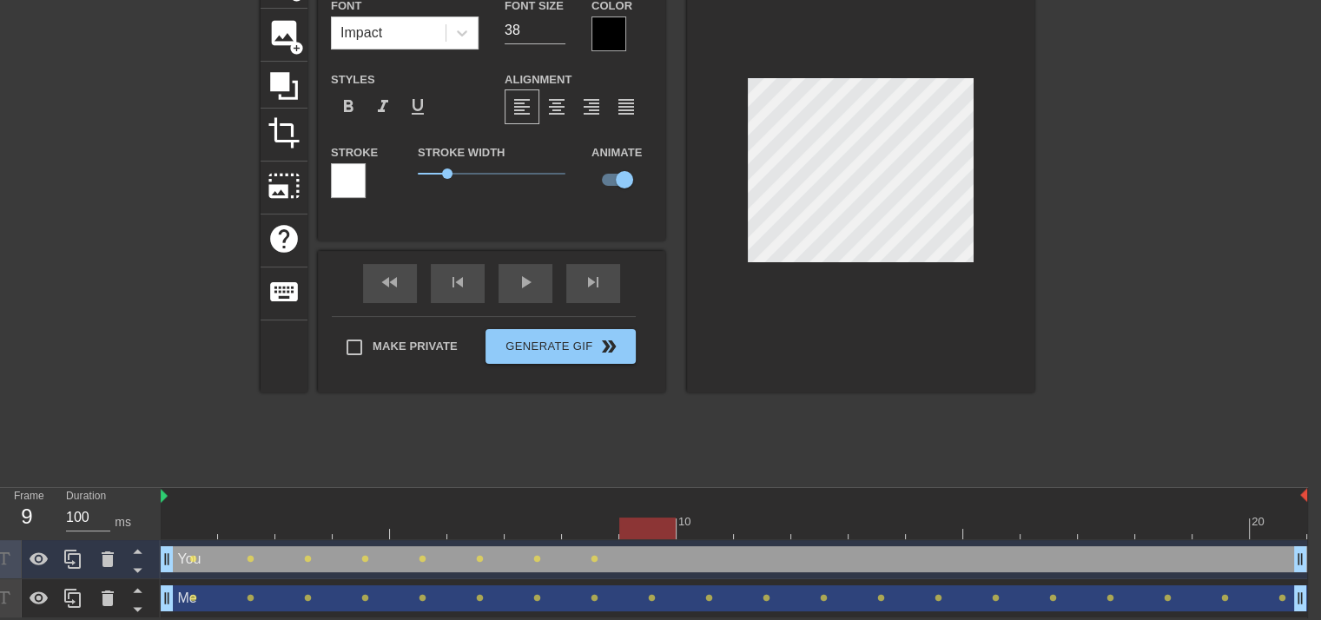
drag, startPoint x: 656, startPoint y: 525, endPoint x: 726, endPoint y: 399, distance: 145.0
click at [654, 526] on div at bounding box center [734, 528] width 1146 height 22
click at [702, 525] on div at bounding box center [734, 528] width 1146 height 22
click at [747, 517] on div at bounding box center [734, 528] width 1146 height 22
click at [801, 525] on div at bounding box center [734, 528] width 1146 height 22
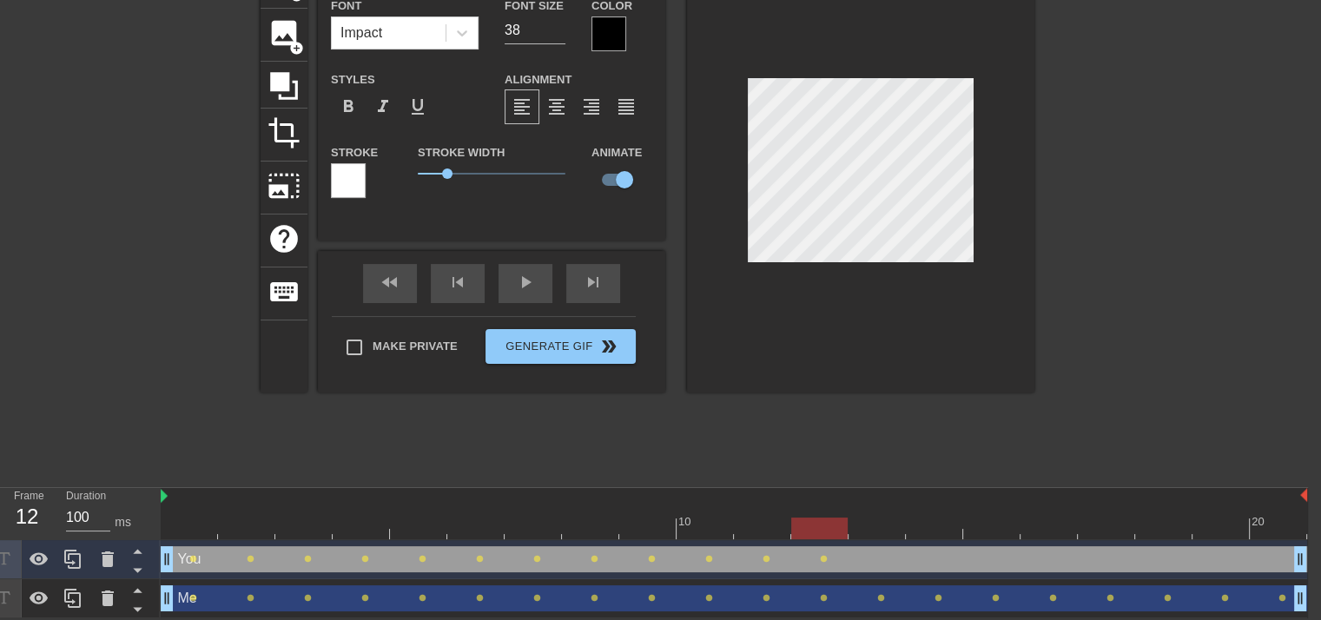
click at [864, 532] on div at bounding box center [734, 528] width 1146 height 22
click at [938, 527] on div at bounding box center [734, 528] width 1146 height 22
click at [984, 519] on div at bounding box center [734, 528] width 1146 height 22
click at [929, 531] on div at bounding box center [734, 528] width 1146 height 22
click at [727, 239] on div at bounding box center [860, 174] width 347 height 437
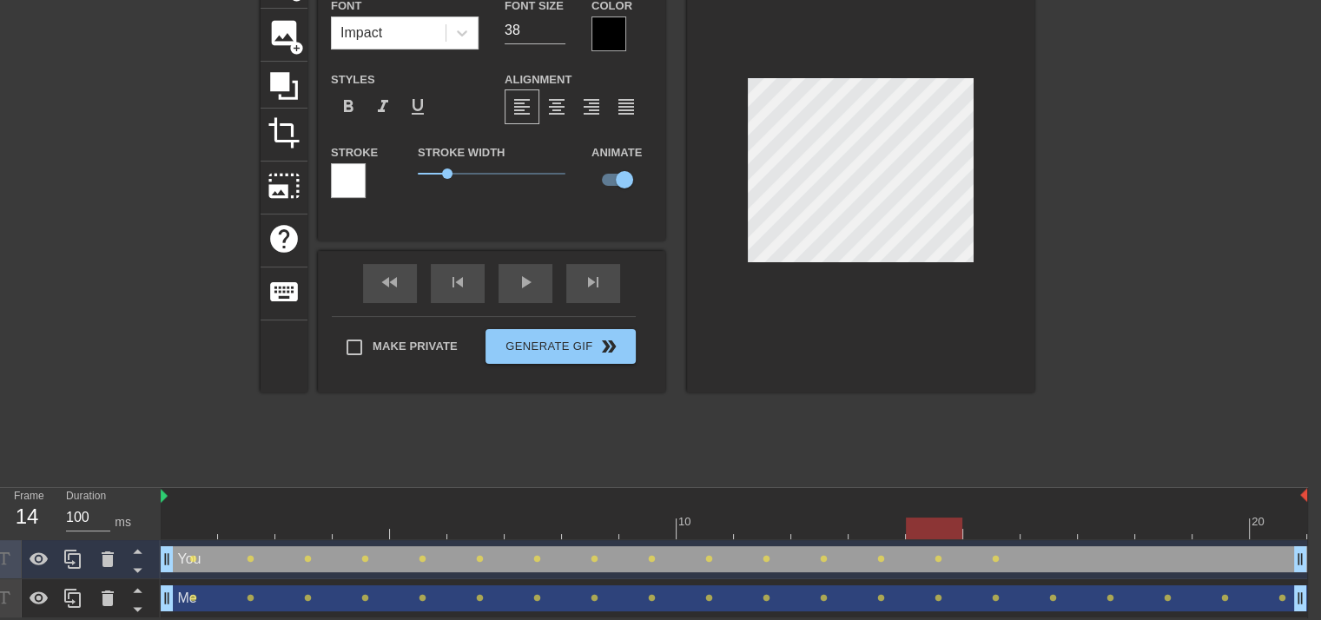
click at [983, 535] on div at bounding box center [734, 528] width 1146 height 22
click at [1068, 527] on div at bounding box center [734, 528] width 1146 height 22
drag, startPoint x: 1091, startPoint y: 528, endPoint x: 984, endPoint y: 391, distance: 174.4
click at [1078, 518] on div at bounding box center [734, 528] width 1146 height 22
drag, startPoint x: 1152, startPoint y: 519, endPoint x: 981, endPoint y: 349, distance: 241.3
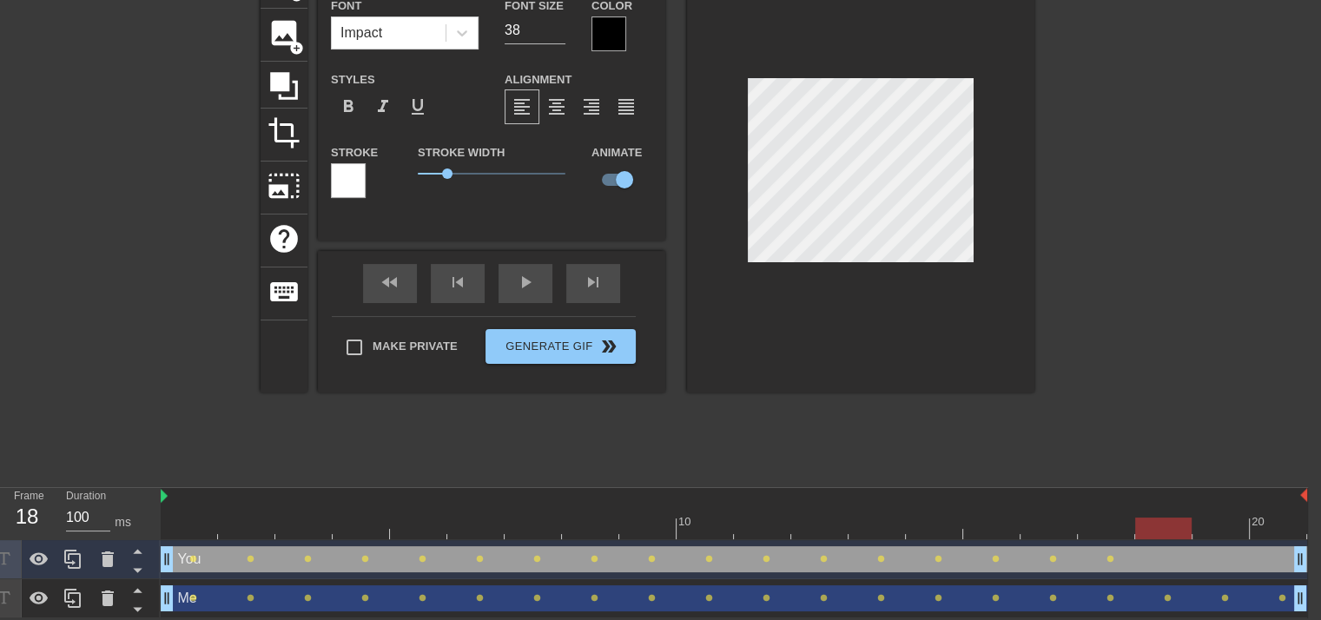
click at [1151, 520] on div at bounding box center [734, 528] width 1146 height 22
click at [1210, 517] on div at bounding box center [734, 528] width 1146 height 22
click at [1263, 562] on div "You drag_handle drag_handle" at bounding box center [734, 559] width 1146 height 26
click at [1276, 511] on div "20" at bounding box center [1277, 516] width 57 height 22
click at [1226, 540] on div "You drag_handle drag_handle lens lens lens lens lens lens lens lens lens lens l…" at bounding box center [734, 559] width 1146 height 39
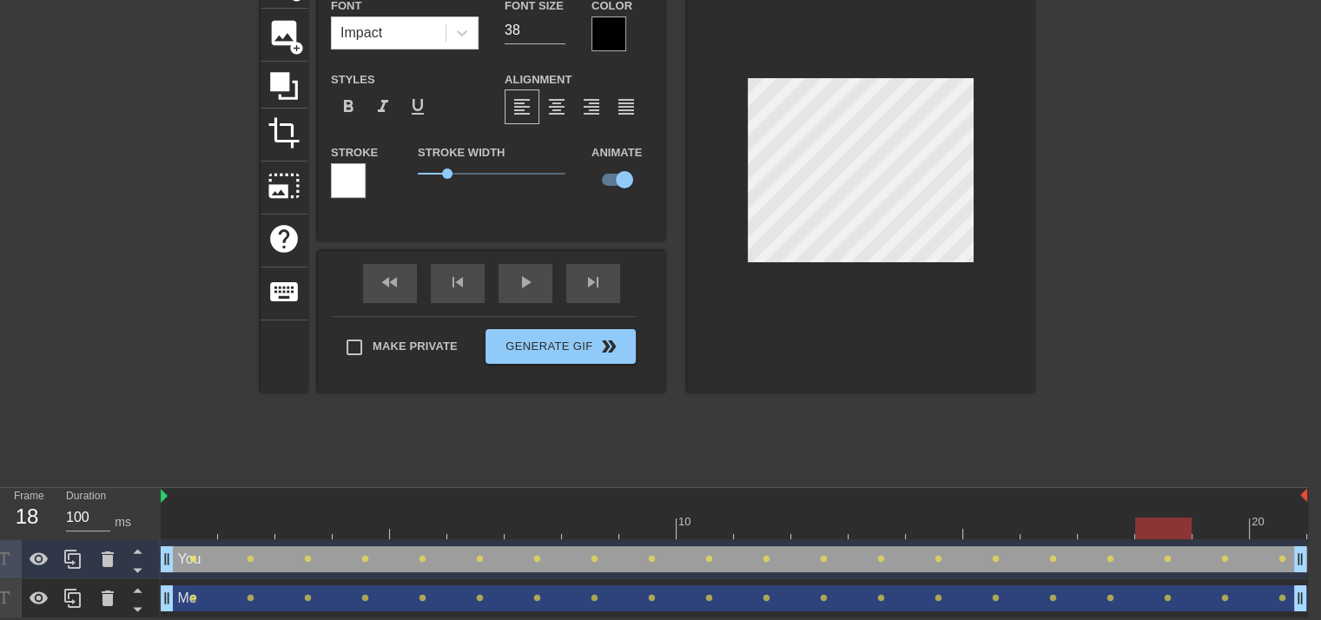
click at [1170, 519] on div at bounding box center [734, 528] width 1146 height 22
drag, startPoint x: 1101, startPoint y: 515, endPoint x: 1041, endPoint y: 501, distance: 61.5
click at [1101, 515] on div at bounding box center [1105, 516] width 57 height 22
click at [1038, 501] on div at bounding box center [734, 496] width 1146 height 17
click at [1037, 529] on div at bounding box center [734, 528] width 1146 height 22
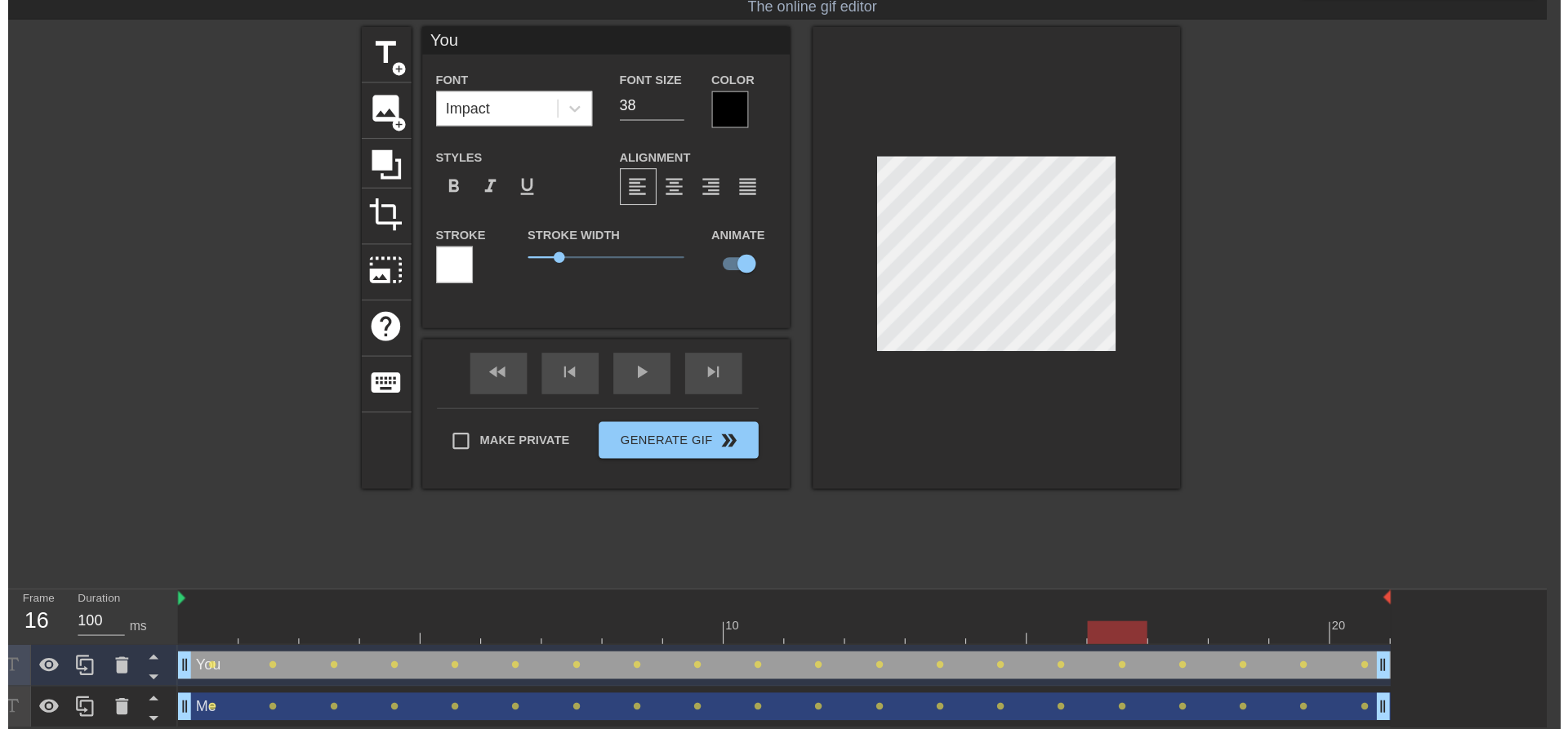
scroll to position [0, 12]
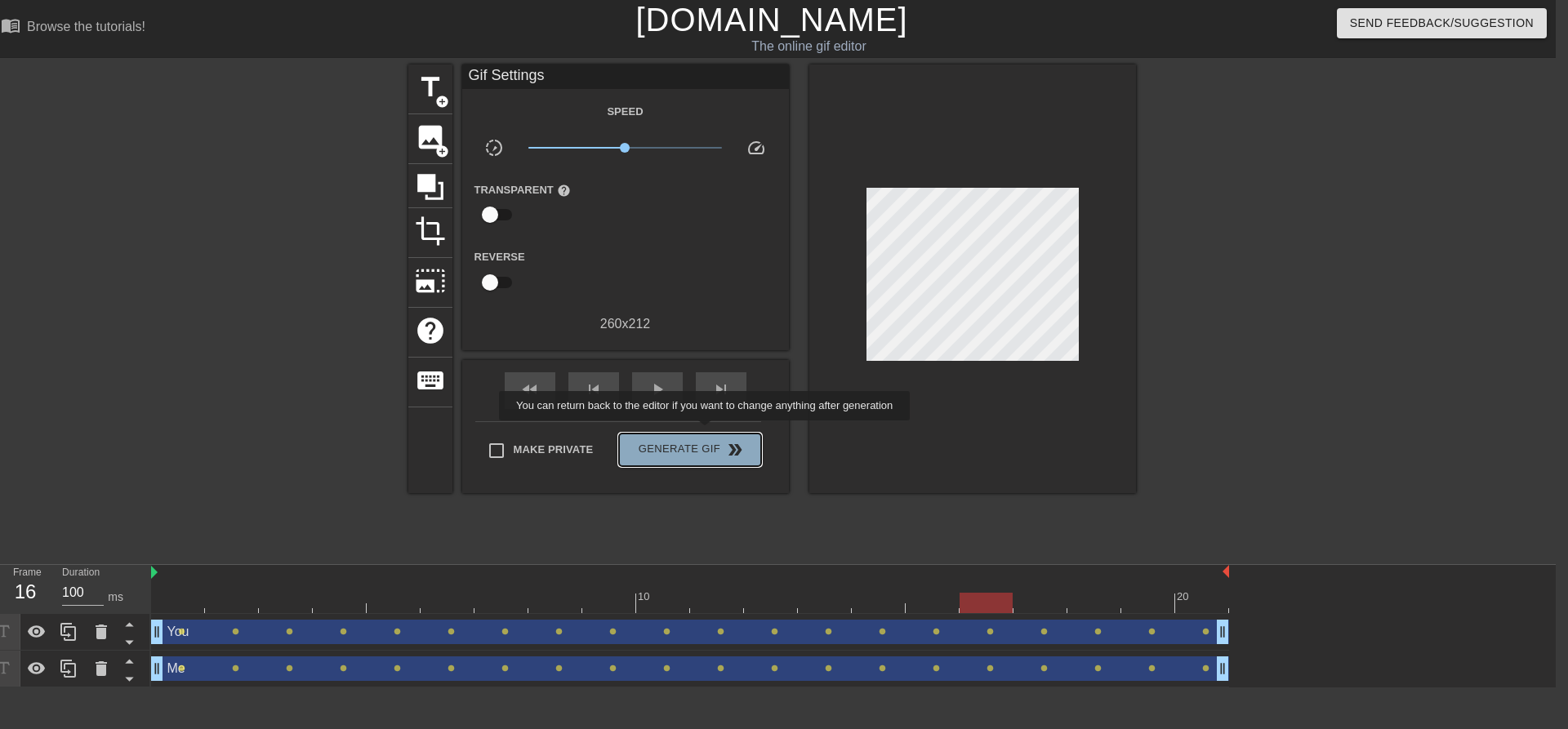
click at [707, 434] on button "Generate Gif double_arrow" at bounding box center [689, 450] width 141 height 33
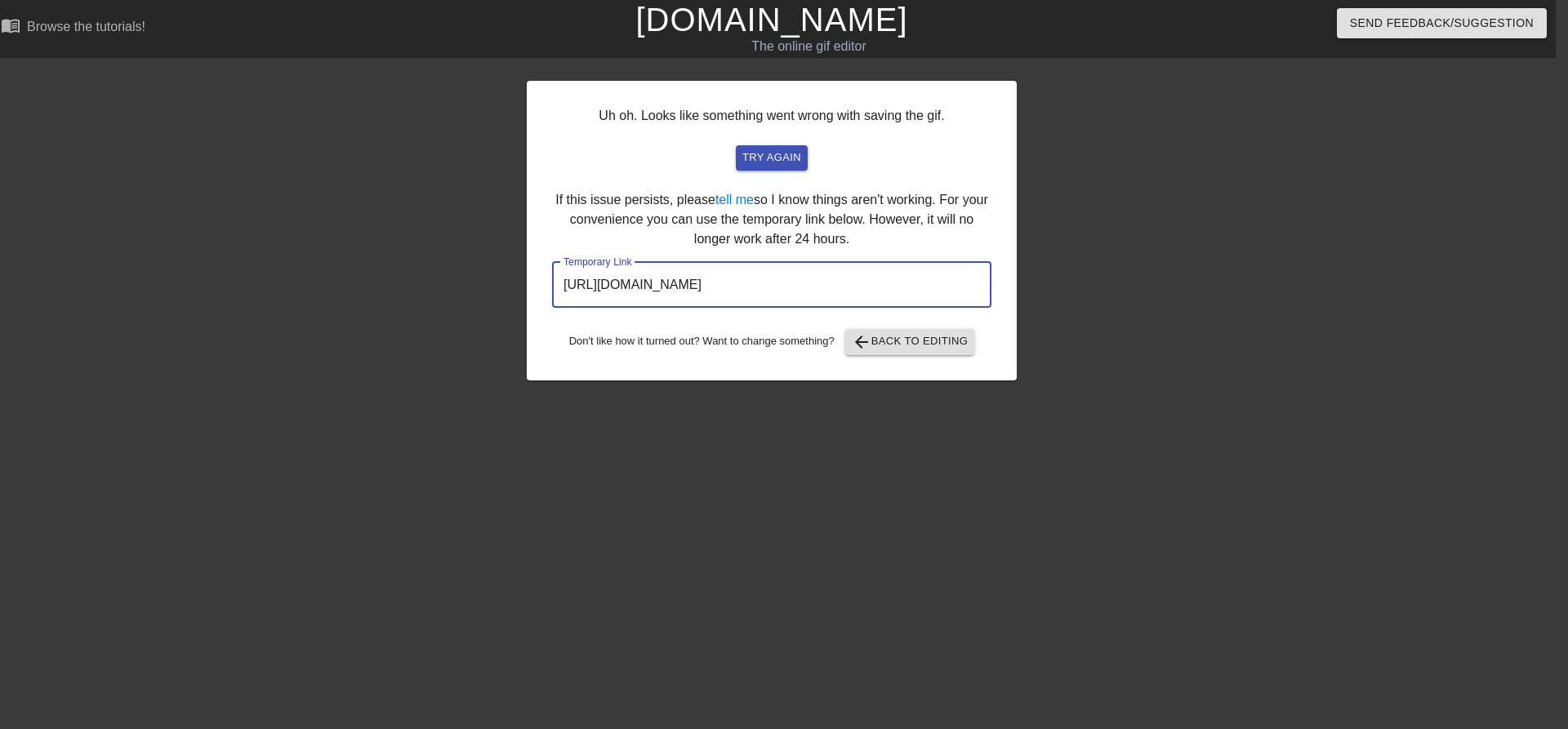
drag, startPoint x: 917, startPoint y: 288, endPoint x: 296, endPoint y: 282, distance: 621.0
click at [296, 282] on div "Uh oh. Looks like something went wrong with saving the gif. try again If this i…" at bounding box center [771, 309] width 1568 height 490
